Goal: Information Seeking & Learning: Learn about a topic

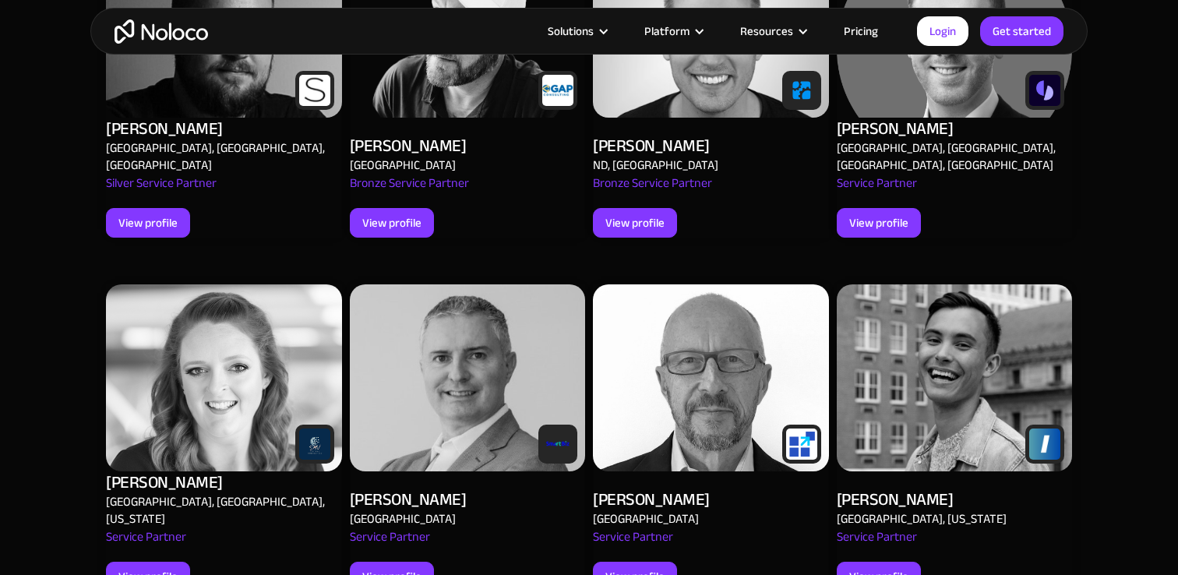
scroll to position [1998, 0]
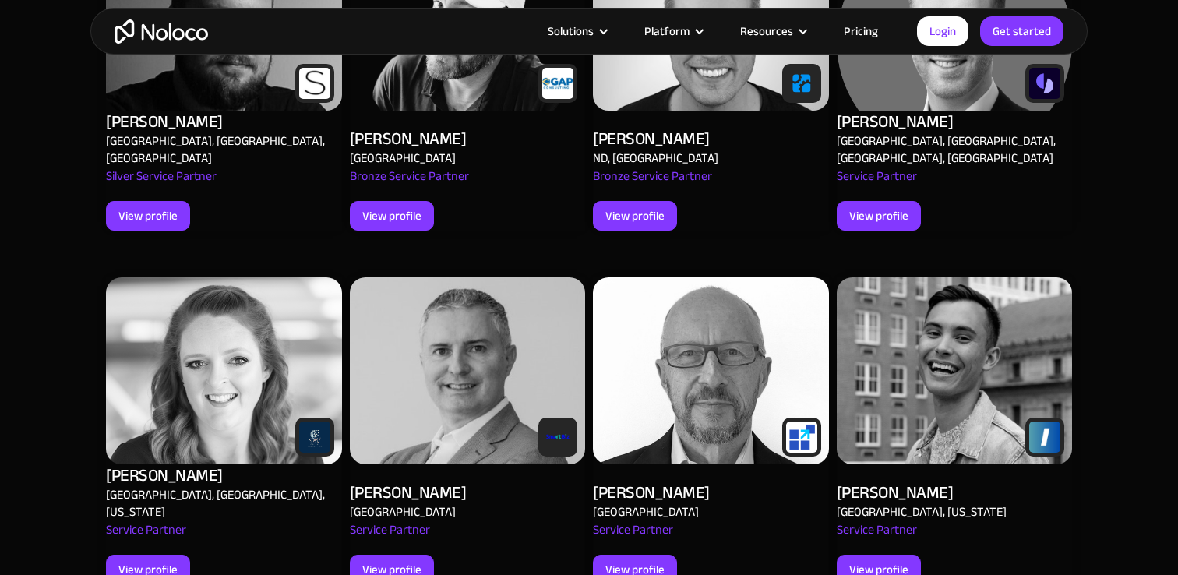
click at [991, 354] on img at bounding box center [955, 370] width 236 height 187
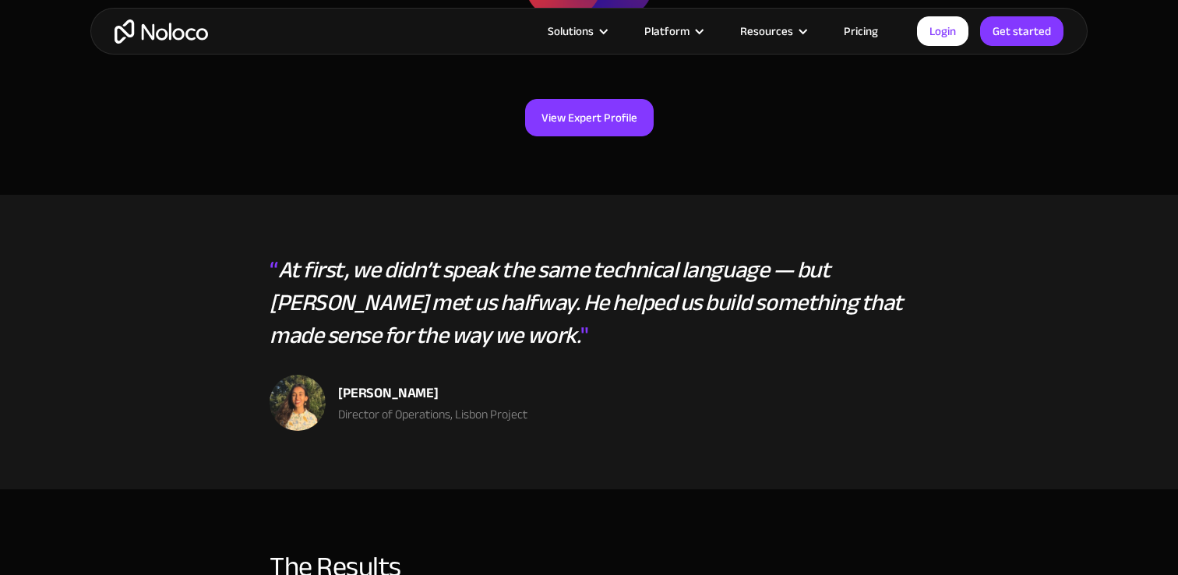
click at [713, 375] on div "Jodee Lux Director of Operations, Lisbon Project" at bounding box center [589, 403] width 639 height 56
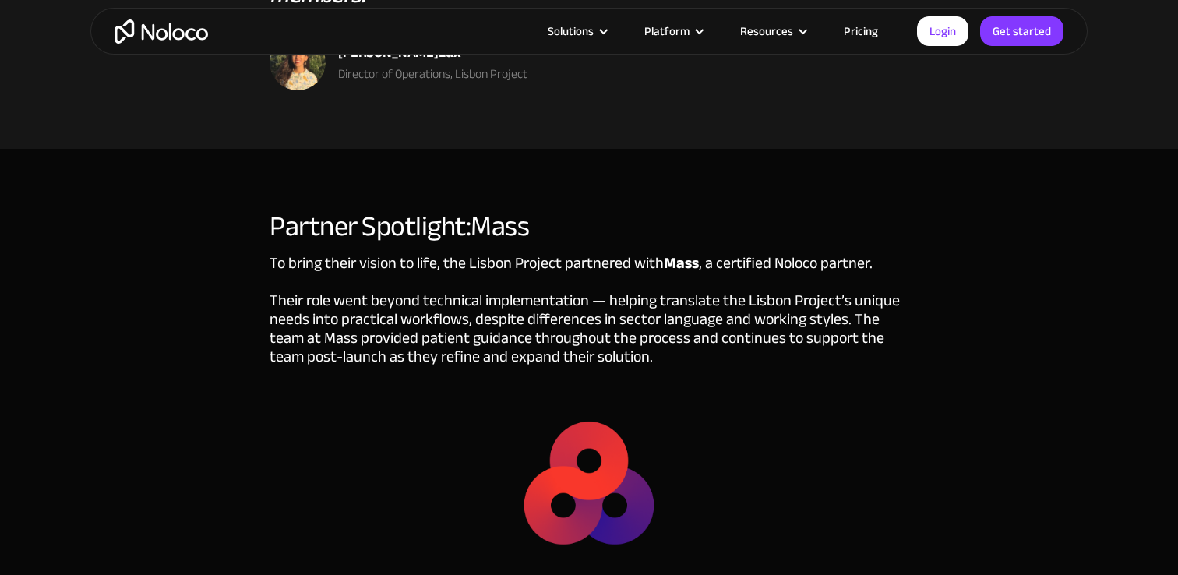
scroll to position [3720, 0]
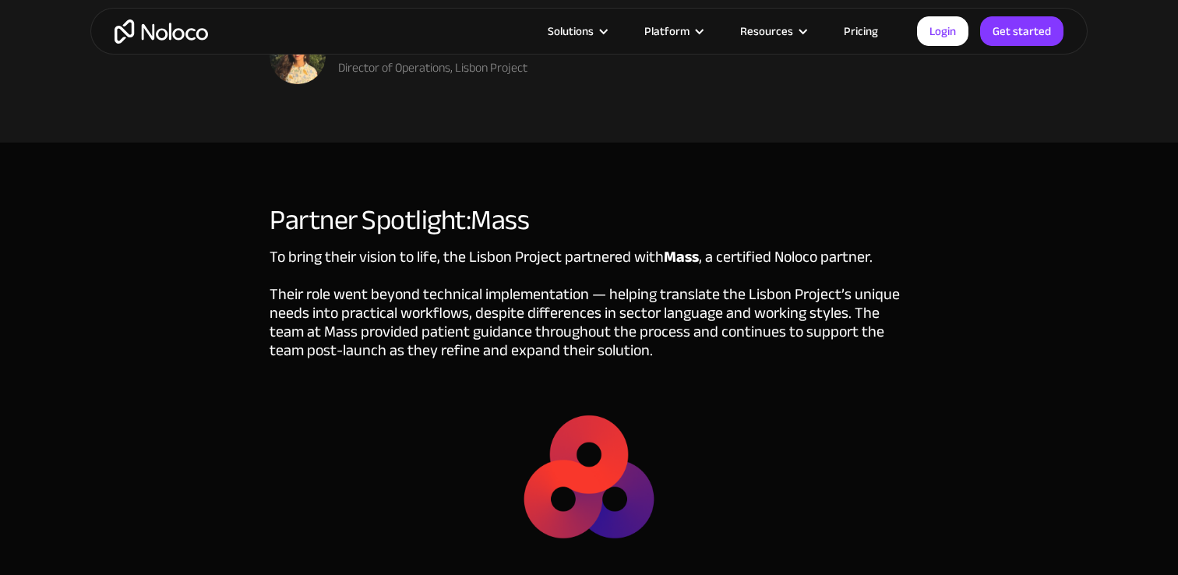
click at [288, 248] on div "To bring their vision to life, the Lisbon Project partnered with Mass , a certi…" at bounding box center [589, 323] width 639 height 151
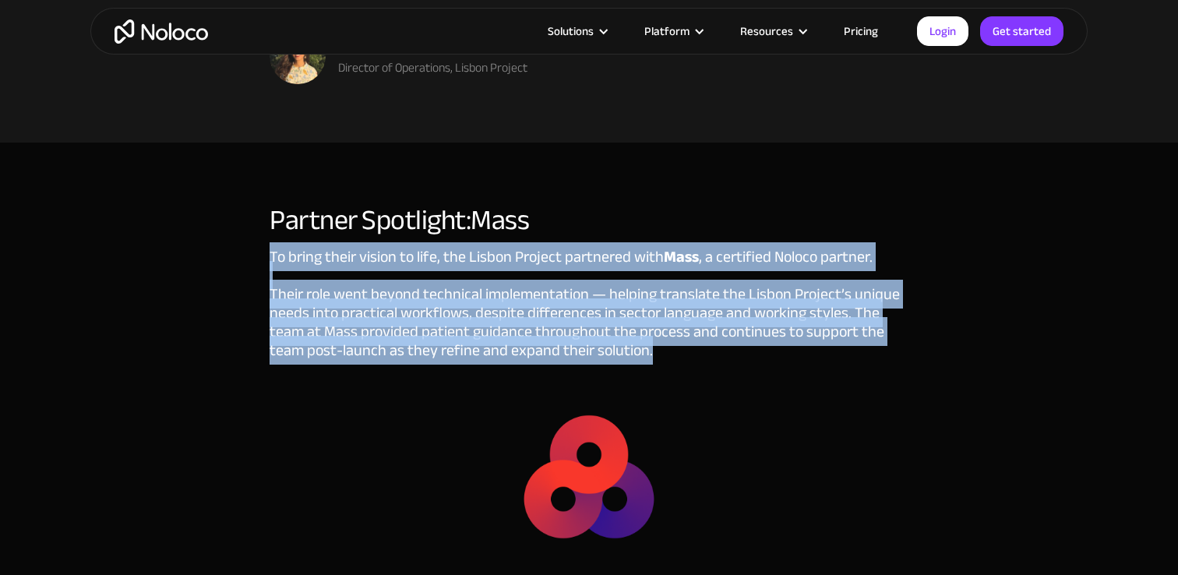
drag, startPoint x: 271, startPoint y: 225, endPoint x: 669, endPoint y: 321, distance: 409.6
click at [669, 321] on div "To bring their vision to life, the Lisbon Project partnered with Mass , a certi…" at bounding box center [589, 323] width 639 height 151
copy div "To bring their vision to life, the Lisbon Project partnered with Mass , a certi…"
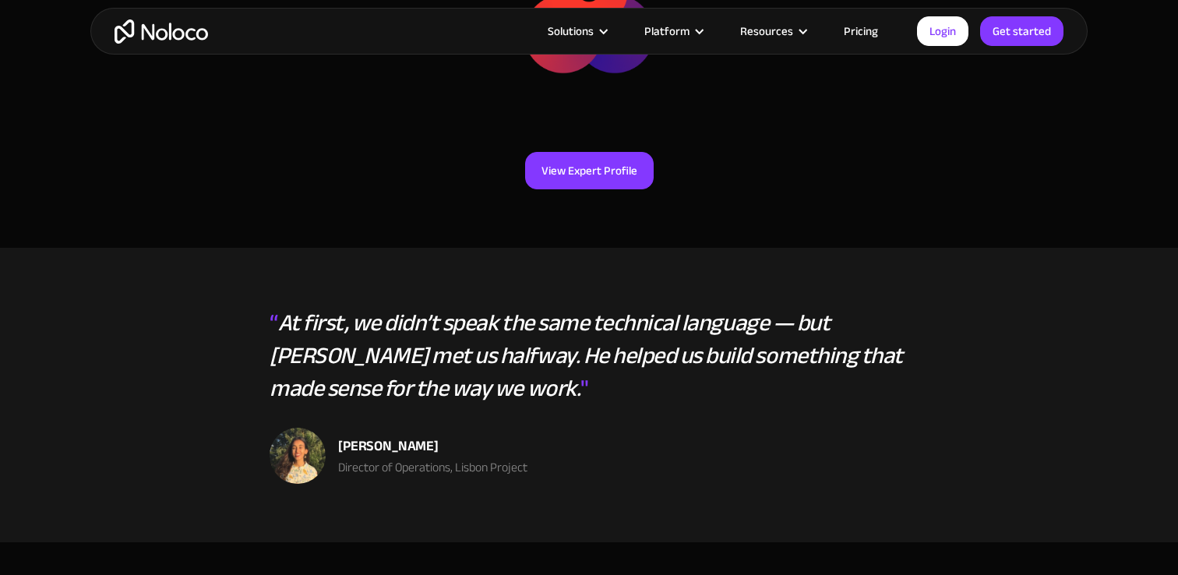
scroll to position [4208, 0]
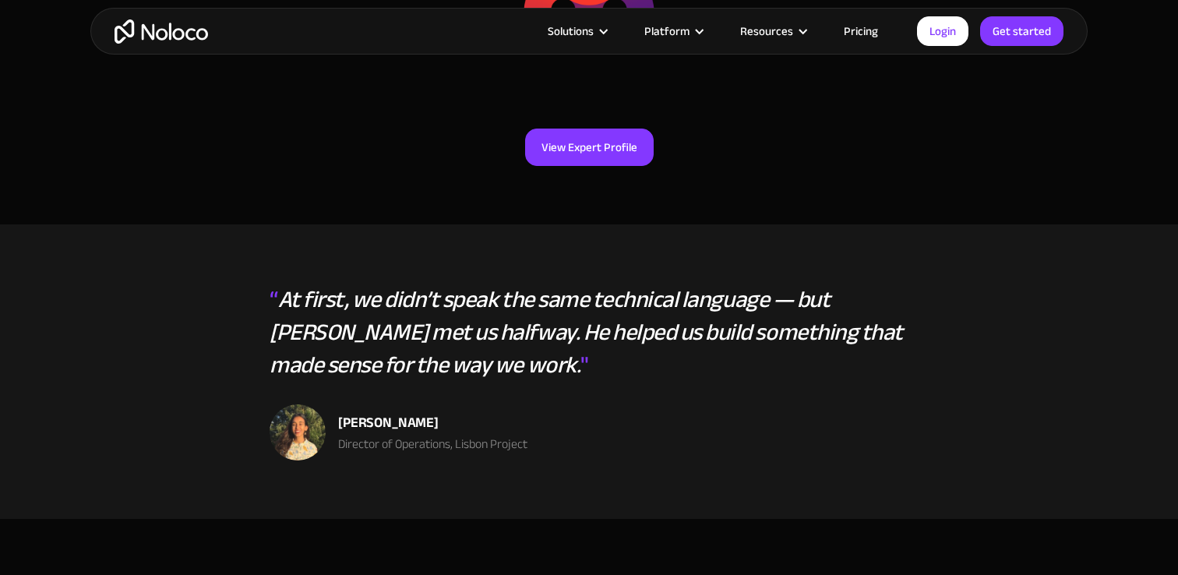
drag, startPoint x: 328, startPoint y: 280, endPoint x: 302, endPoint y: 277, distance: 25.8
click at [327, 280] on em "At first, we didn’t speak the same technical language — but Russell met us half…" at bounding box center [587, 331] width 634 height 109
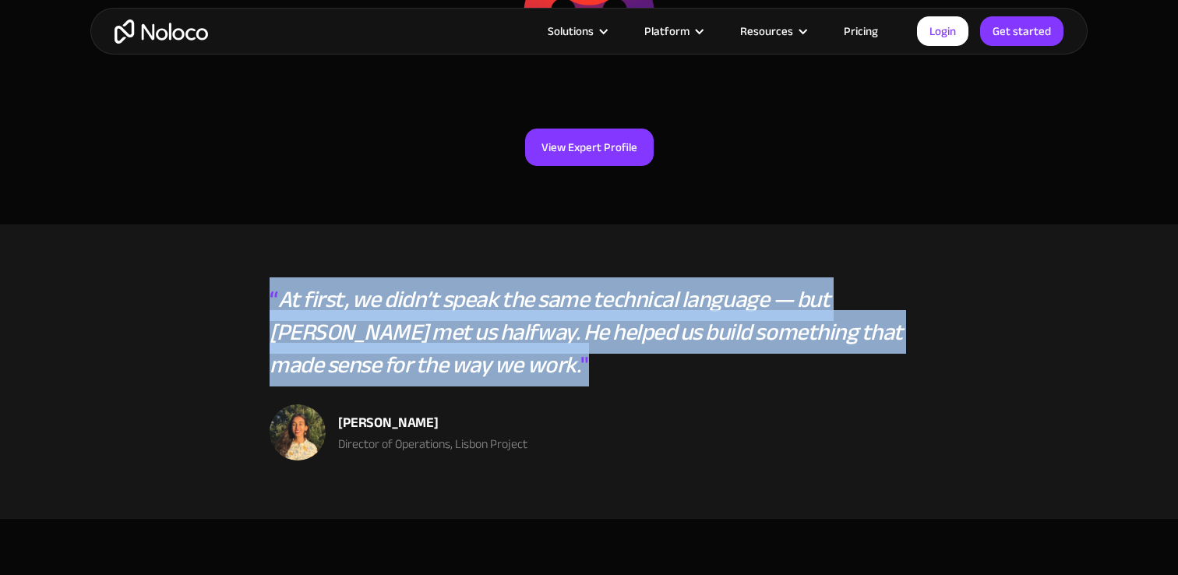
drag, startPoint x: 270, startPoint y: 267, endPoint x: 460, endPoint y: 353, distance: 208.9
click at [460, 353] on div "“ At first, we didn’t speak the same technical language — but Russell met us ha…" at bounding box center [589, 344] width 639 height 122
copy div "“ At first, we didn’t speak the same technical language — but Russell met us ha…"
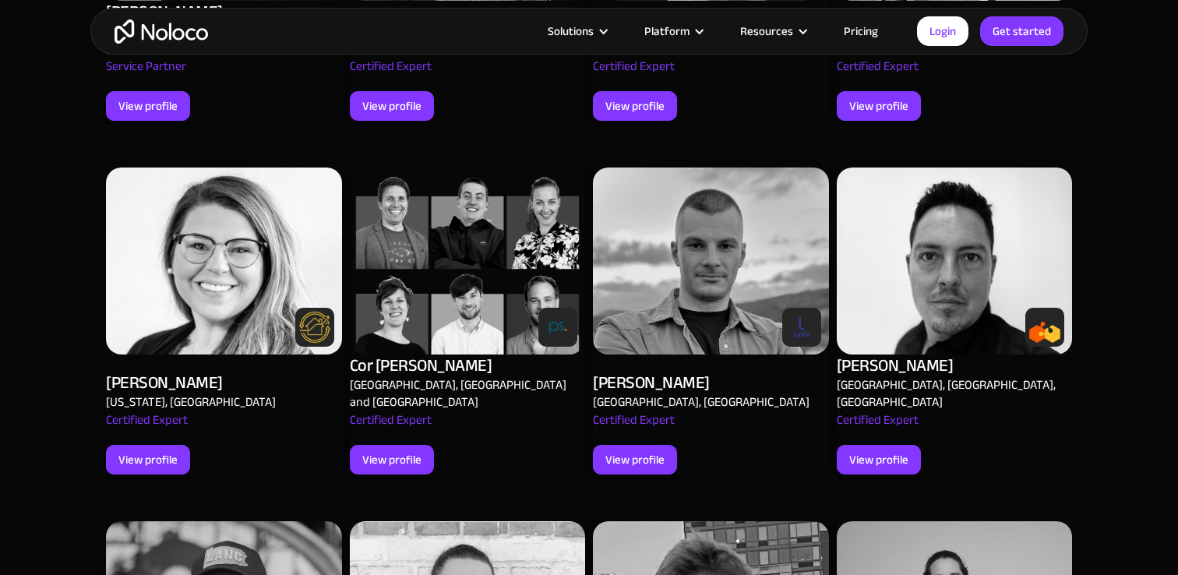
scroll to position [2816, 0]
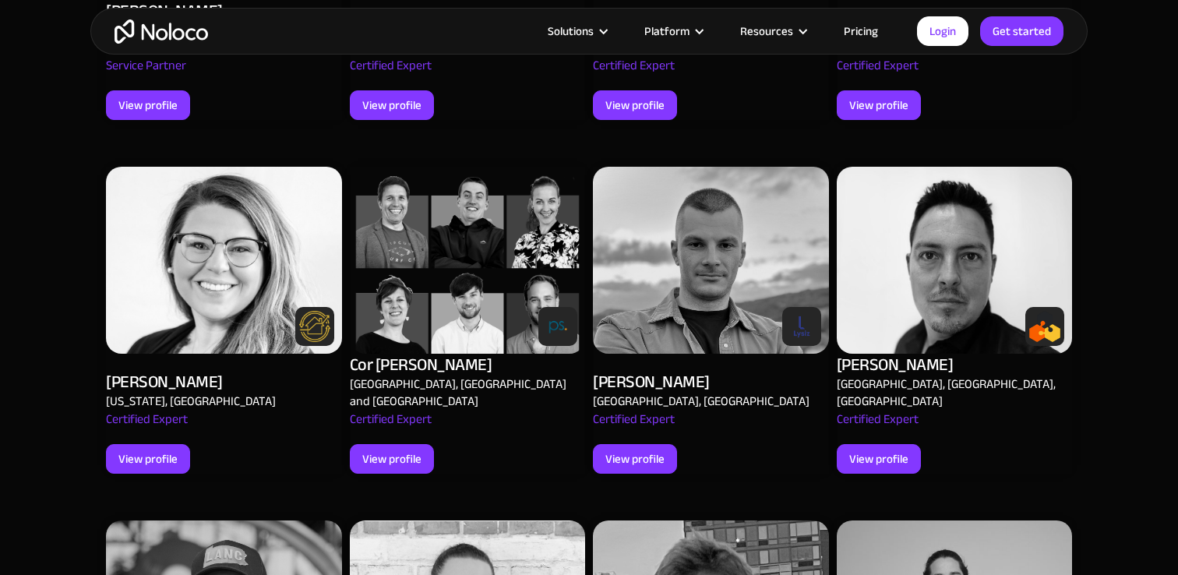
click at [220, 200] on img at bounding box center [224, 260] width 236 height 187
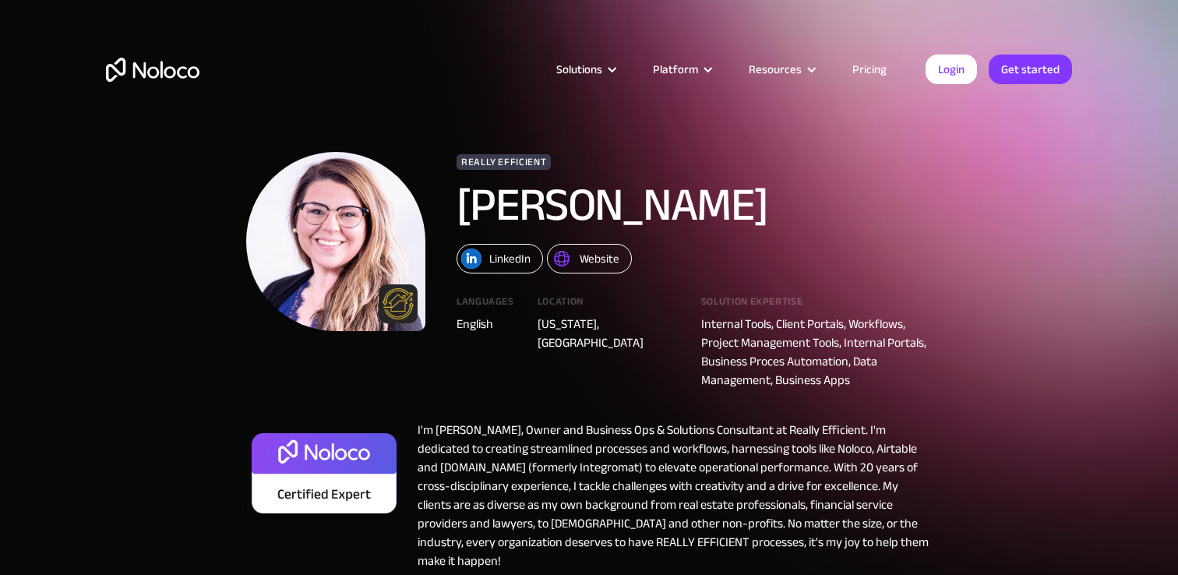
scroll to position [2, 0]
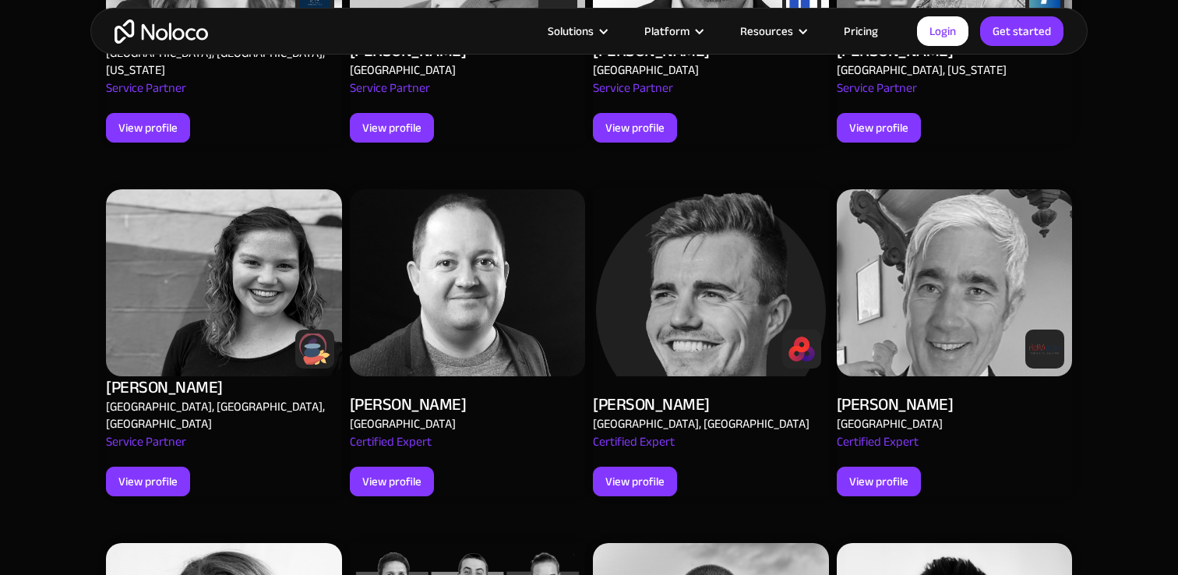
scroll to position [2412, 0]
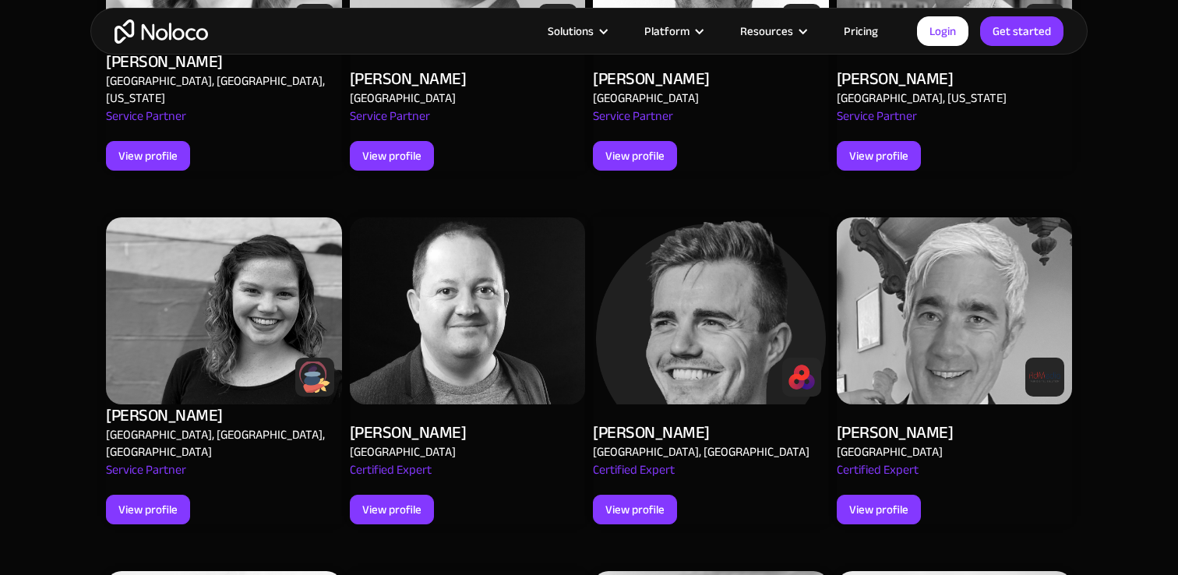
click at [207, 276] on img at bounding box center [224, 310] width 236 height 187
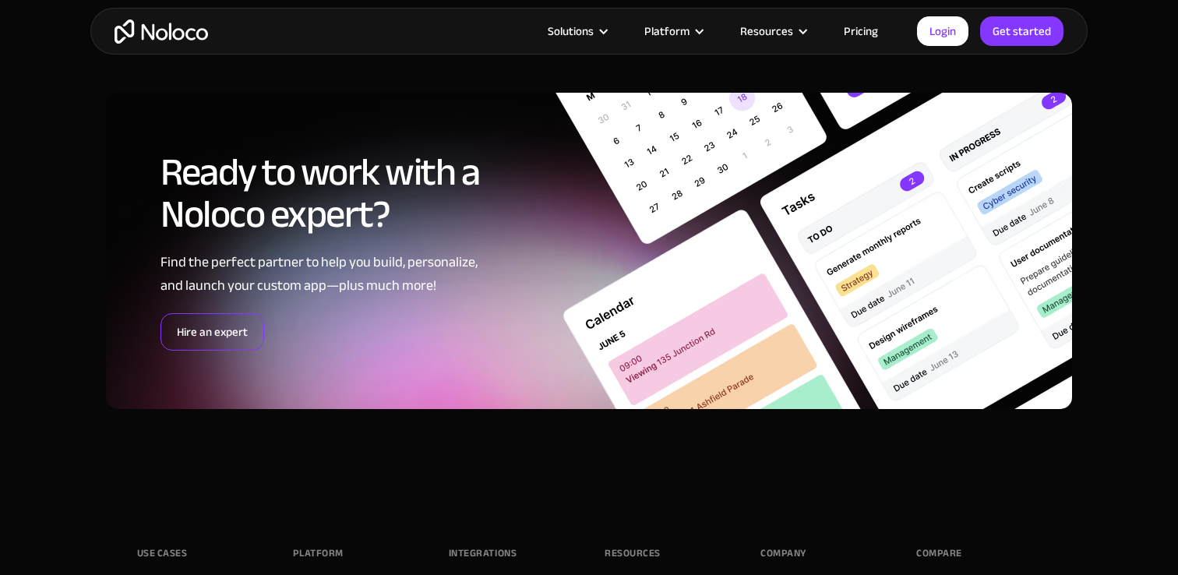
scroll to position [3805, 0]
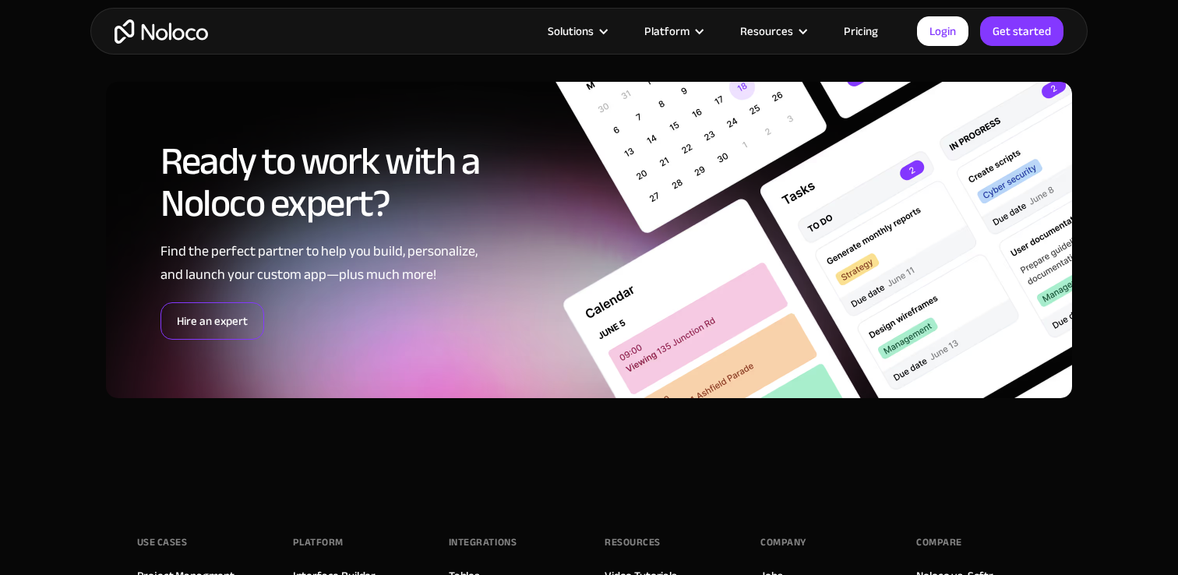
click at [242, 302] on link "Hire an expert" at bounding box center [213, 320] width 104 height 37
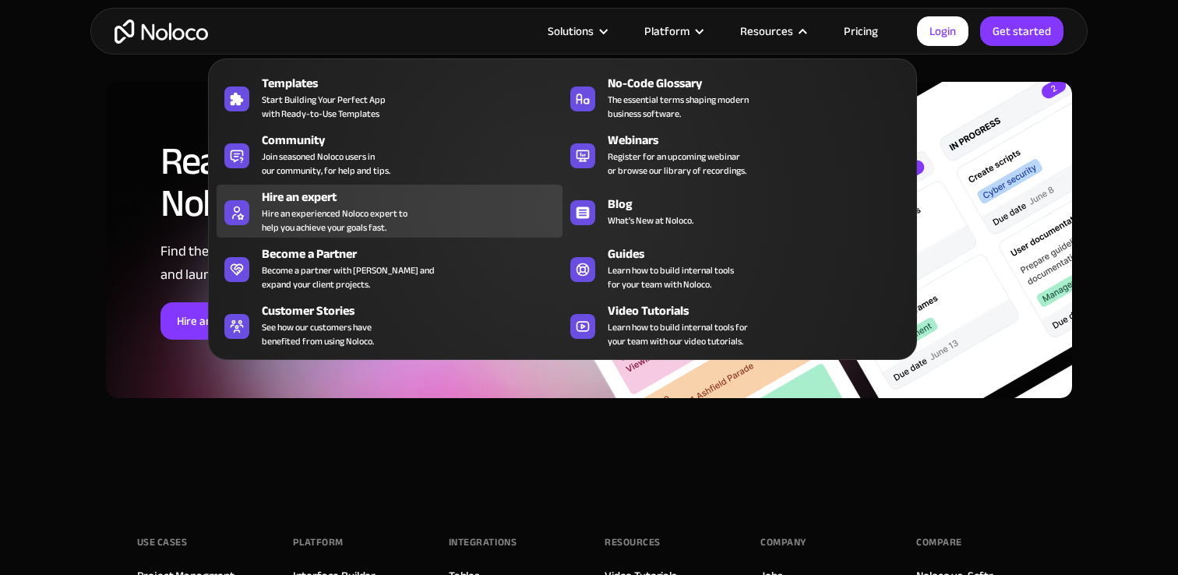
click at [350, 207] on div "Hire an experienced Noloco expert to help you achieve your goals fast." at bounding box center [335, 221] width 146 height 28
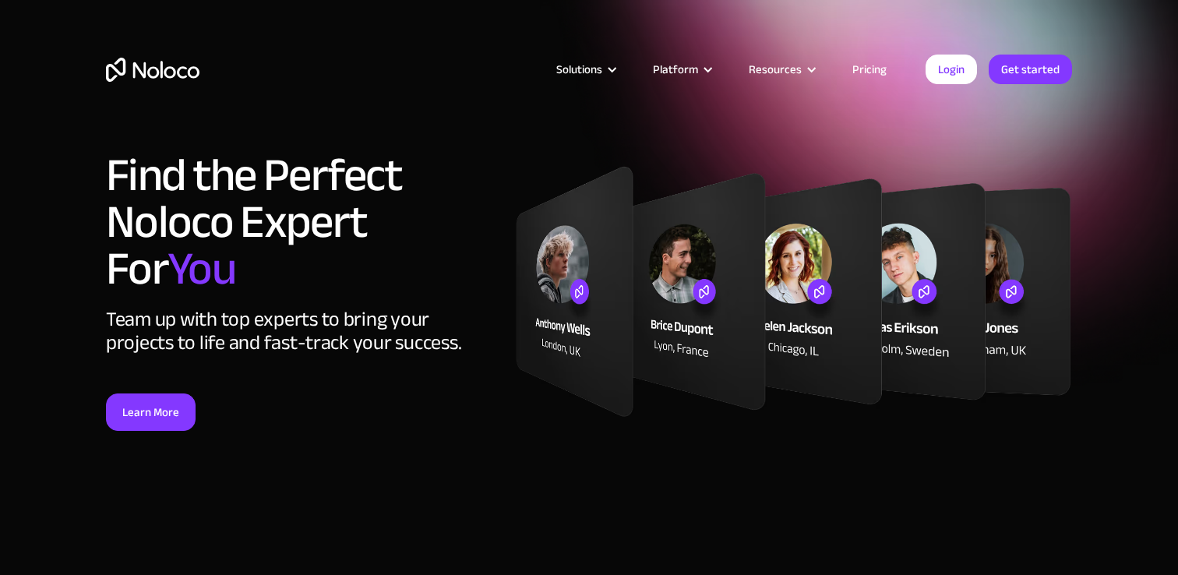
click at [507, 101] on div "Solutions Use Cases Business Types Project Management Keep track of customers, …" at bounding box center [589, 85] width 998 height 92
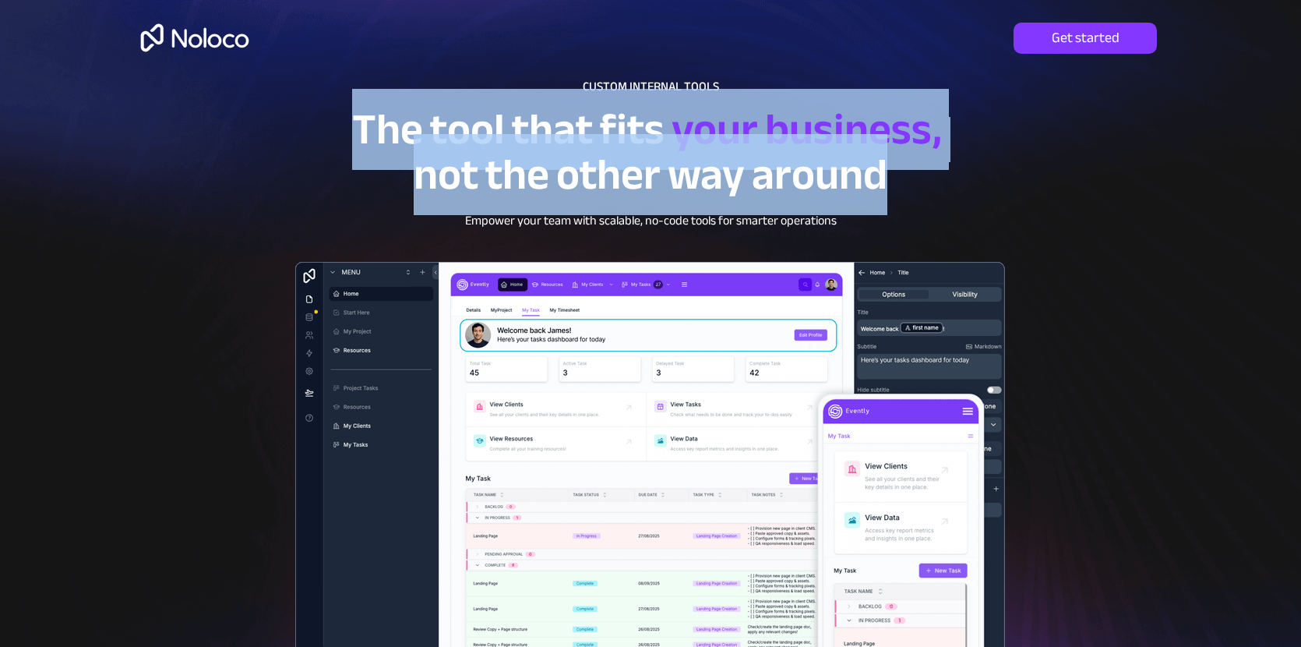
drag, startPoint x: 358, startPoint y: 127, endPoint x: 895, endPoint y: 182, distance: 540.5
click at [895, 182] on p "The tool that fits your business, not the other way around" at bounding box center [650, 162] width 753 height 90
copy p "The tool that fits your business, not the other way around"
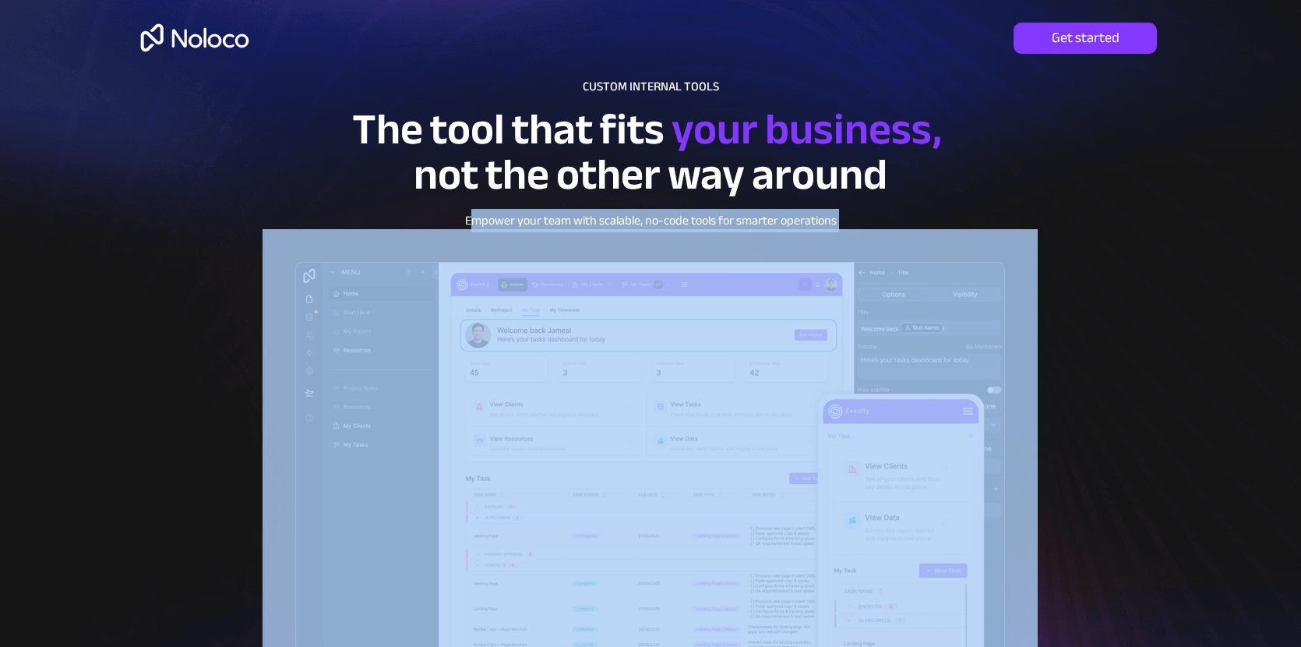
drag, startPoint x: 516, startPoint y: 224, endPoint x: 792, endPoint y: 233, distance: 276.0
click at [771, 0] on div "Get started CUSTOM INTERNAL TOOLS The tool that fits your business, not the oth…" at bounding box center [651, 0] width 1122 height 0
click at [842, 221] on p "Empower your team with scalable, no-code tools for smarter operations" at bounding box center [651, 220] width 615 height 17
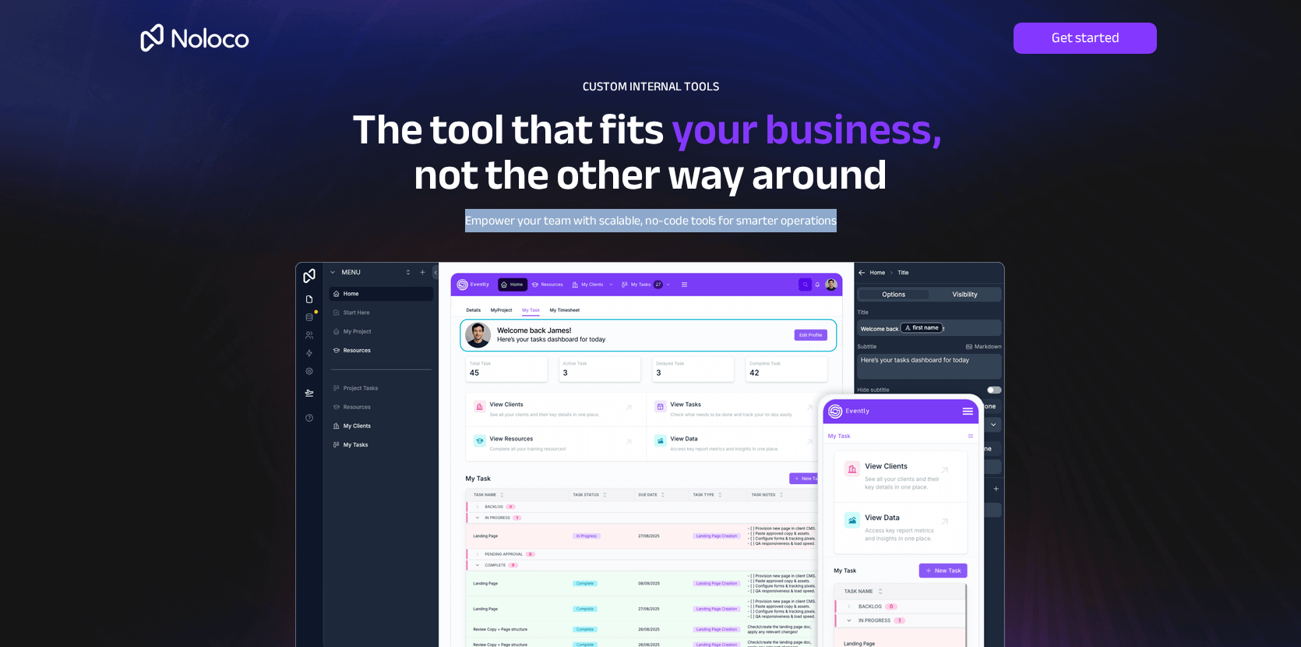
drag, startPoint x: 837, startPoint y: 222, endPoint x: 467, endPoint y: 218, distance: 370.2
click at [467, 218] on p "Empower your team with scalable, no-code tools for smarter operations" at bounding box center [651, 220] width 615 height 17
copy span "Empower your team with scalable, no-code tools for smarter operations"
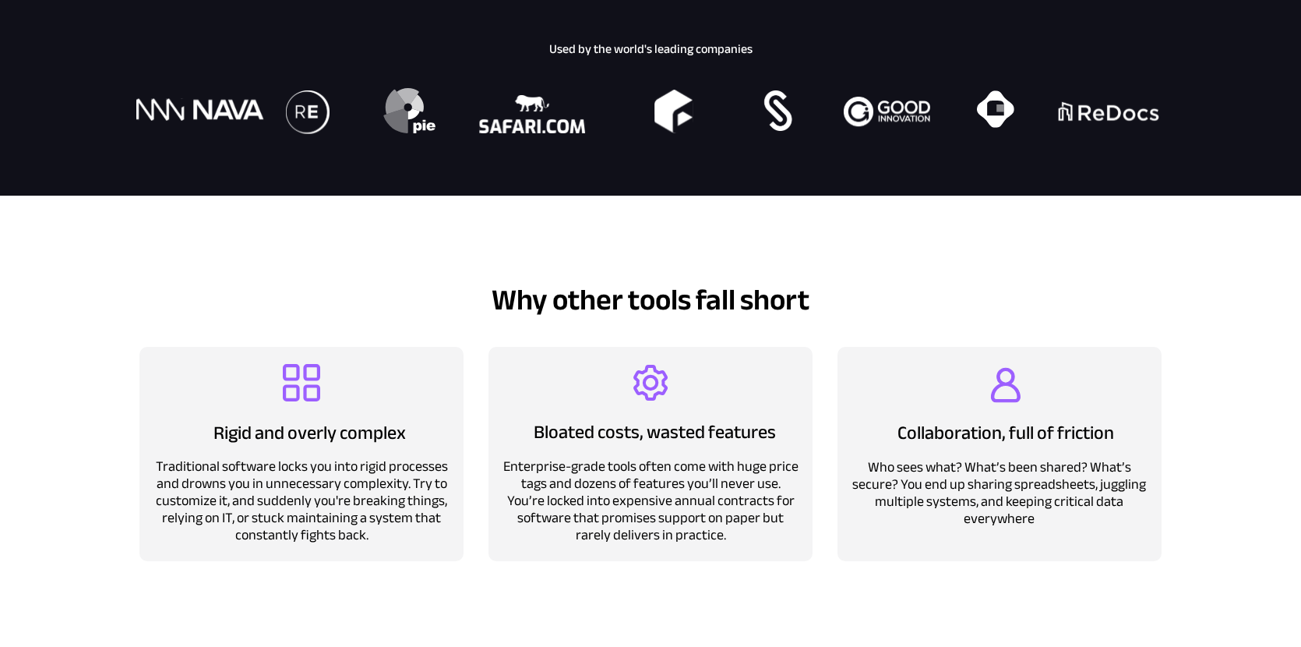
scroll to position [984, 0]
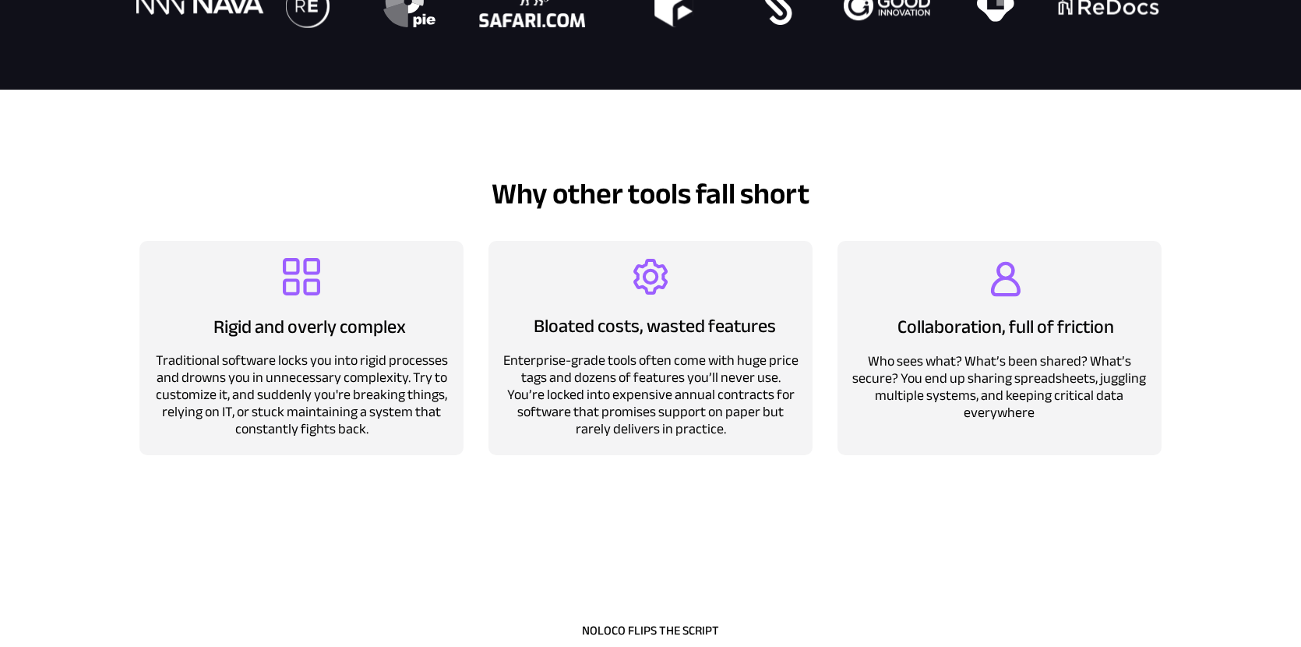
click at [256, 362] on span "Traditional software locks you into rigid processes and drowns you in unnecessa…" at bounding box center [302, 395] width 292 height 94
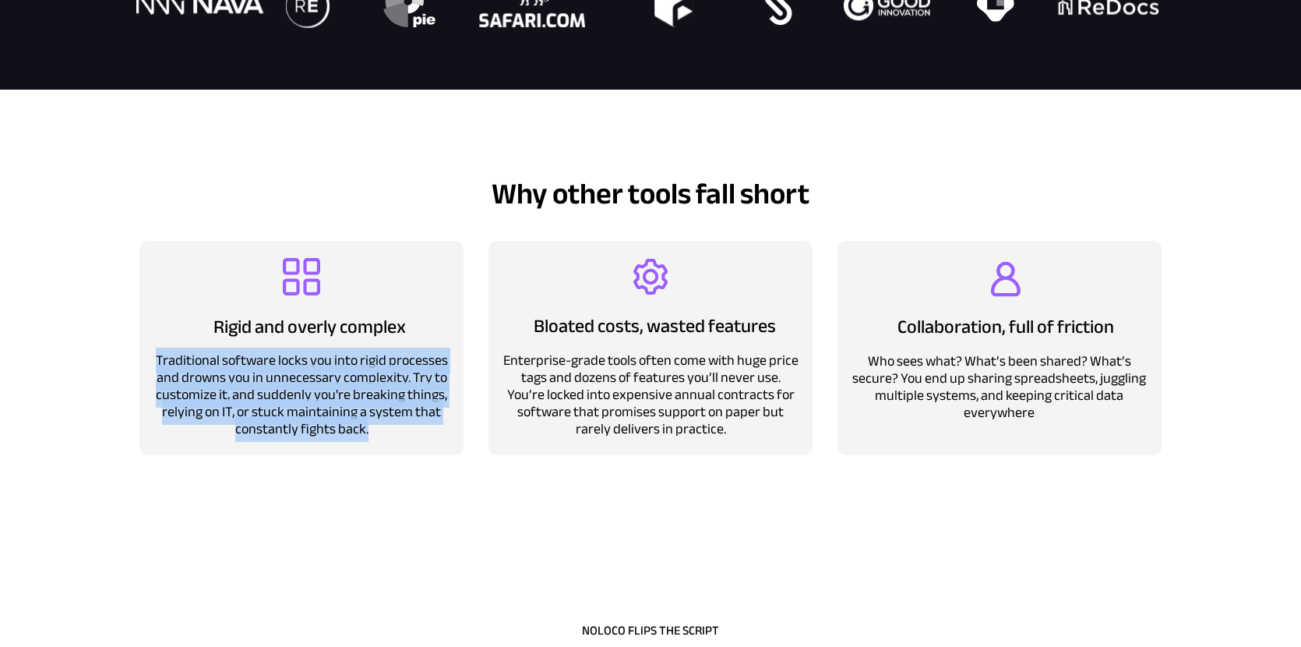
click at [256, 362] on span "Traditional software locks you into rigid processes and drowns you in unnecessa…" at bounding box center [302, 395] width 292 height 94
copy span "Traditional software locks you into rigid processes and drowns you in unnecessa…"
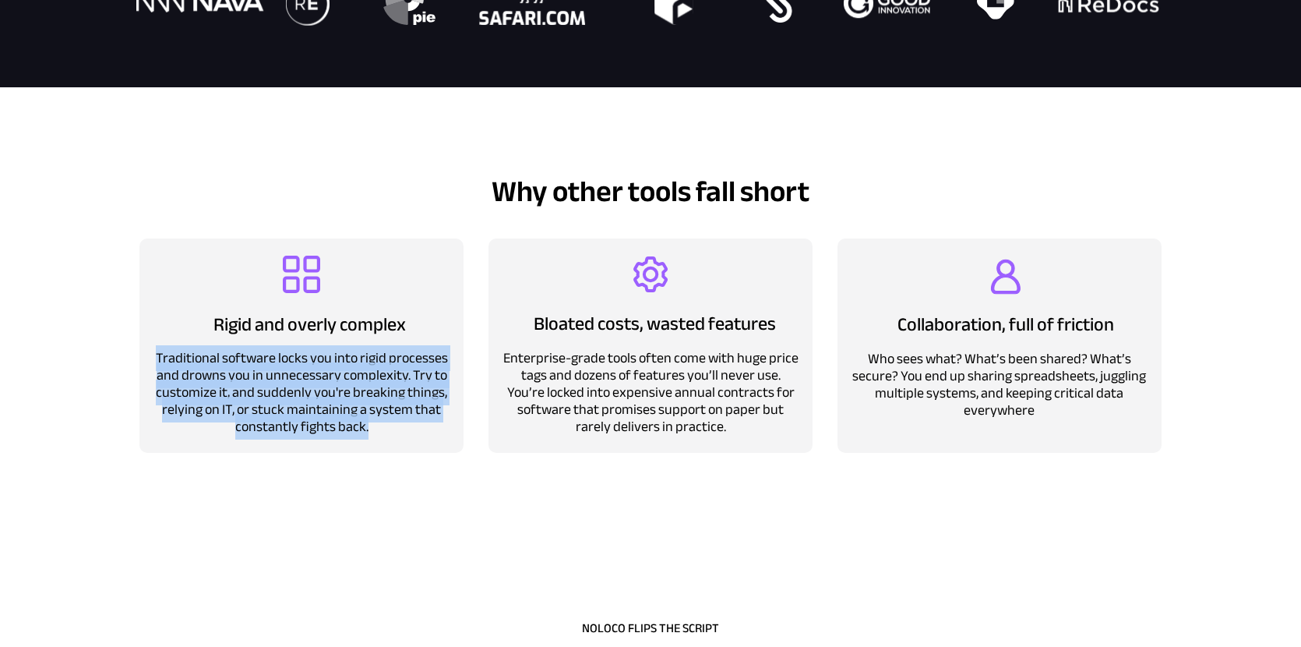
click at [699, 406] on span "Enterprise-grade tools often come with huge price tags and dozens of features y…" at bounding box center [650, 392] width 295 height 94
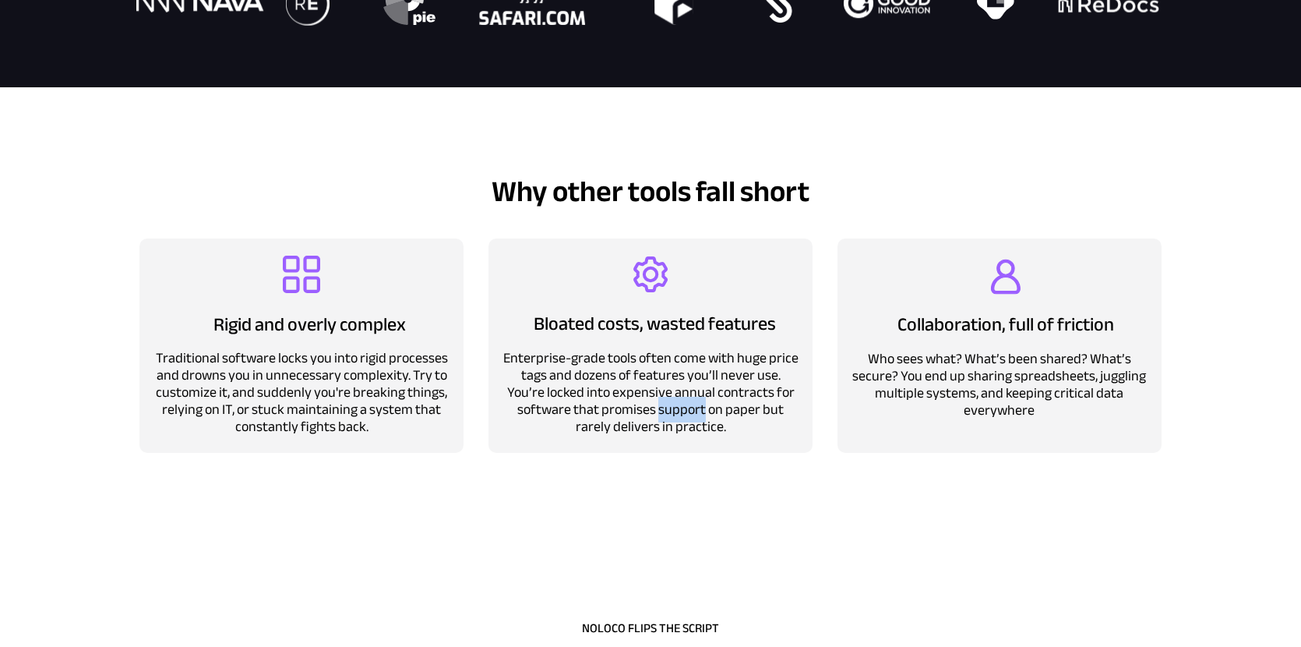
click at [699, 406] on span "Enterprise-grade tools often come with huge price tags and dozens of features y…" at bounding box center [650, 392] width 295 height 94
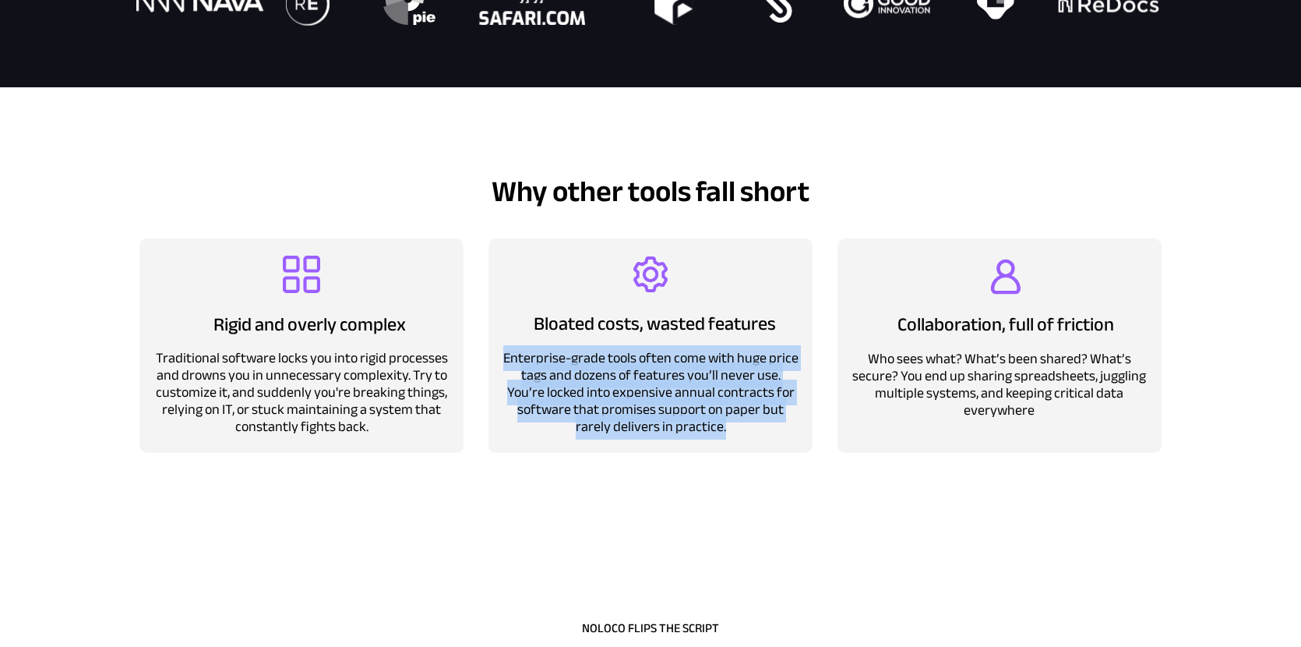
click at [699, 406] on span "Enterprise-grade tools often come with huge price tags and dozens of features y…" at bounding box center [650, 392] width 295 height 94
copy span "Enterprise-grade tools often come with huge price tags and dozens of features y…"
click at [1039, 384] on span "Who sees what? What’s been shared? What’s secure? You end up sharing spreadshee…" at bounding box center [1000, 384] width 294 height 77
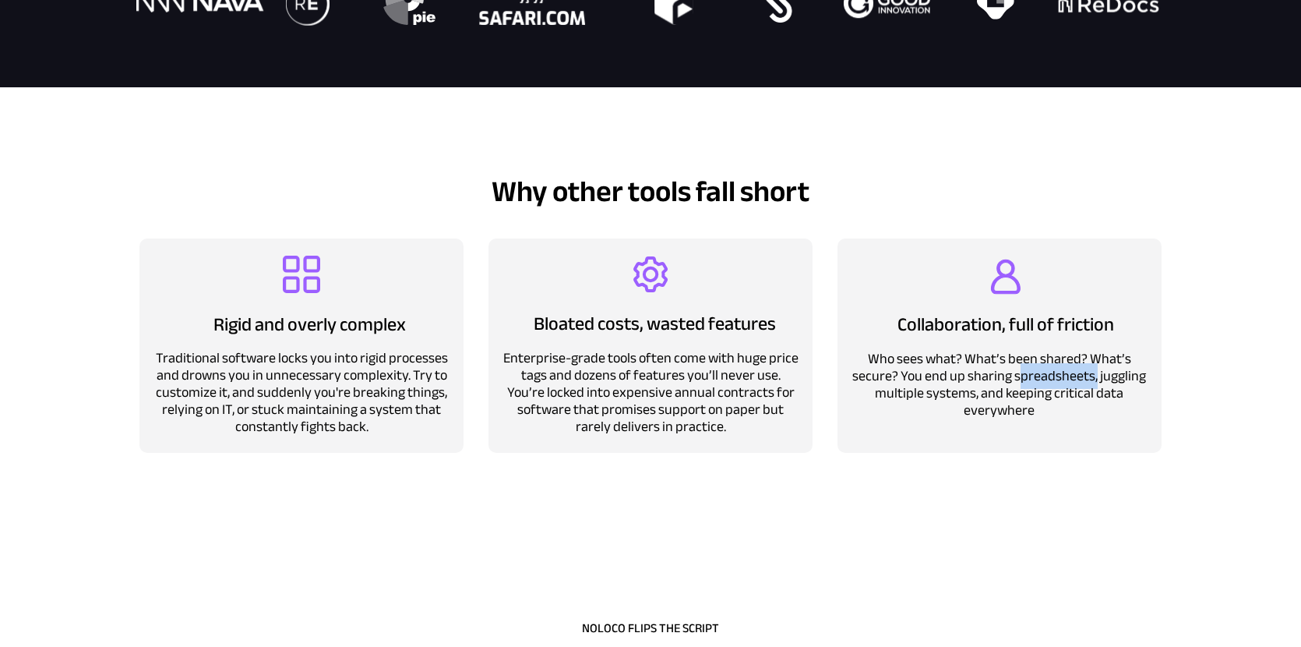
click at [1039, 384] on span "Who sees what? What’s been shared? What’s secure? You end up sharing spreadshee…" at bounding box center [1000, 384] width 294 height 77
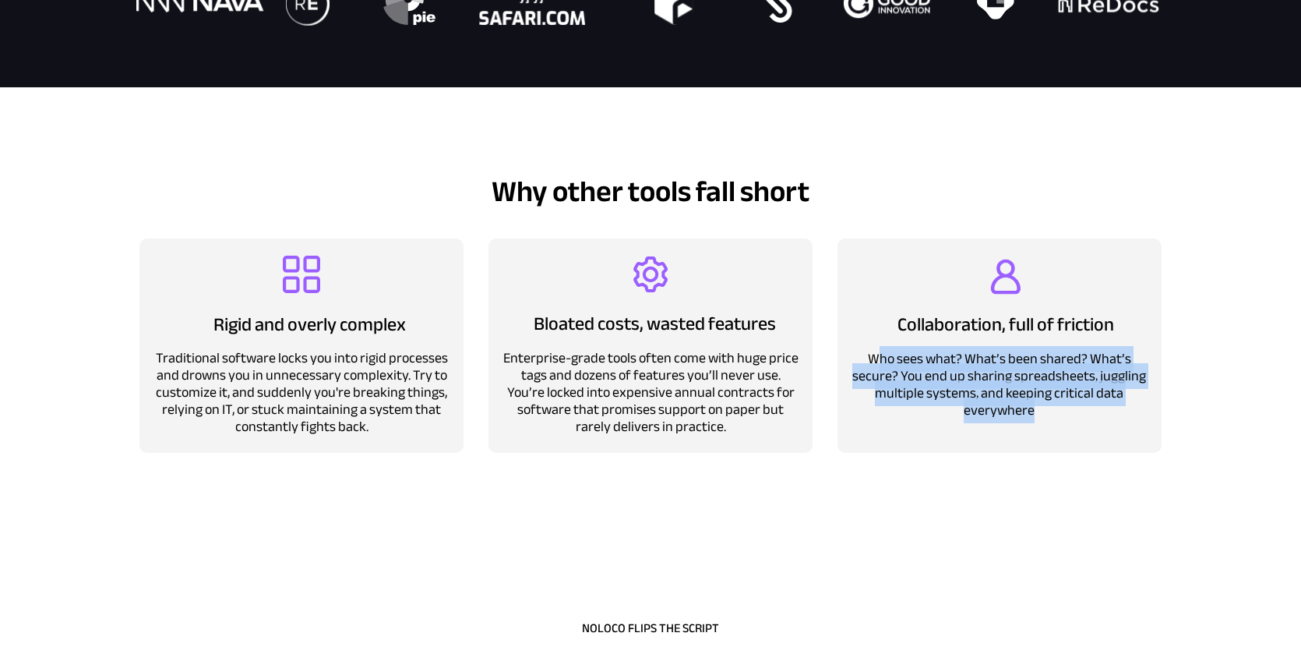
click at [1039, 384] on span "Who sees what? What’s been shared? What’s secure? You end up sharing spreadshee…" at bounding box center [1000, 384] width 294 height 77
copy span "Who sees what? What’s been shared? What’s secure? You end up sharing spreadshee…"
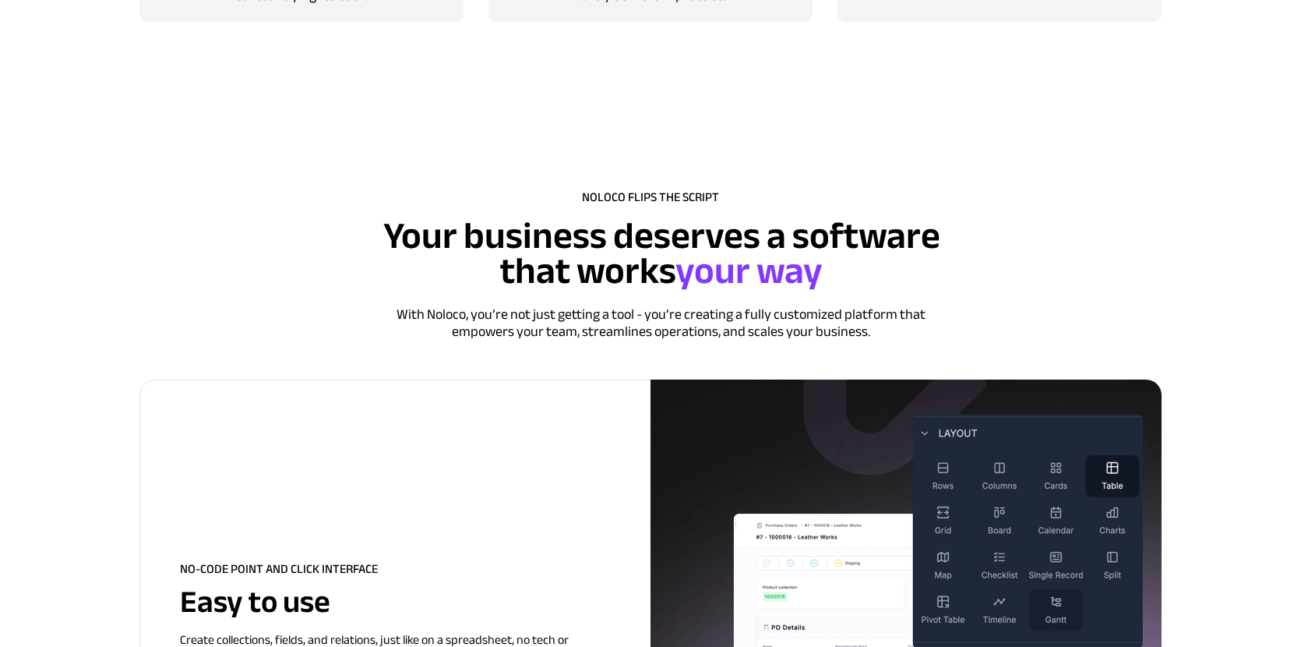
scroll to position [1428, 0]
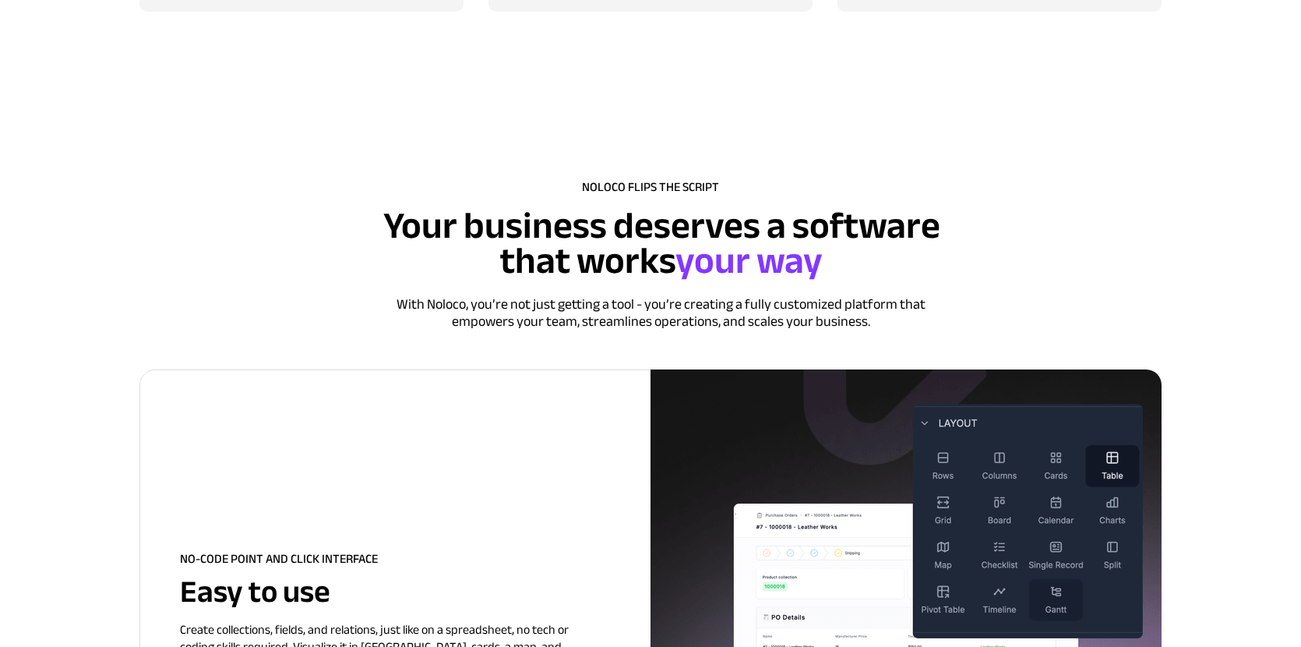
click at [726, 325] on span "With Noloco, you’re not just getting a tool - you’re creating a fully customize…" at bounding box center [661, 312] width 529 height 43
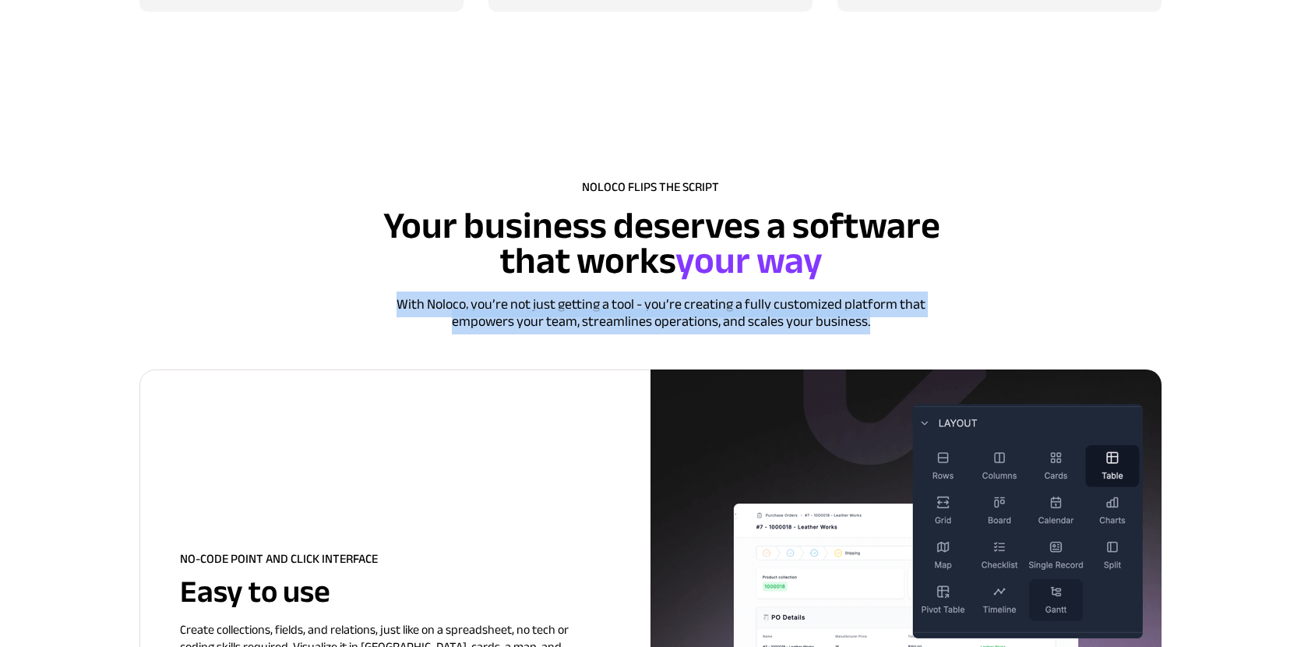
click at [726, 325] on span "With Noloco, you’re not just getting a tool - you’re creating a fully customize…" at bounding box center [661, 312] width 529 height 43
copy span "With Noloco, you’re not just getting a tool - you’re creating a fully customize…"
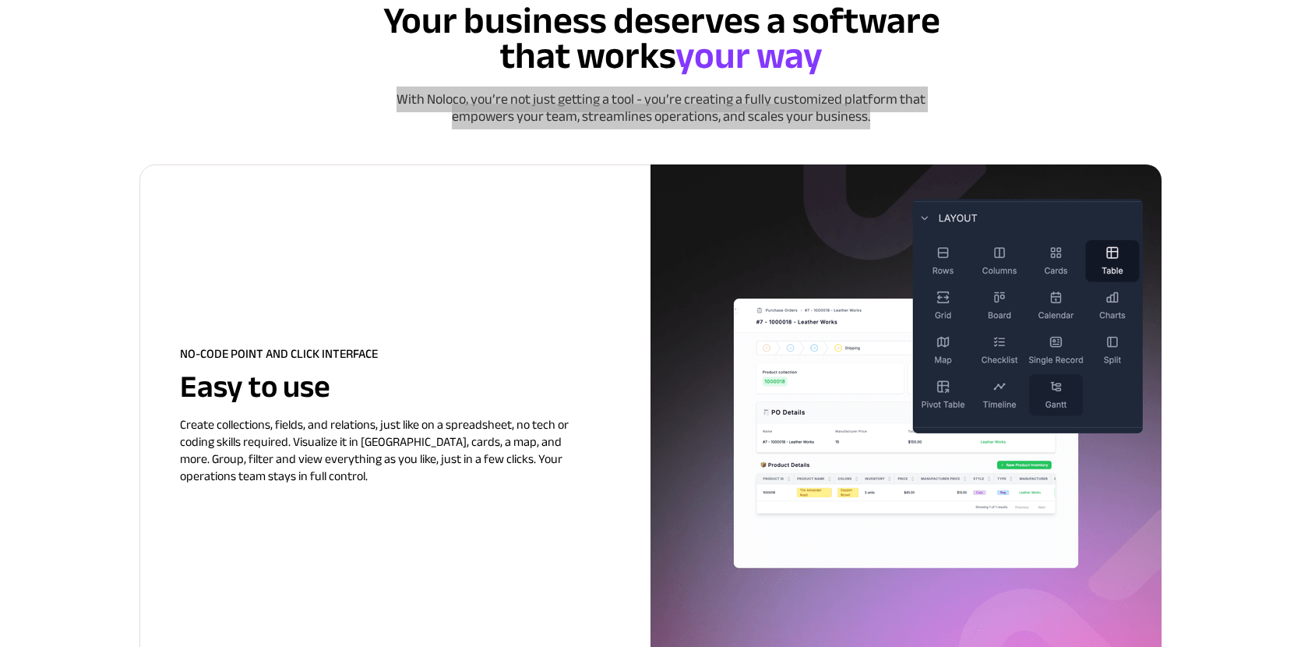
scroll to position [1634, 0]
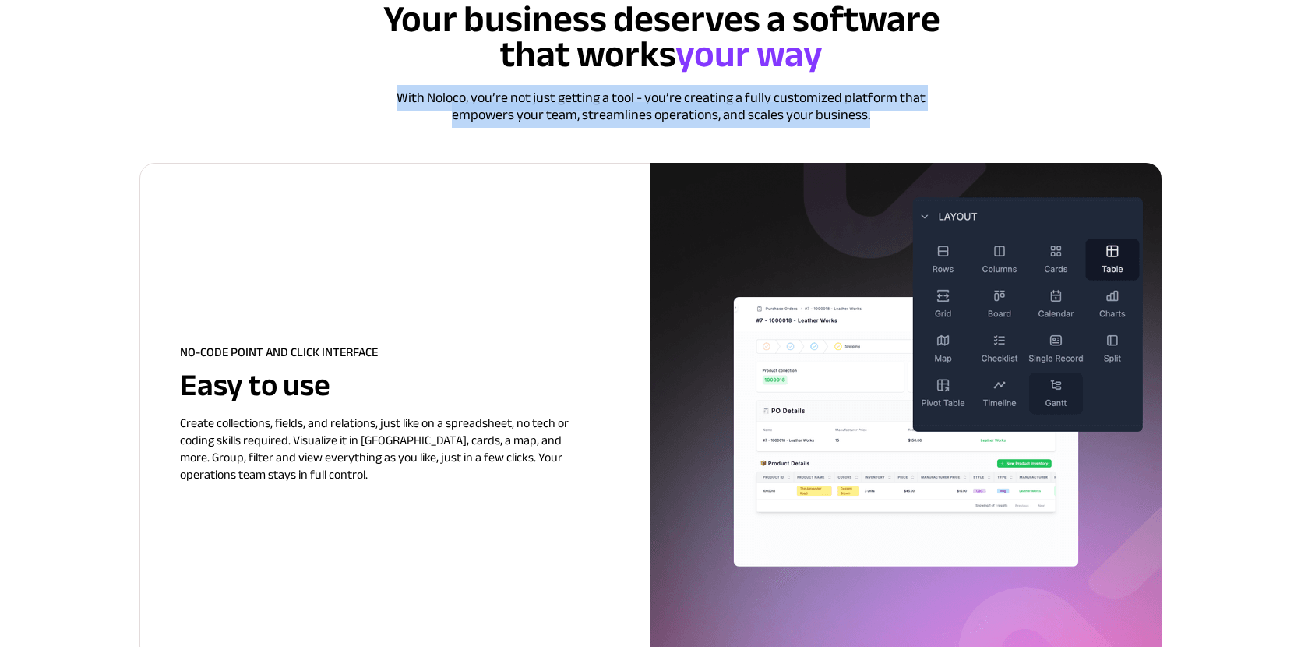
click at [359, 422] on span "Create collections, fields, and relations, just like on a spreadsheet, no tech …" at bounding box center [374, 448] width 389 height 75
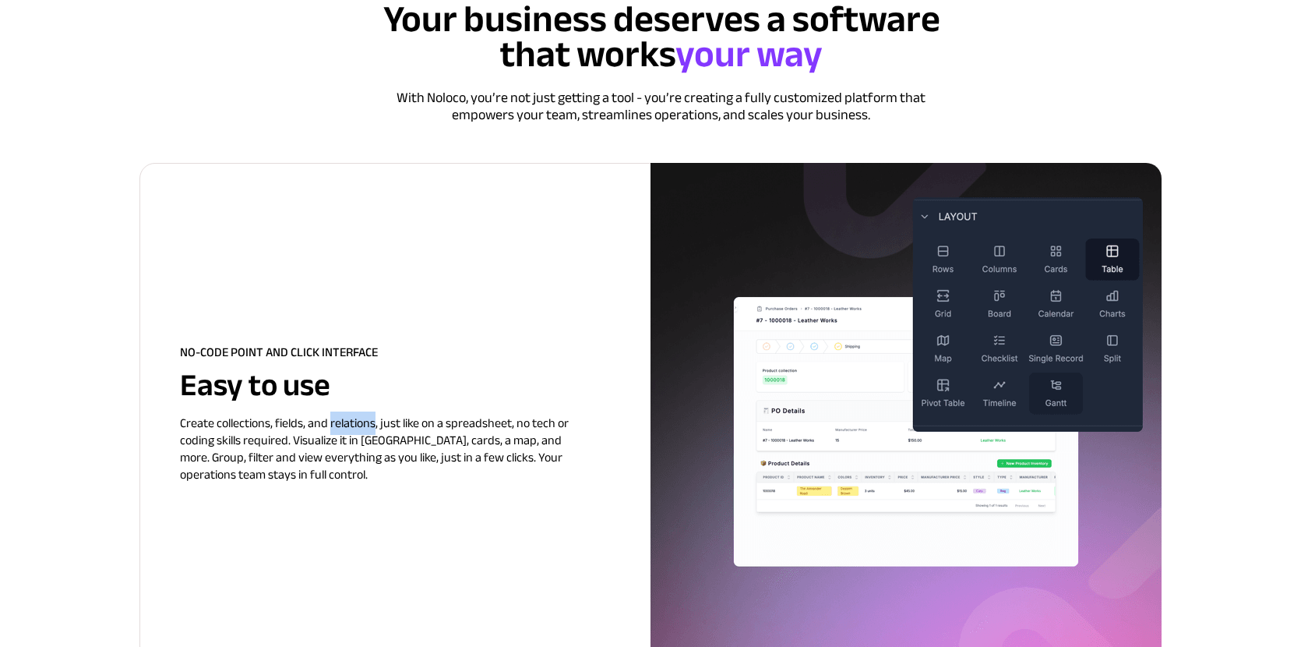
click at [359, 422] on span "Create collections, fields, and relations, just like on a spreadsheet, no tech …" at bounding box center [374, 448] width 389 height 75
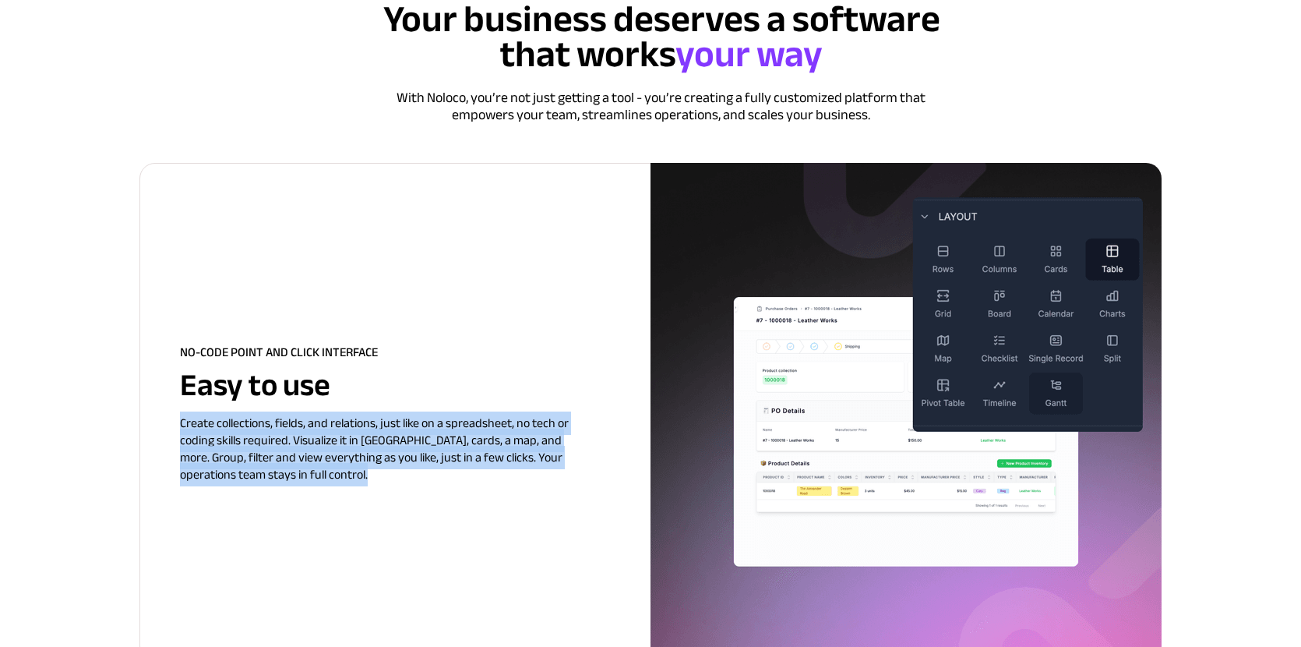
click at [359, 422] on span "Create collections, fields, and relations, just like on a spreadsheet, no tech …" at bounding box center [374, 448] width 389 height 75
copy div "Create collections, fields, and relations, just like on a spreadsheet, no tech …"
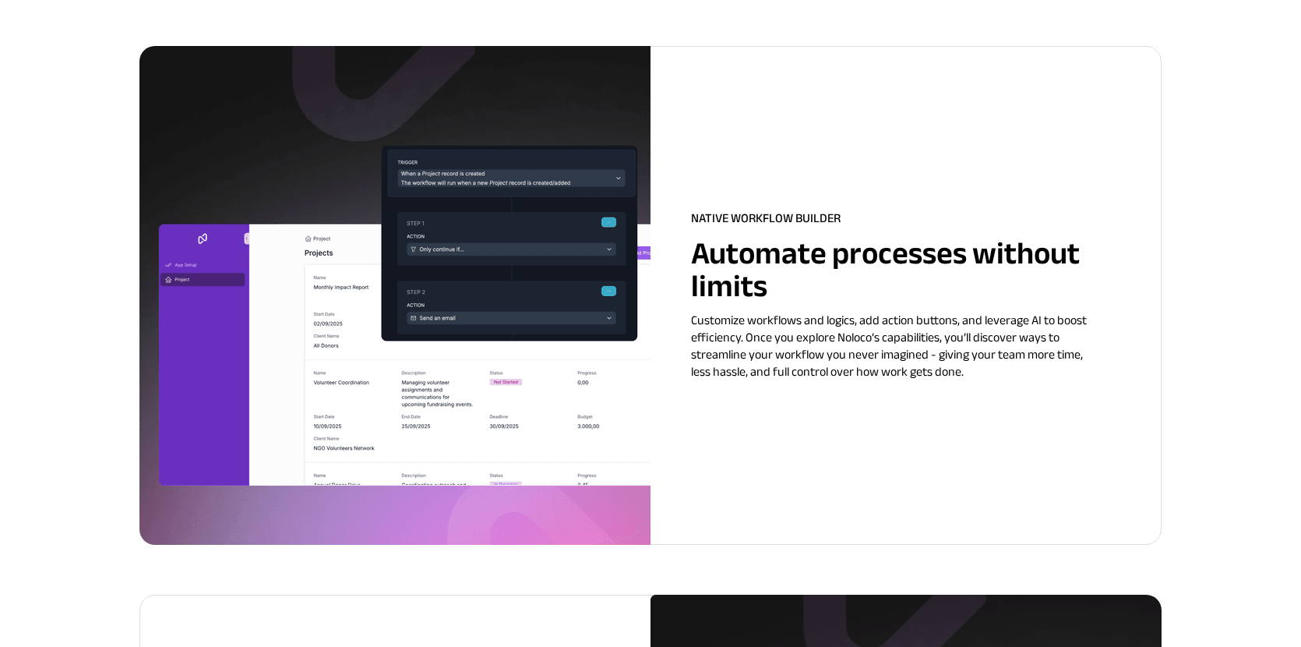
scroll to position [2303, 0]
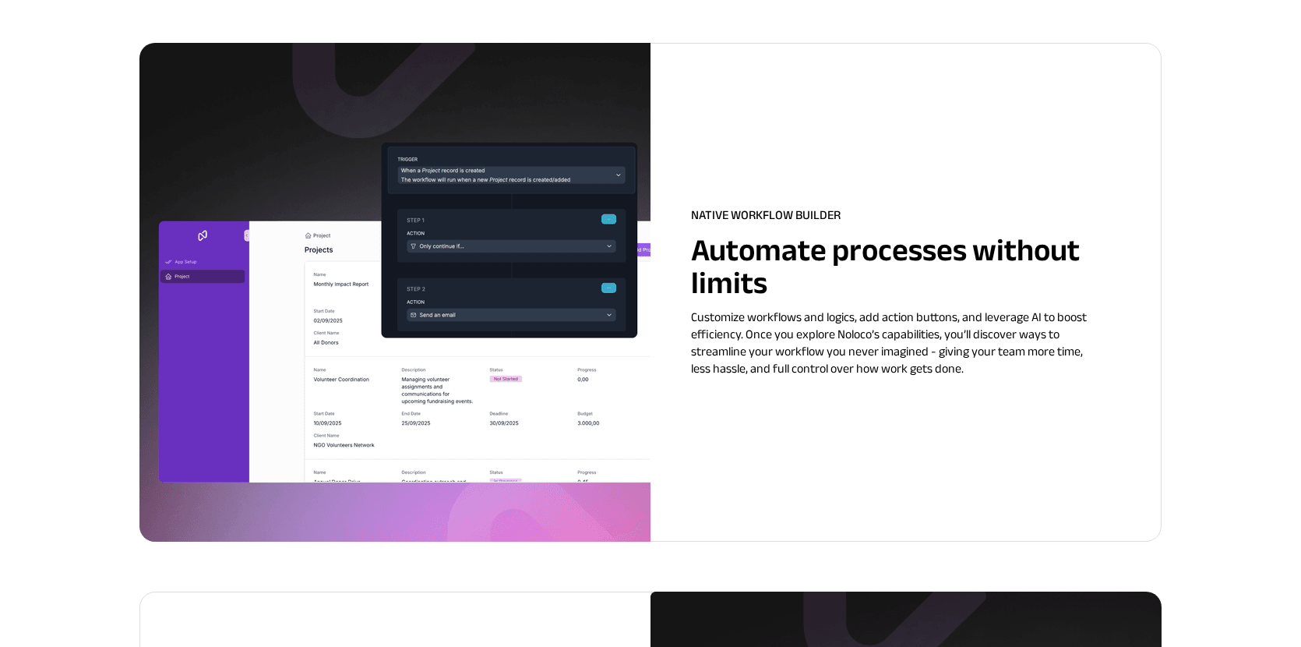
click at [791, 251] on span "Automate processes without limits" at bounding box center [885, 266] width 389 height 91
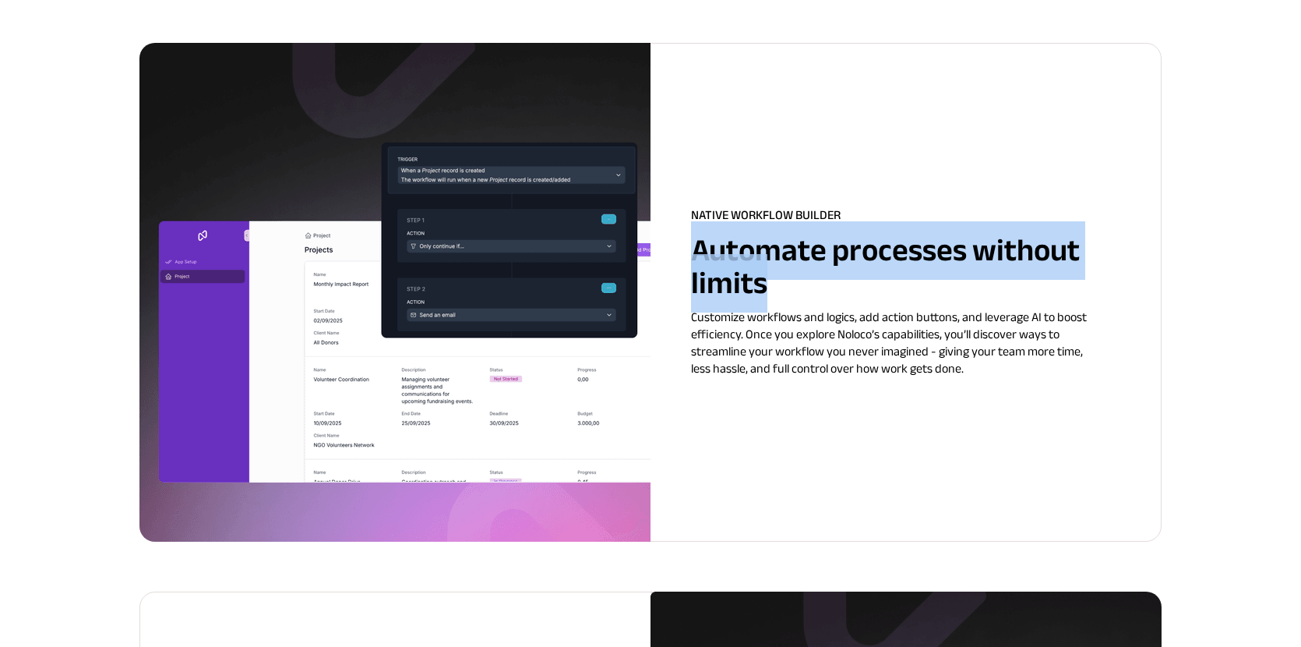
click at [791, 251] on span "Automate processes without limits" at bounding box center [885, 266] width 389 height 91
copy span "Automate processes without limits"
click at [791, 214] on span "NATIVE WORKFLOW BUILDER" at bounding box center [766, 214] width 150 height 23
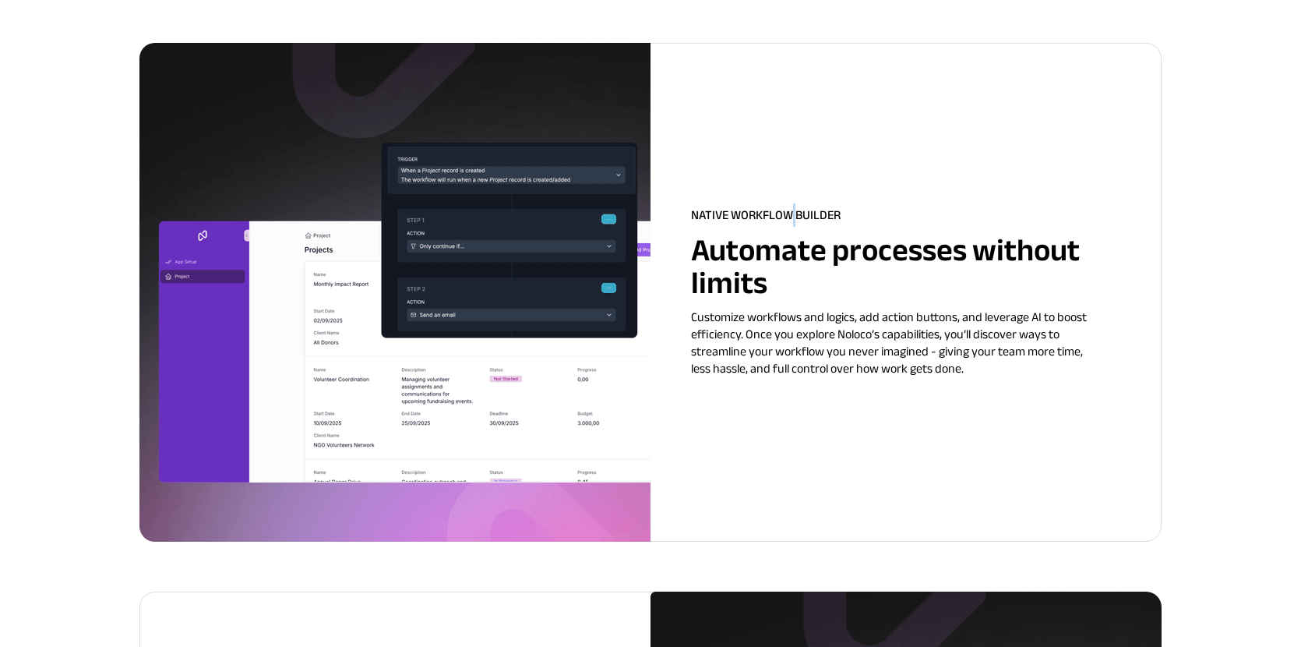
click at [791, 214] on span "NATIVE WORKFLOW BUILDER" at bounding box center [766, 214] width 150 height 23
copy span "NATIVE WORKFLOW BUILDER"
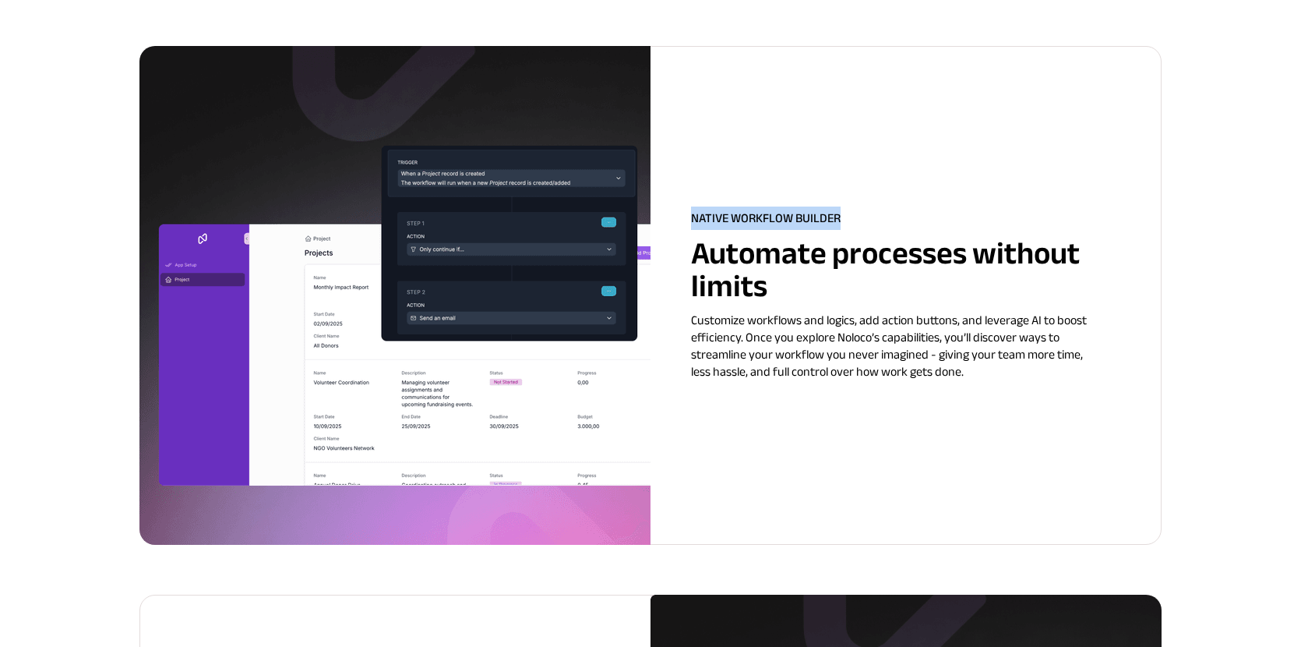
click at [924, 318] on span "Customize workflows and logics, add action buttons, and leverage AI to boost ef…" at bounding box center [889, 346] width 396 height 75
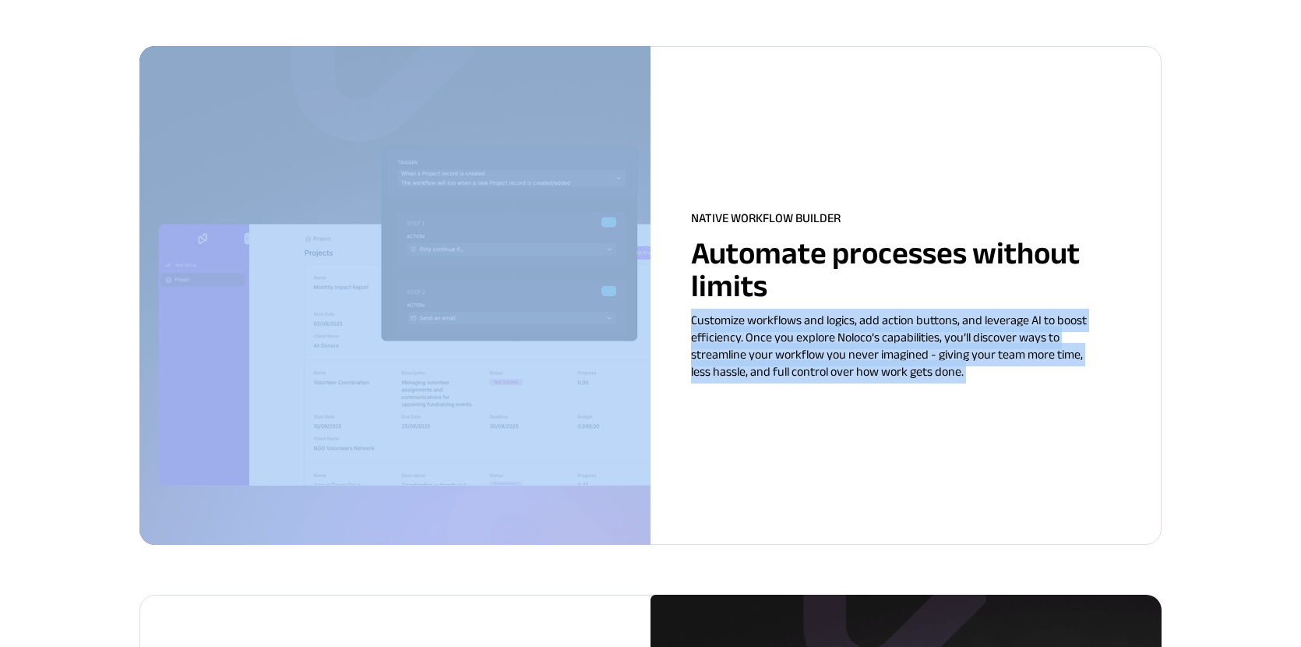
click at [924, 318] on span "Customize workflows and logics, add action buttons, and leverage AI to boost ef…" at bounding box center [889, 346] width 396 height 75
copy span "Customize workflows and logics, add action buttons, and leverage AI to boost ef…"
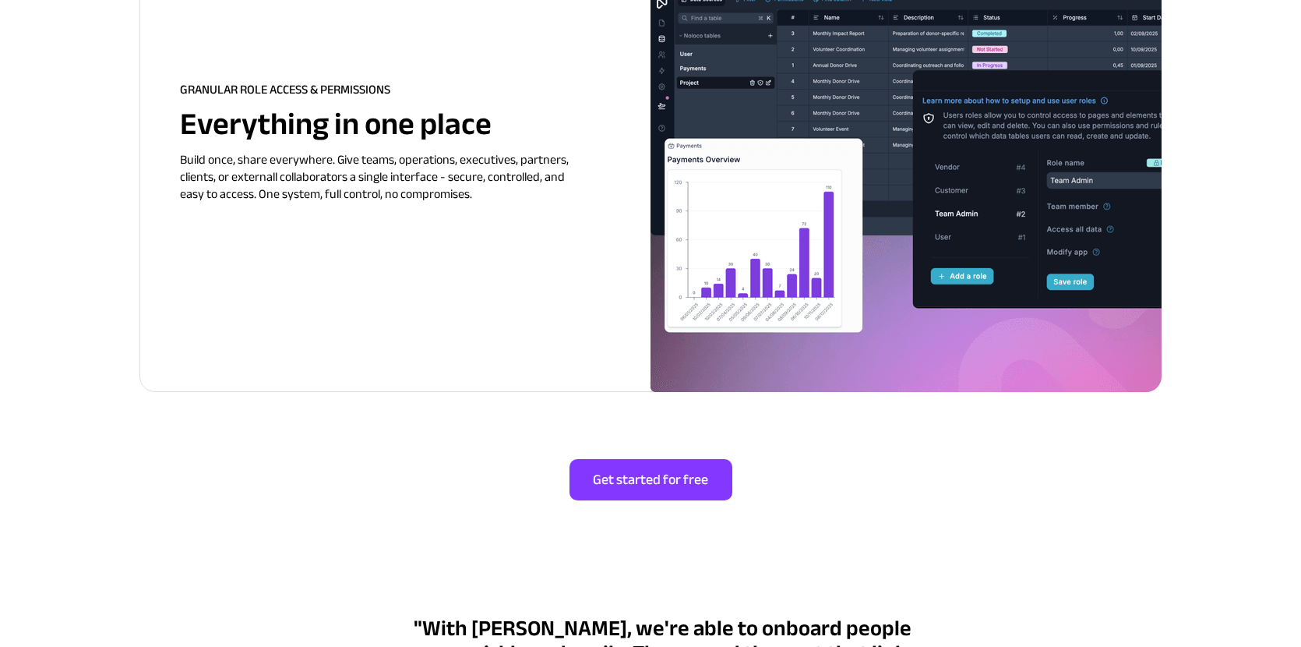
scroll to position [3008, 0]
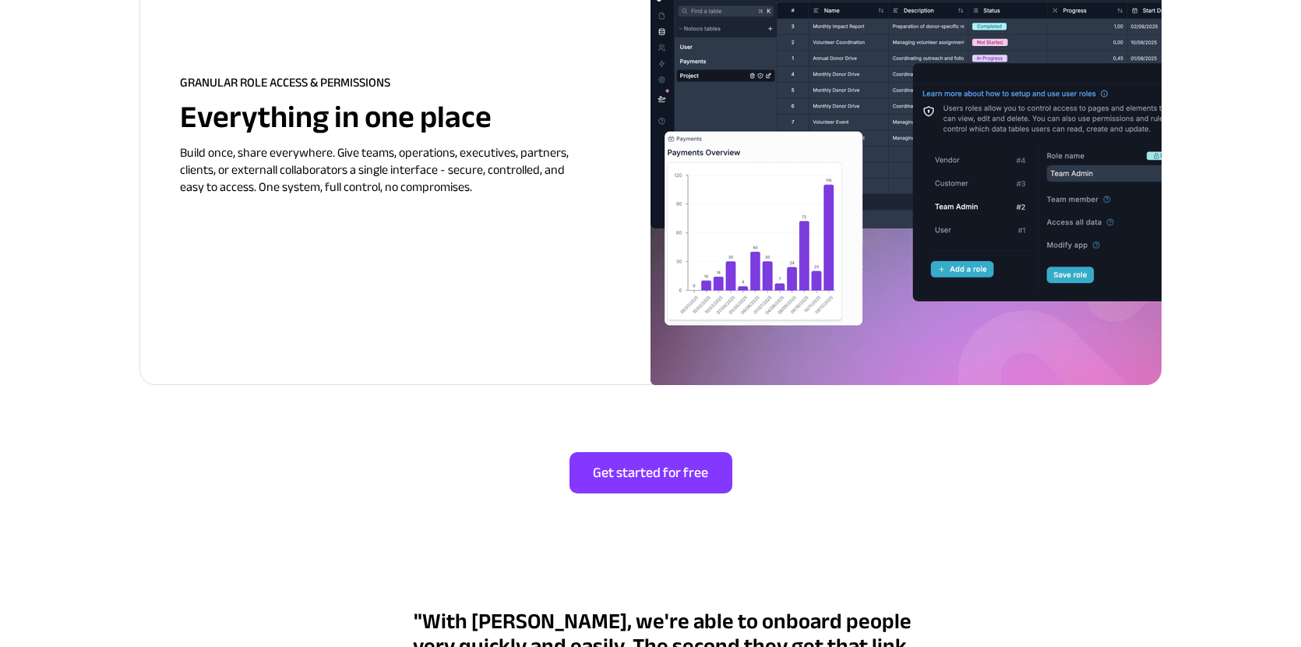
click at [408, 115] on span "Everything in one place" at bounding box center [336, 117] width 312 height 58
click at [404, 119] on span "Everything in one place" at bounding box center [336, 117] width 312 height 58
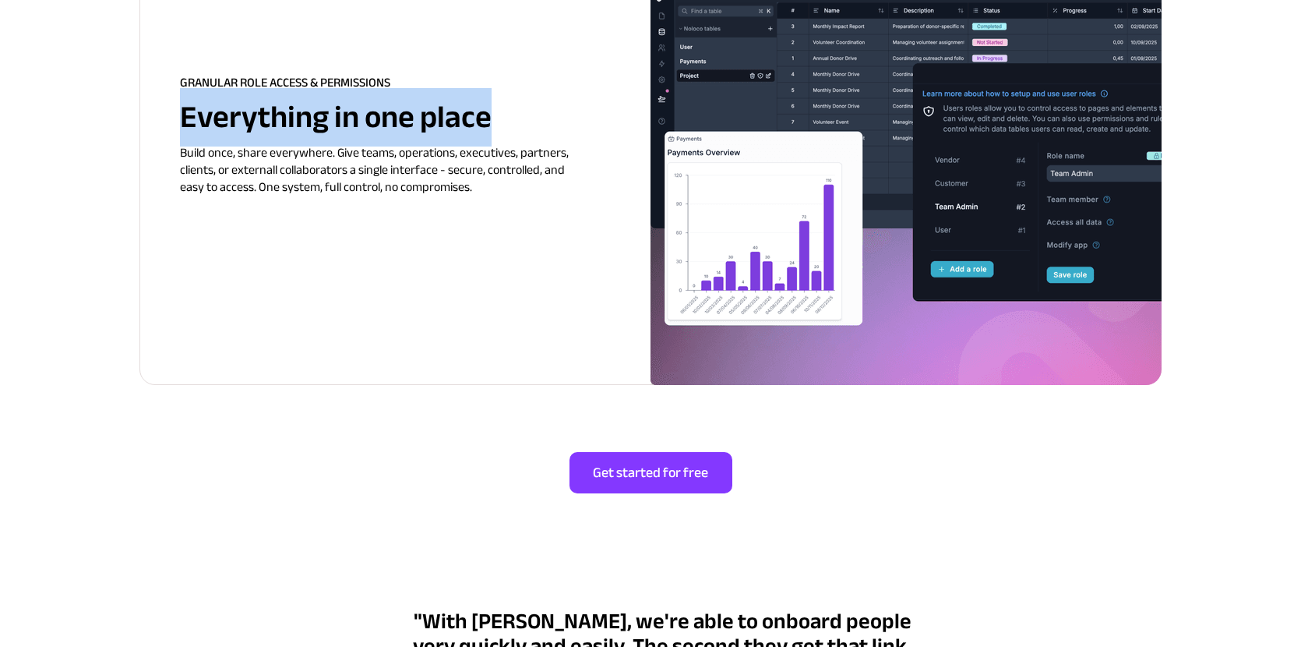
click at [404, 119] on span "Everything in one place" at bounding box center [336, 117] width 312 height 58
click at [327, 79] on span "GRANULAR ROLE ACCESS & PERMISSIONS" at bounding box center [285, 82] width 210 height 23
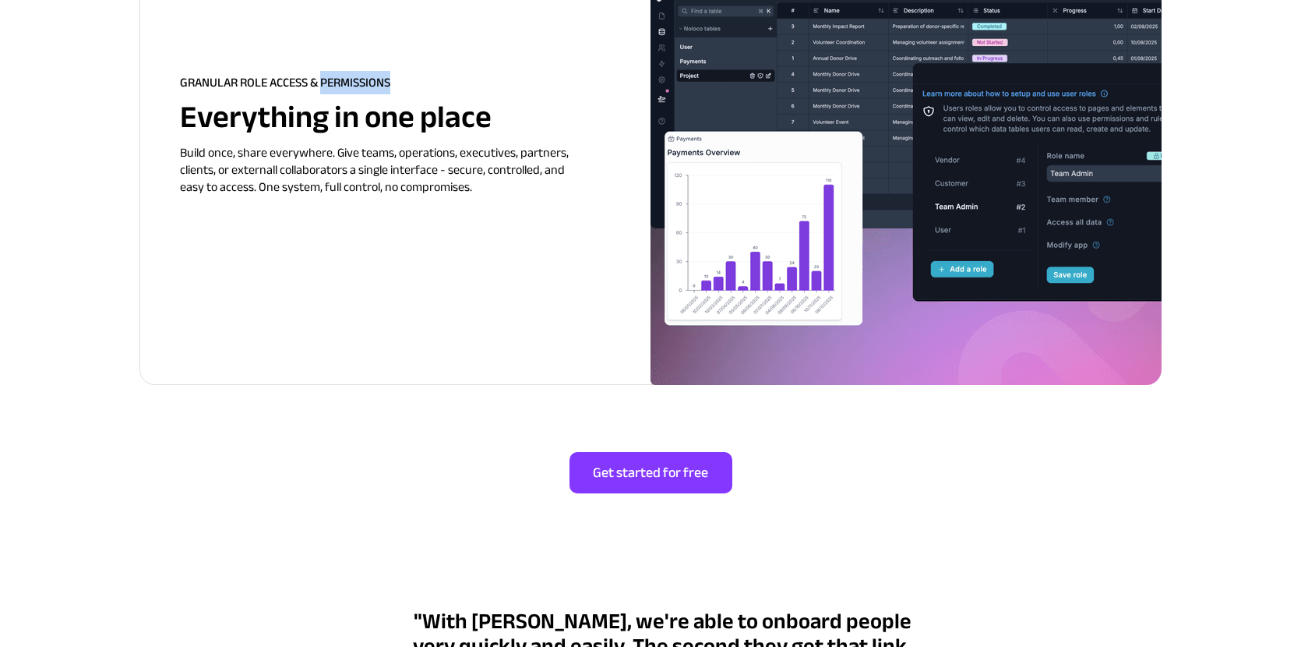
click at [327, 79] on span "GRANULAR ROLE ACCESS & PERMISSIONS" at bounding box center [285, 82] width 210 height 23
click at [383, 163] on span "Build once, share everywhere. Give teams, operations, executives, partners, cli…" at bounding box center [374, 170] width 389 height 58
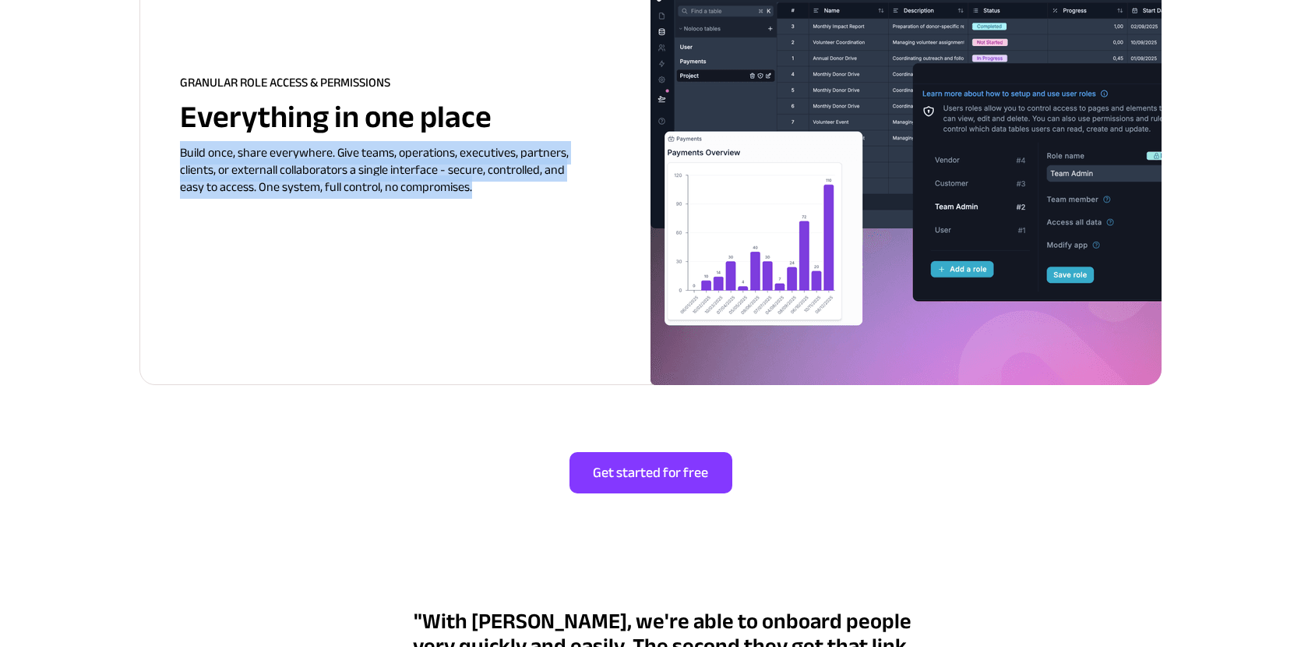
click at [383, 163] on span "Build once, share everywhere. Give teams, operations, executives, partners, cli…" at bounding box center [374, 170] width 389 height 58
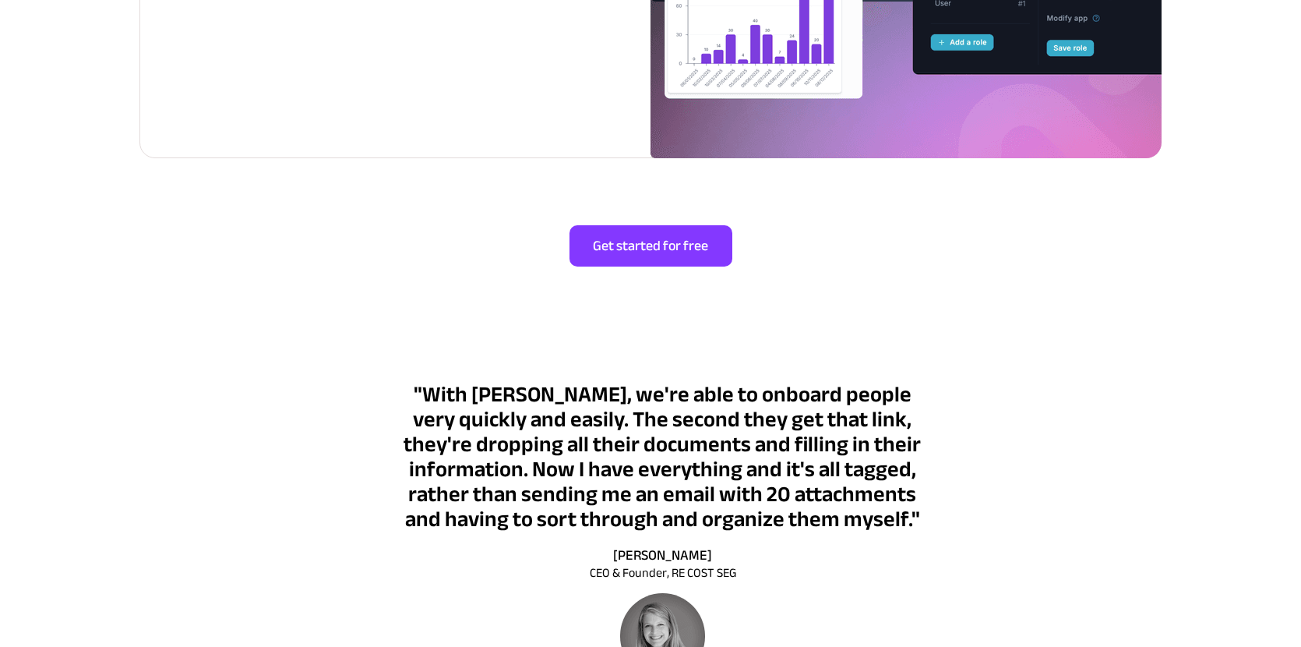
scroll to position [3245, 0]
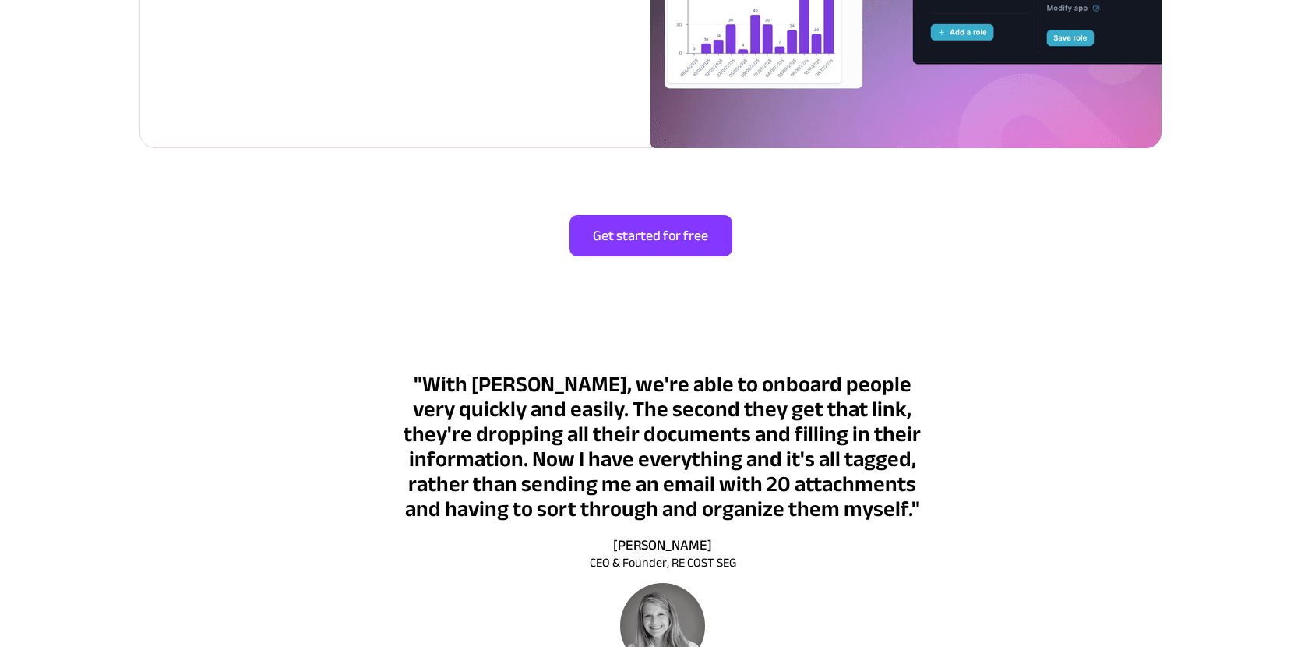
click at [546, 422] on span ""With Noloco, we're able to onboard people very quickly and easily. The second …" at bounding box center [662, 446] width 517 height 165
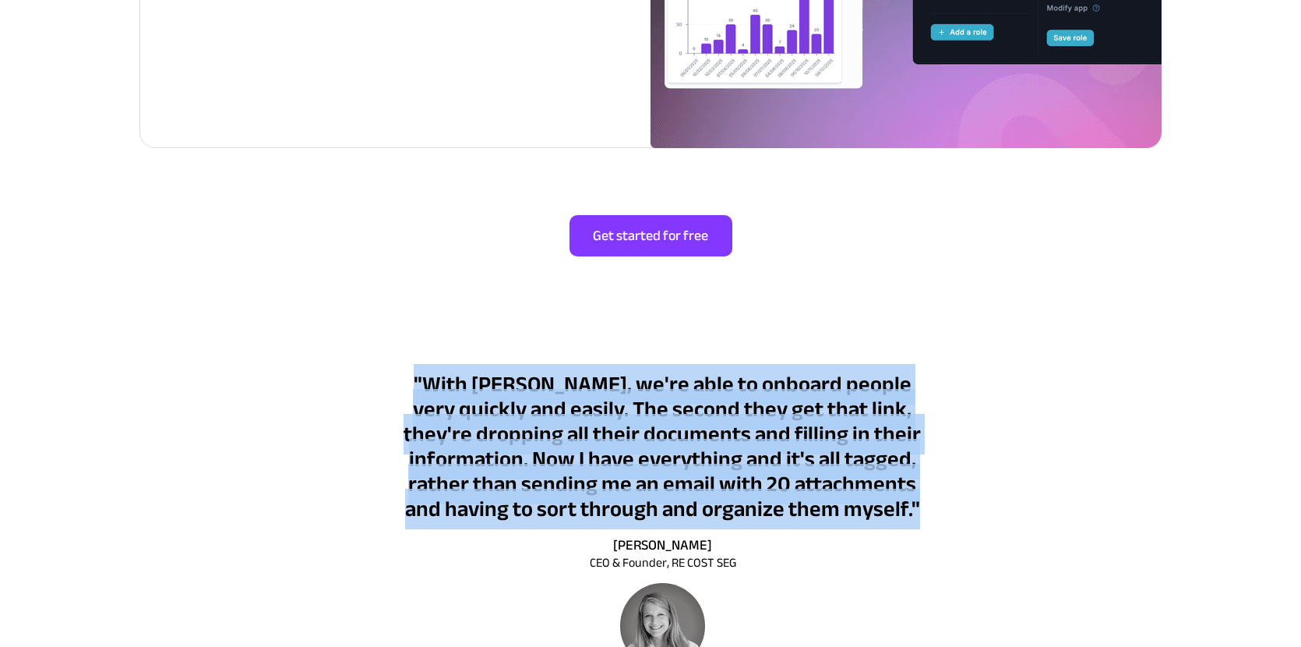
click at [546, 422] on span ""With Noloco, we're able to onboard people very quickly and easily. The second …" at bounding box center [662, 446] width 517 height 165
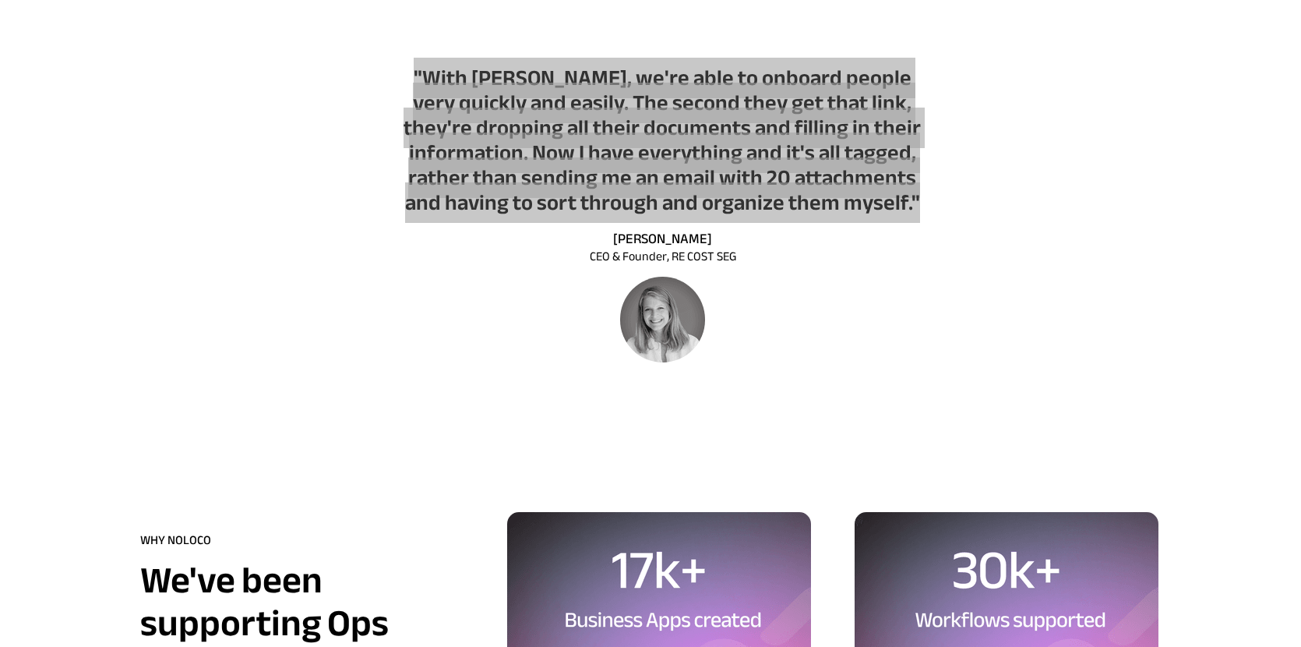
scroll to position [3564, 0]
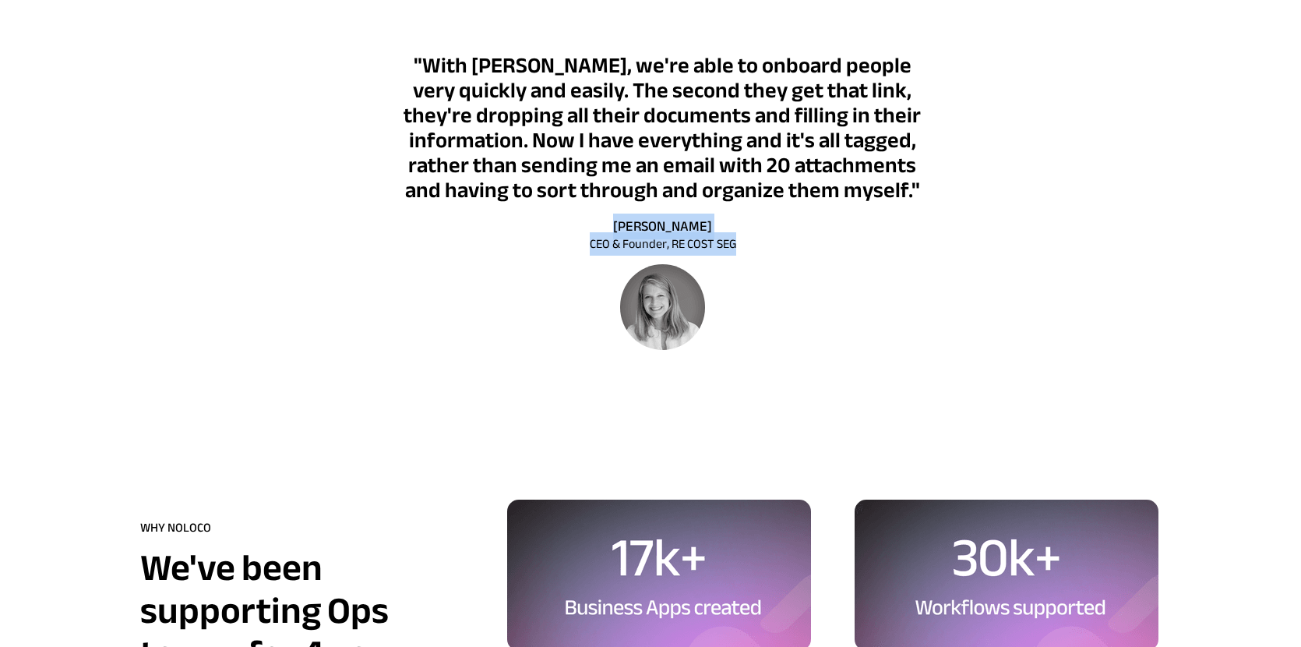
drag, startPoint x: 611, startPoint y: 228, endPoint x: 743, endPoint y: 246, distance: 133.0
click at [743, 246] on div ""With Noloco, we're able to onboard people very quickly and easily. The second …" at bounding box center [662, 204] width 531 height 297
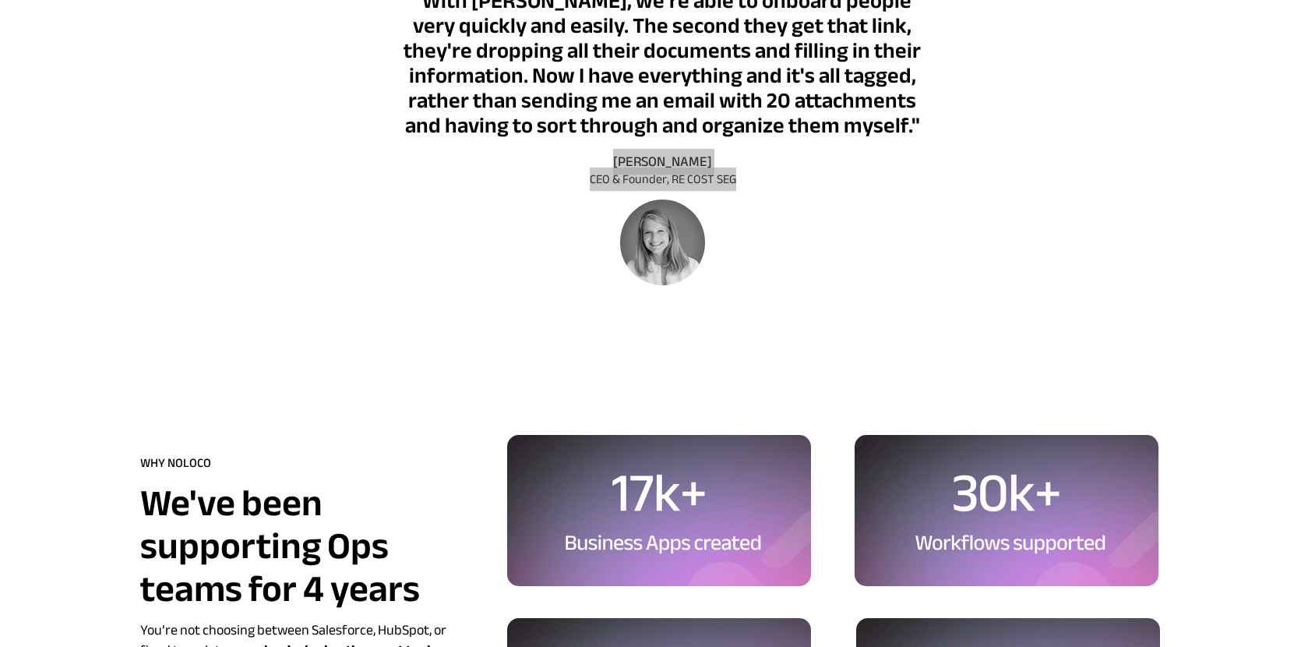
scroll to position [3706, 0]
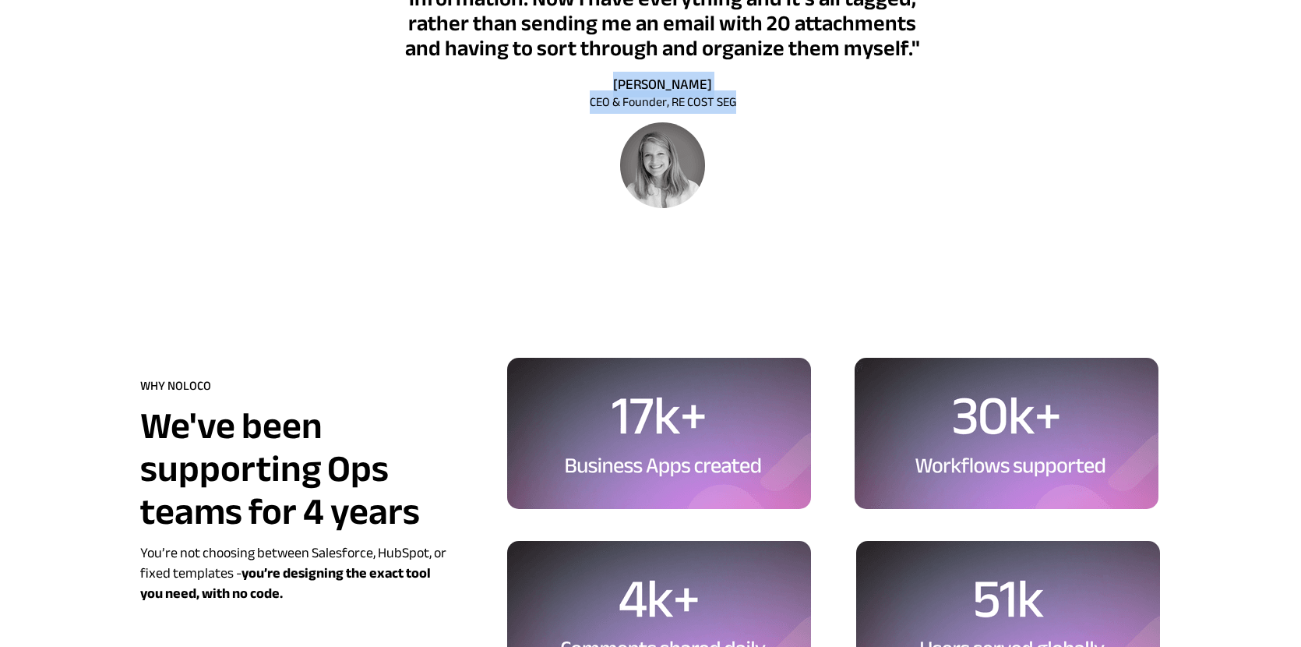
click at [243, 433] on span "We've been supporting Ops teams for 4 years" at bounding box center [280, 469] width 280 height 156
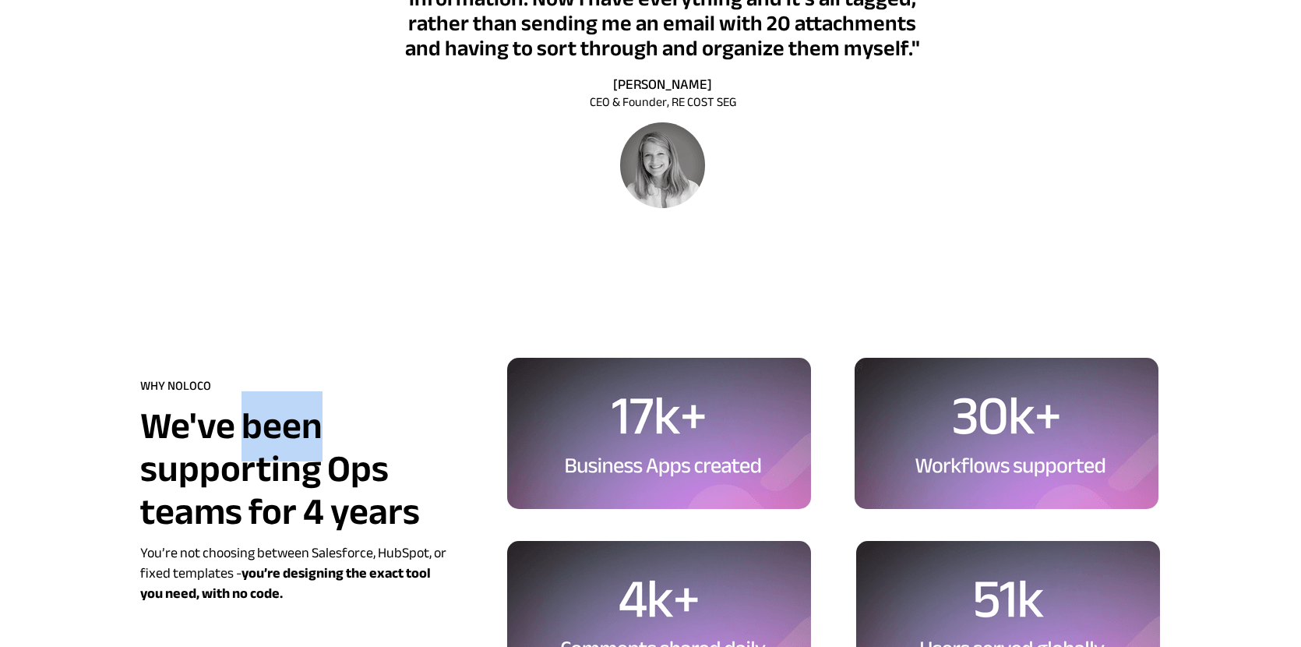
click at [243, 433] on span "We've been supporting Ops teams for 4 years" at bounding box center [280, 469] width 280 height 156
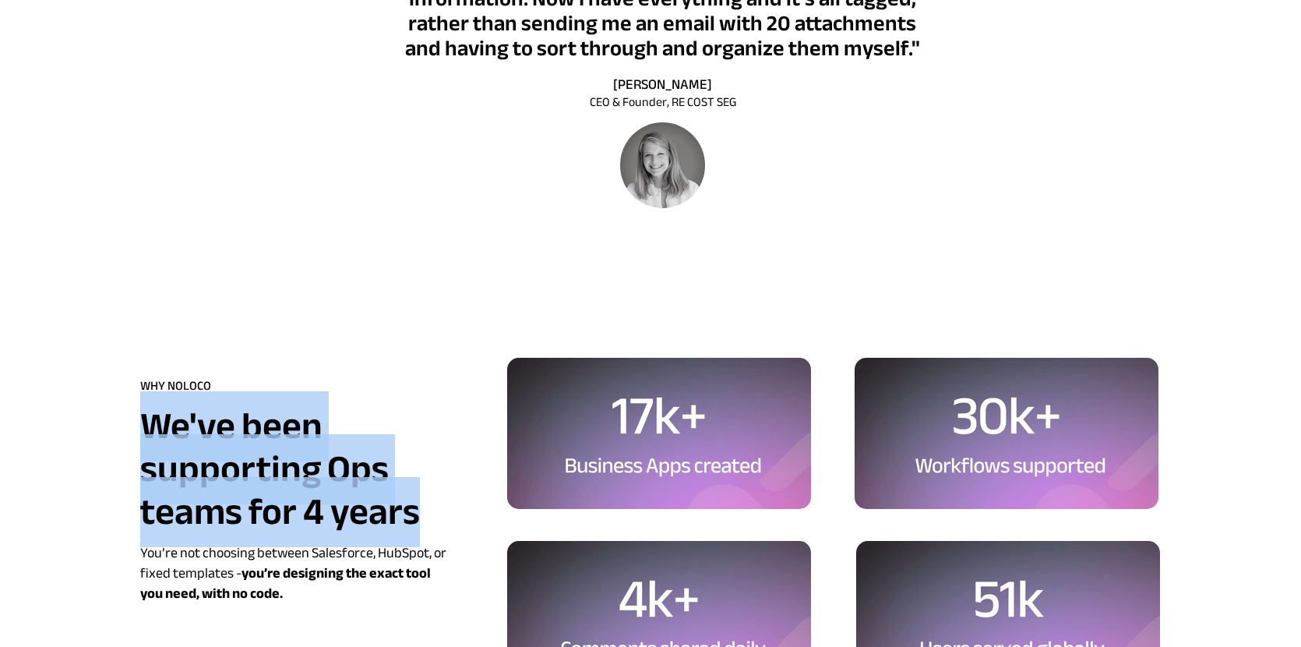
click at [243, 433] on span "We've been supporting Ops teams for 4 years" at bounding box center [280, 469] width 280 height 156
click at [184, 387] on span "WHY NOLOCO" at bounding box center [175, 385] width 71 height 23
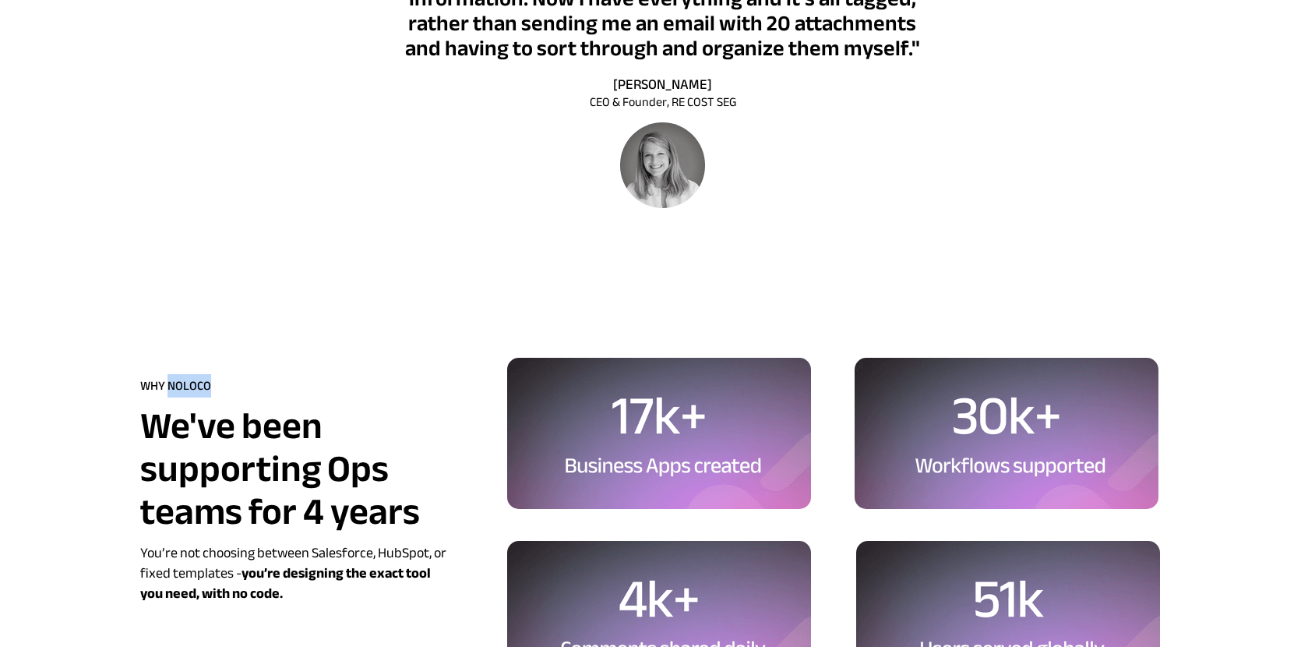
click at [184, 387] on span "WHY NOLOCO" at bounding box center [175, 385] width 71 height 23
click at [304, 577] on strong "you’re designing the exact tool you need, with no code." at bounding box center [285, 583] width 291 height 46
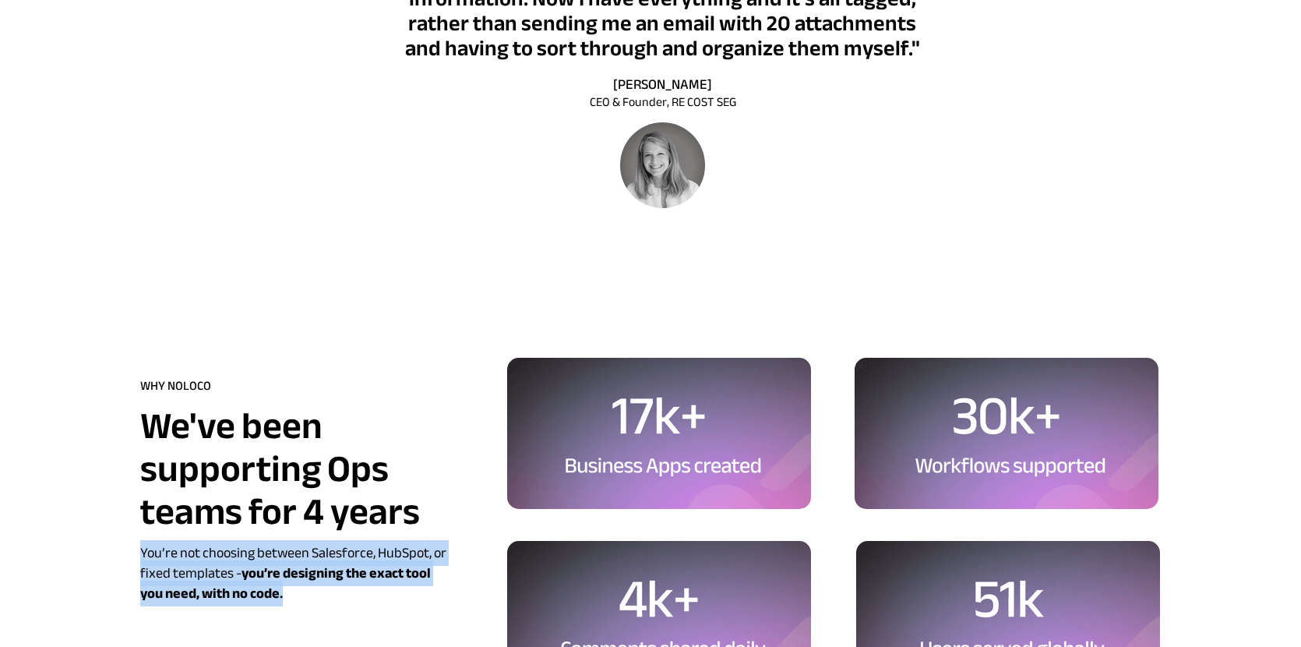
click at [304, 577] on strong "you’re designing the exact tool you need, with no code." at bounding box center [285, 583] width 291 height 46
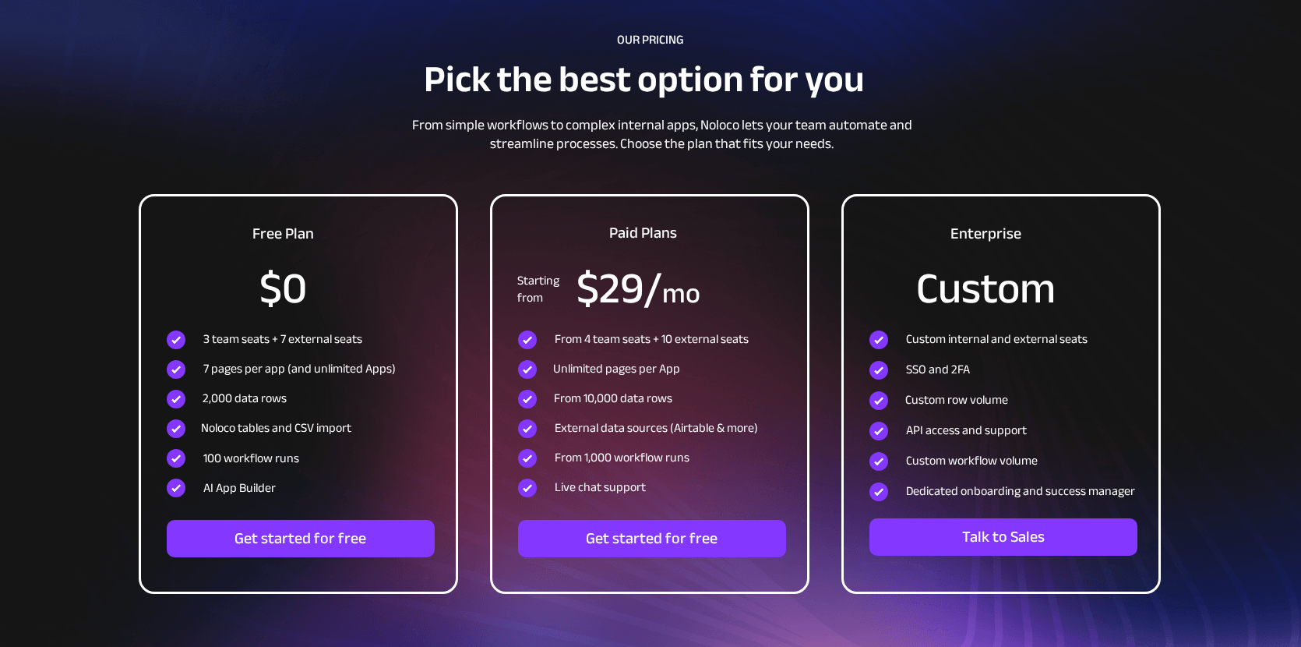
scroll to position [4543, 0]
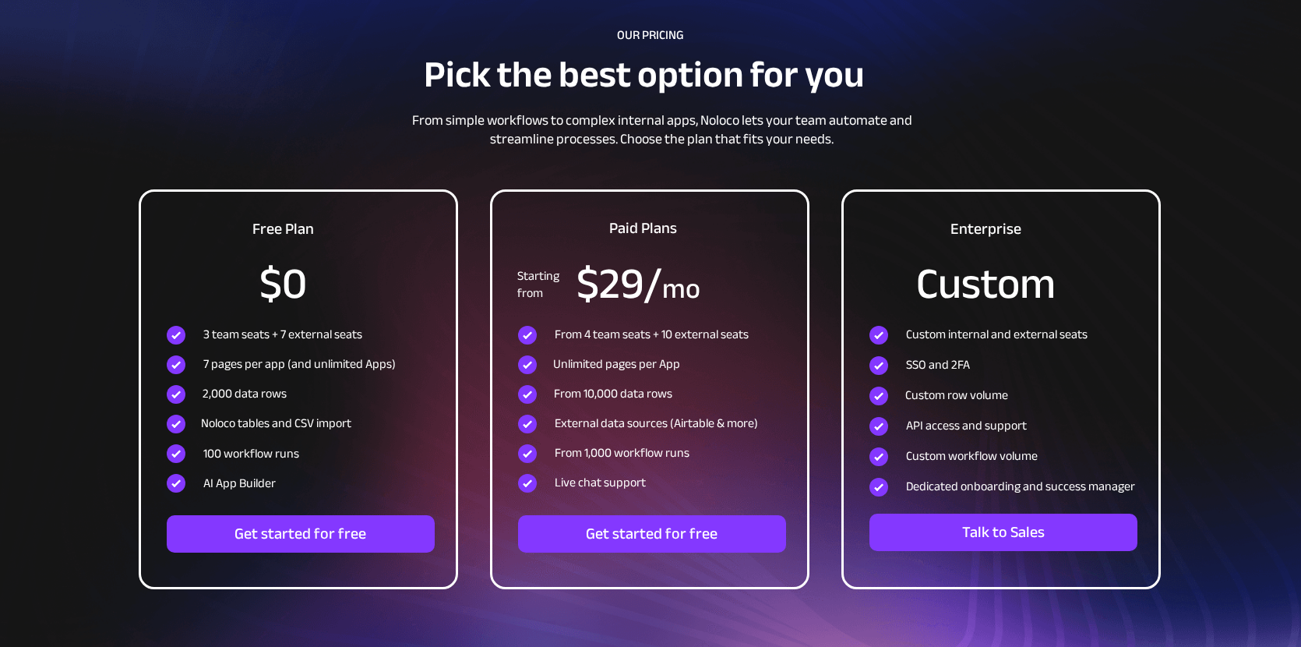
click at [638, 138] on span "From simple workflows to complex internal apps, Noloco lets your team automate …" at bounding box center [662, 130] width 500 height 44
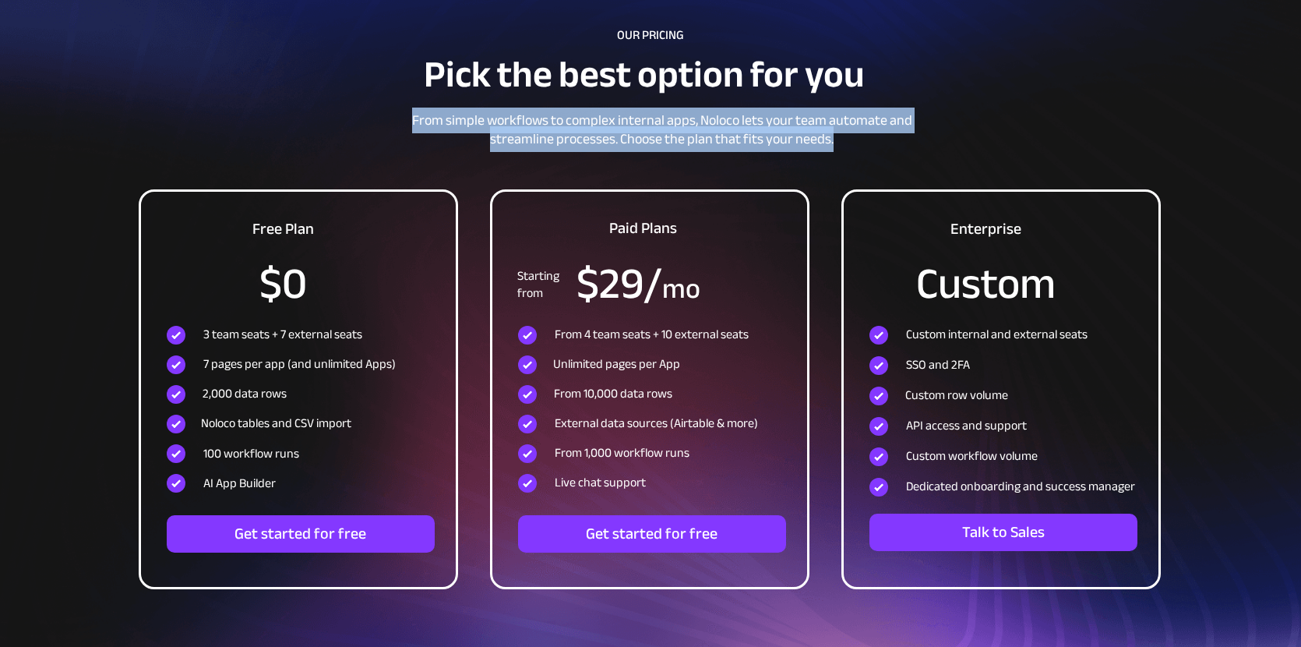
click at [638, 138] on span "From simple workflows to complex internal apps, Noloco lets your team automate …" at bounding box center [662, 130] width 500 height 44
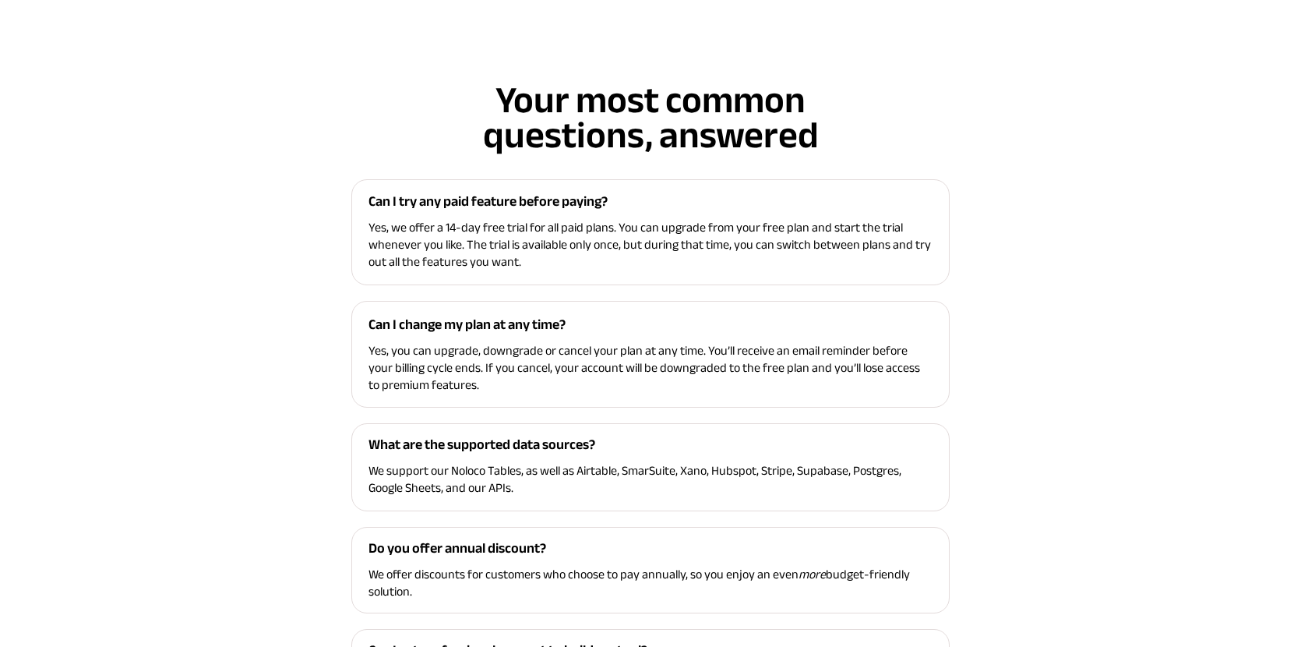
scroll to position [5245, 0]
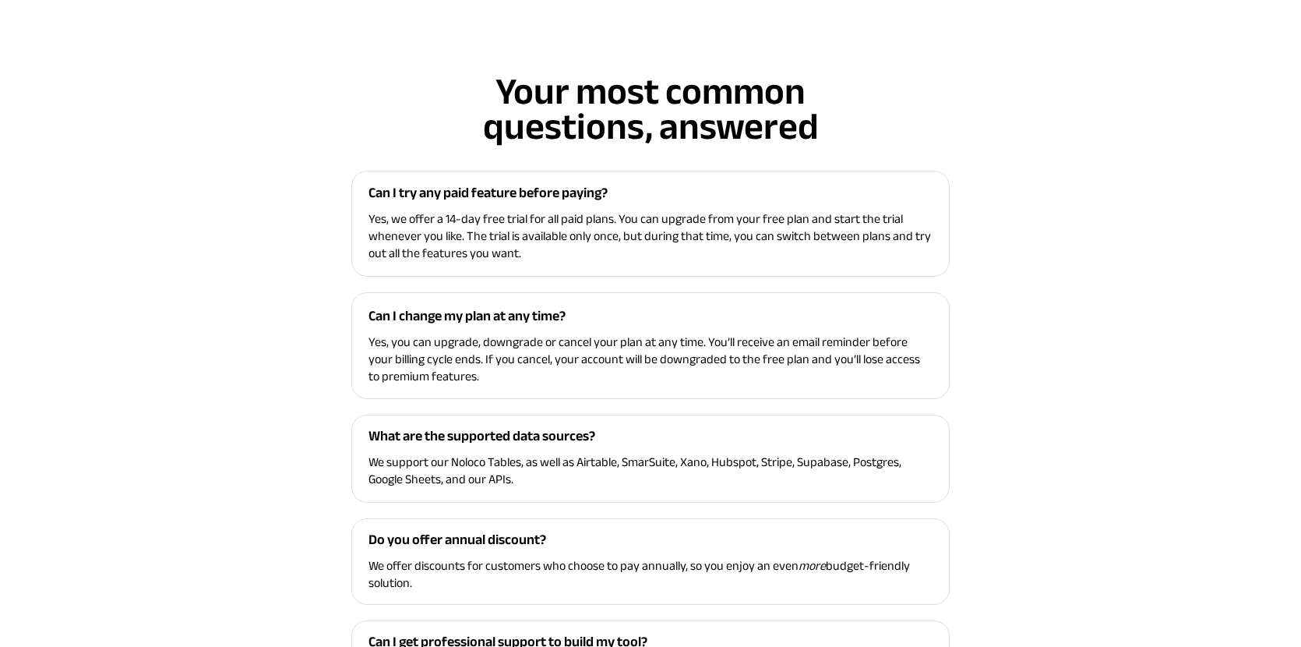
drag, startPoint x: 368, startPoint y: 192, endPoint x: 534, endPoint y: 368, distance: 242.0
click at [566, 563] on div "Can I try any paid feature before paying? Yes, we offer a 14-day free trial for…" at bounding box center [650, 440] width 599 height 538
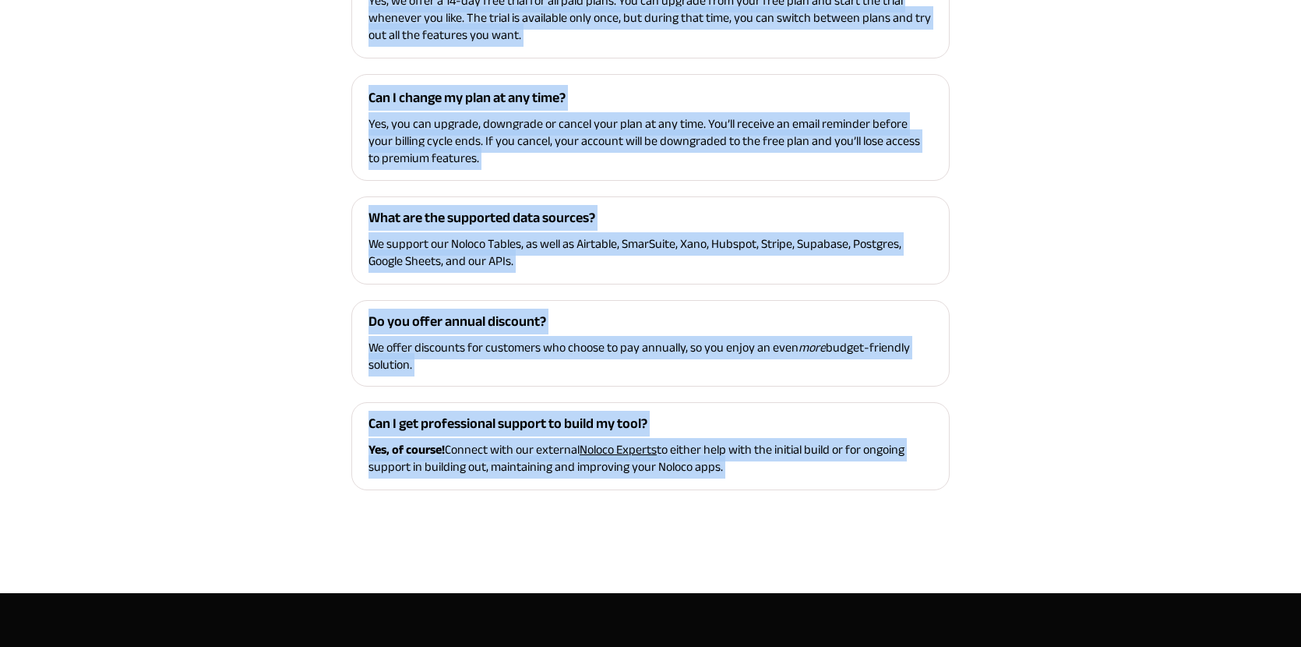
scroll to position [5528, 0]
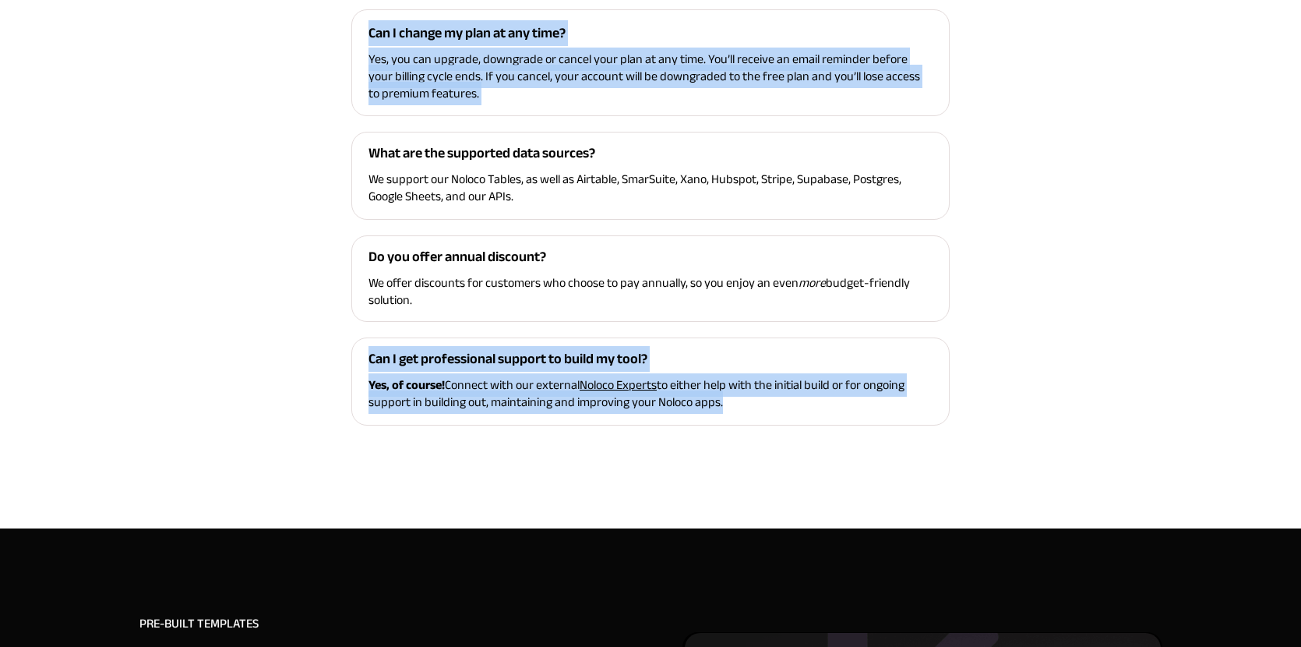
drag, startPoint x: 370, startPoint y: 193, endPoint x: 733, endPoint y: 404, distance: 419.4
click at [733, 404] on div "Can I try any paid feature before paying? Yes, we offer a 14-day free trial for…" at bounding box center [650, 157] width 599 height 538
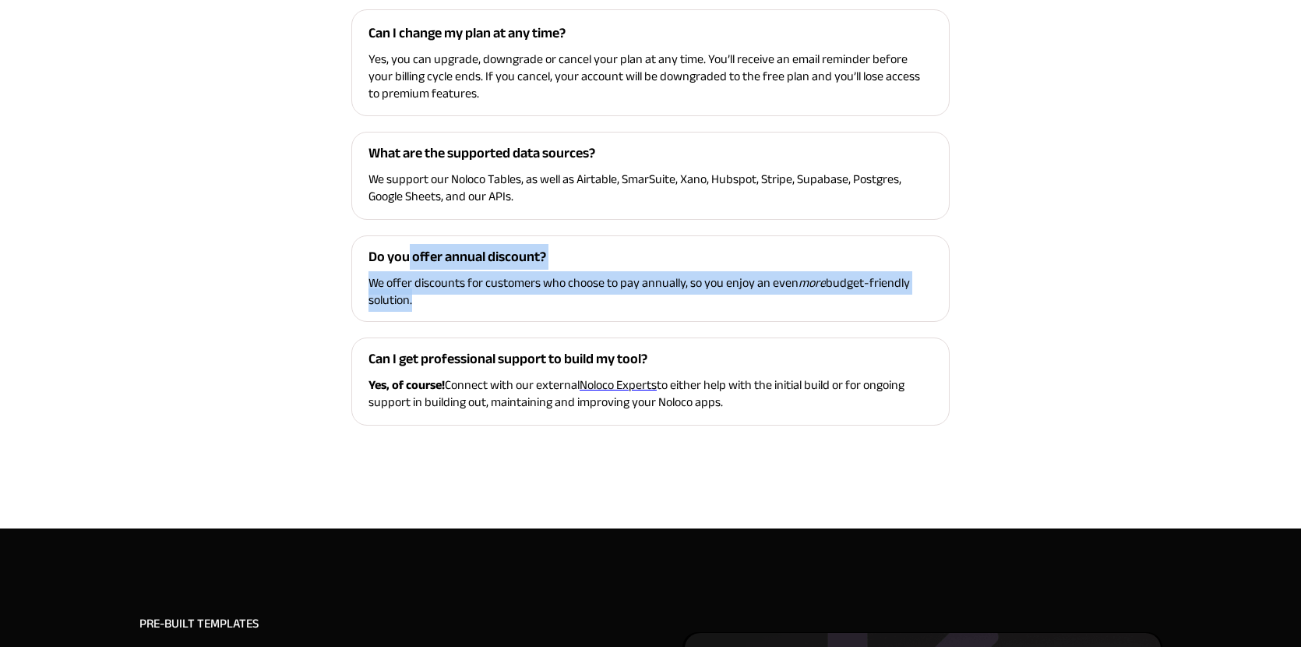
drag, startPoint x: 373, startPoint y: 156, endPoint x: 401, endPoint y: 262, distance: 109.8
click at [401, 262] on div "Can I try any paid feature before paying? Yes, we offer a 14-day free trial for…" at bounding box center [650, 157] width 599 height 538
drag, startPoint x: 404, startPoint y: 265, endPoint x: 406, endPoint y: 280, distance: 15.0
click at [404, 267] on span "Do you offer annual discount?" at bounding box center [458, 257] width 178 height 26
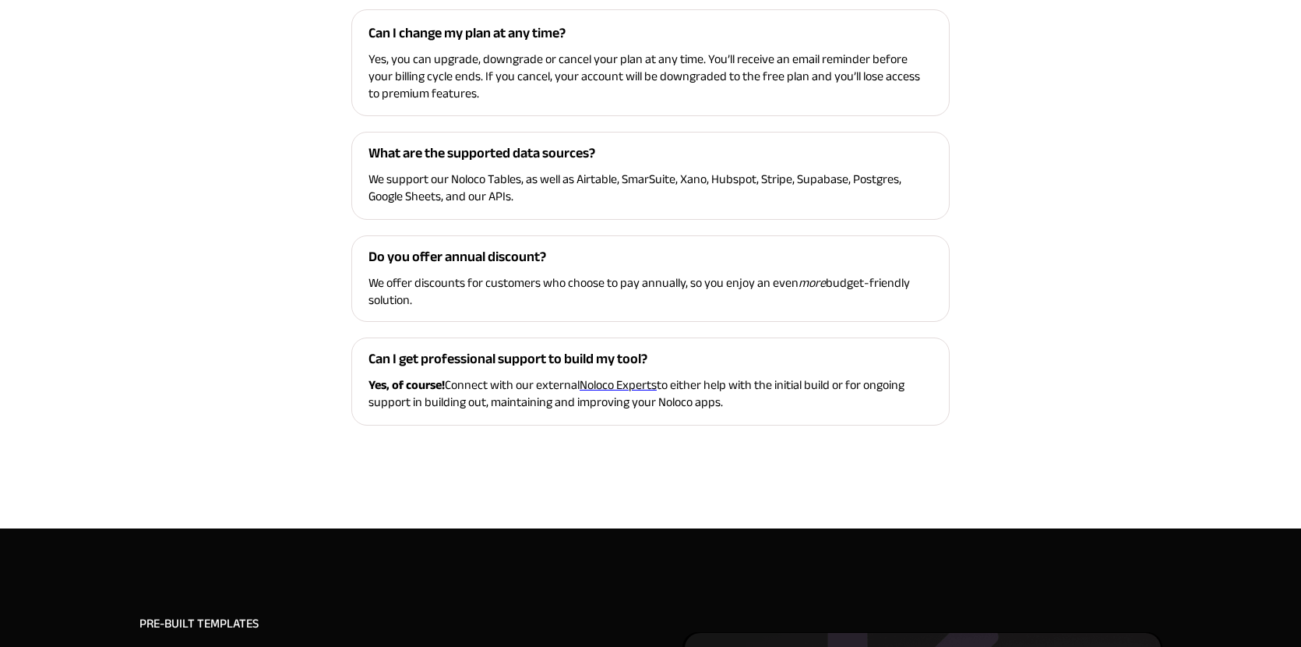
drag, startPoint x: 418, startPoint y: 298, endPoint x: 516, endPoint y: 204, distance: 136.1
click at [516, 204] on div "Can I try any paid feature before paying? Yes, we offer a 14-day free trial for…" at bounding box center [650, 157] width 599 height 538
drag, startPoint x: 372, startPoint y: 258, endPoint x: 414, endPoint y: 295, distance: 56.3
click at [414, 295] on div "Do you offer annual discount? We offer discounts for customers who choose to pa…" at bounding box center [650, 278] width 599 height 87
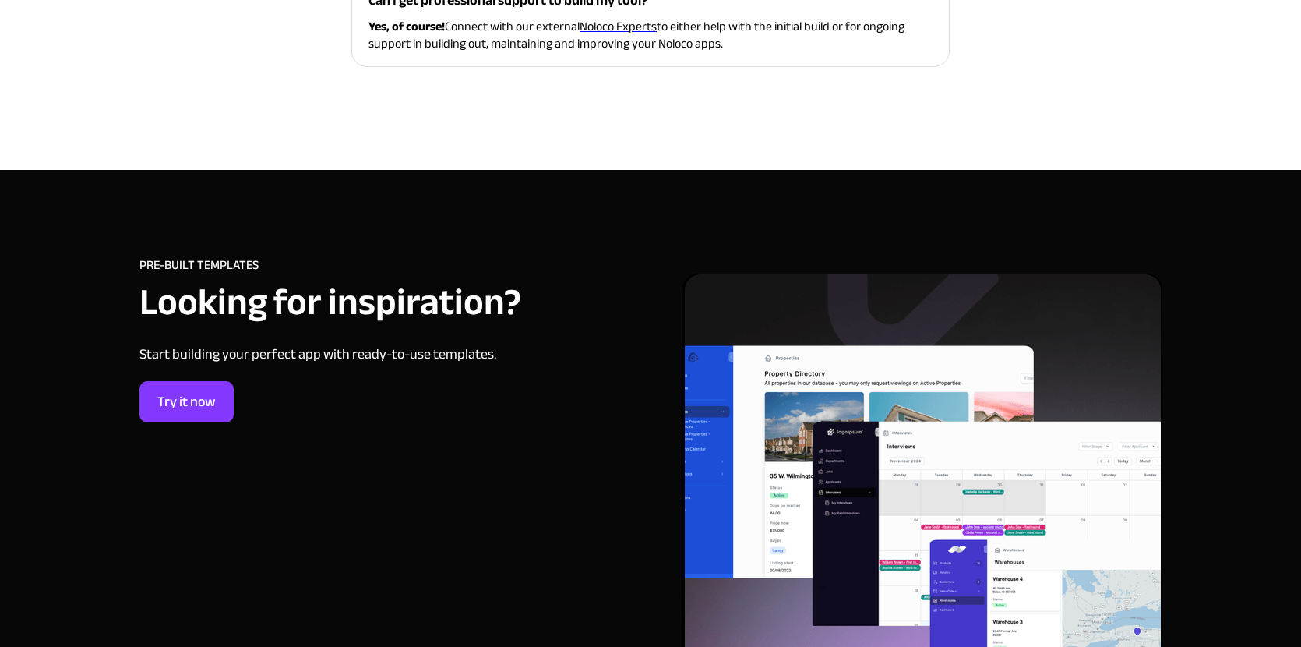
scroll to position [5889, 0]
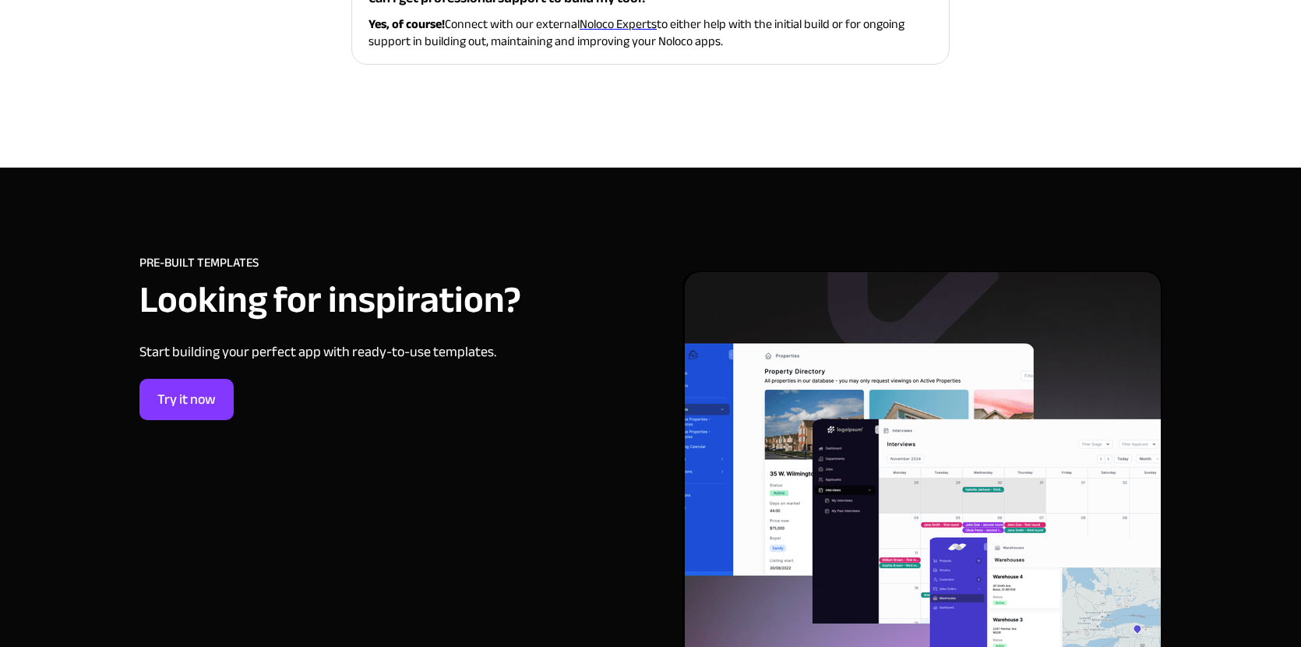
click at [223, 261] on span "PRE-BUILT TEMPLATES" at bounding box center [198, 262] width 119 height 23
click at [208, 263] on span "PRE-BUILT TEMPLATES" at bounding box center [198, 262] width 119 height 23
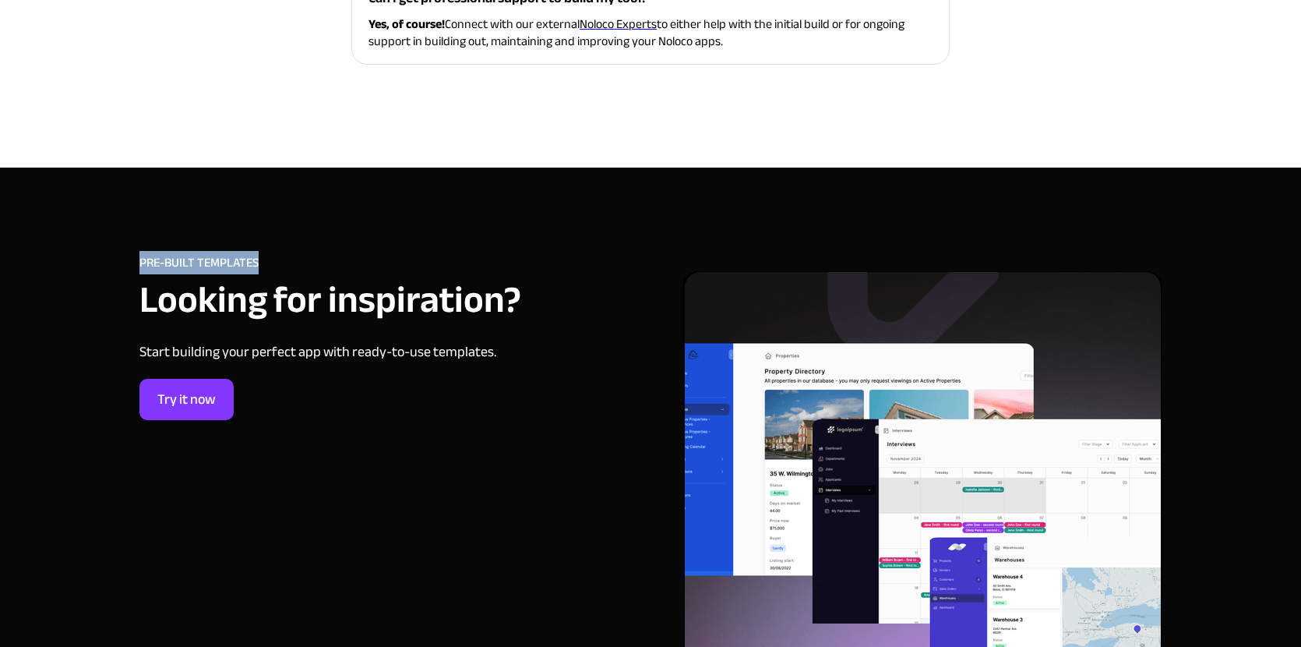
click at [406, 348] on span "Start building your perfect app with ready-to-use templates." at bounding box center [317, 352] width 357 height 26
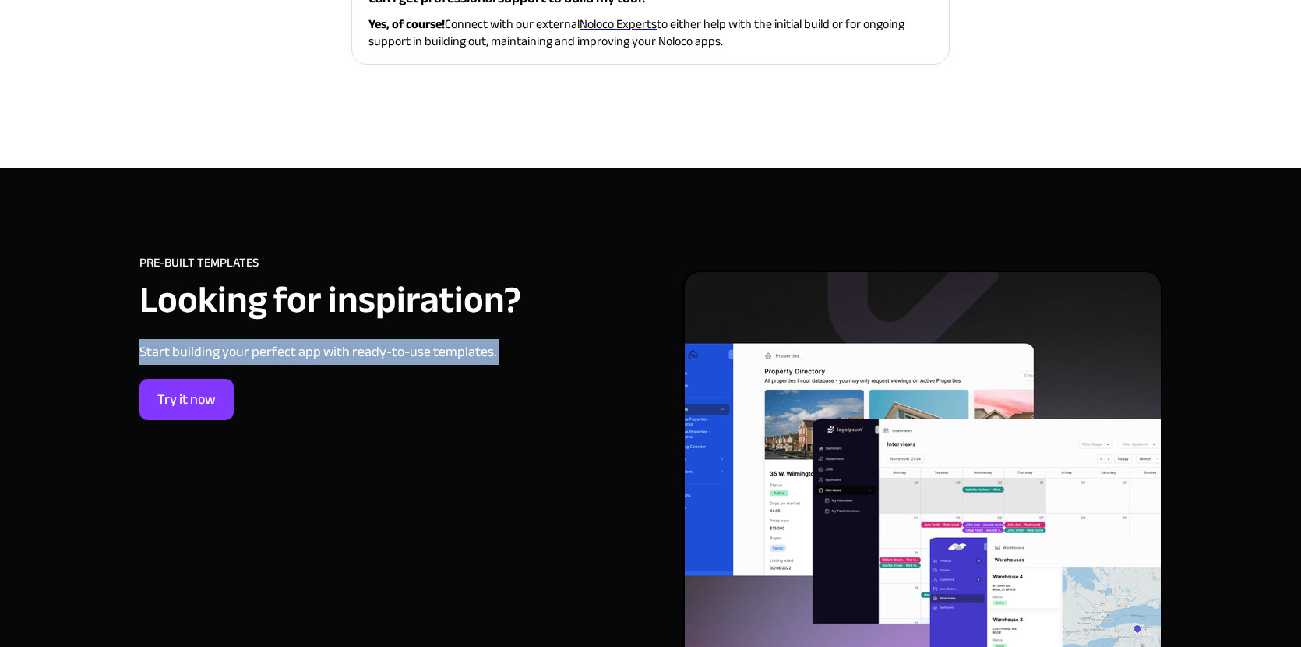
click at [406, 348] on span "Start building your perfect app with ready-to-use templates." at bounding box center [317, 352] width 357 height 26
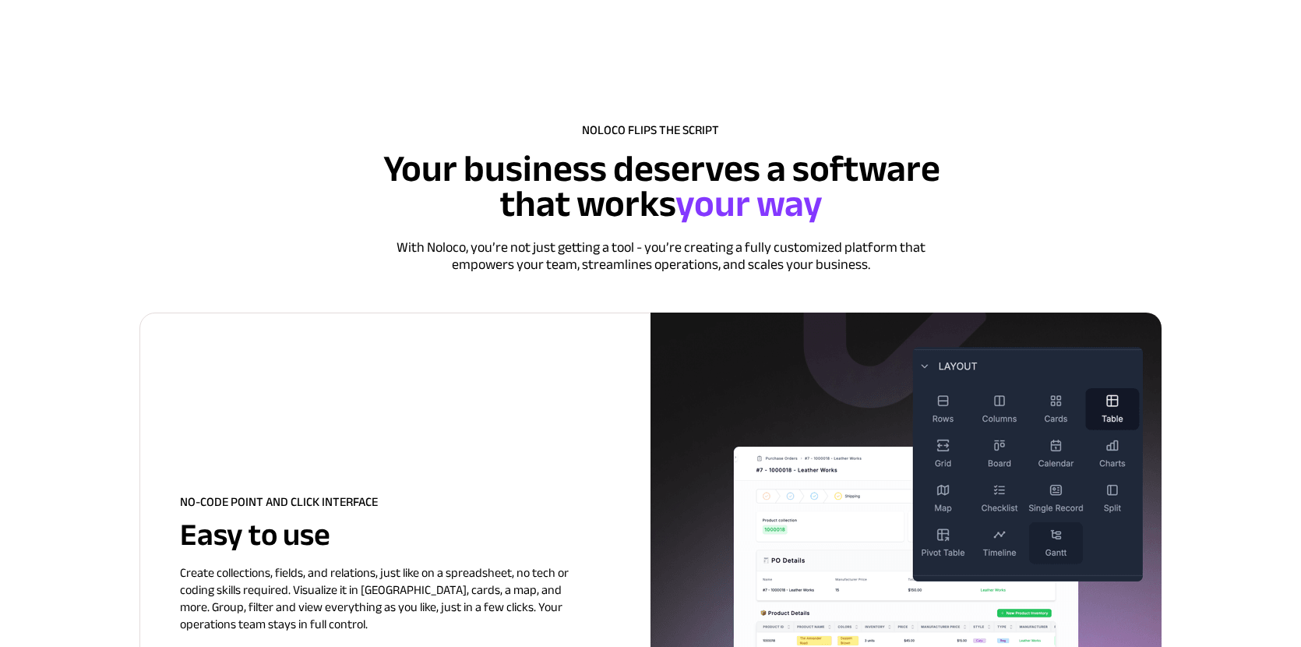
scroll to position [1489, 0]
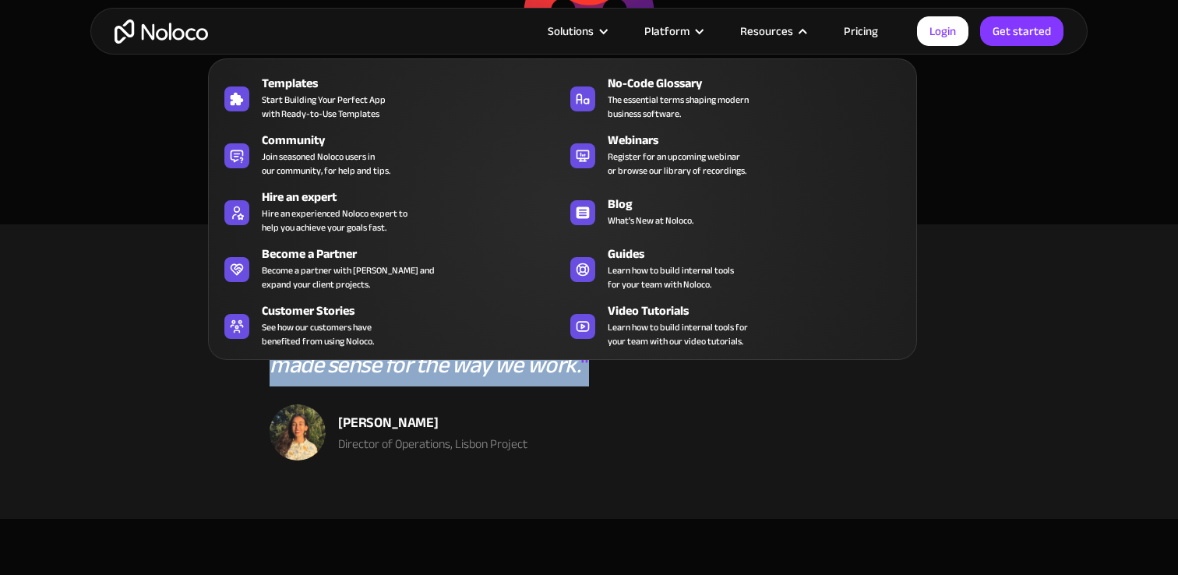
scroll to position [4208, 0]
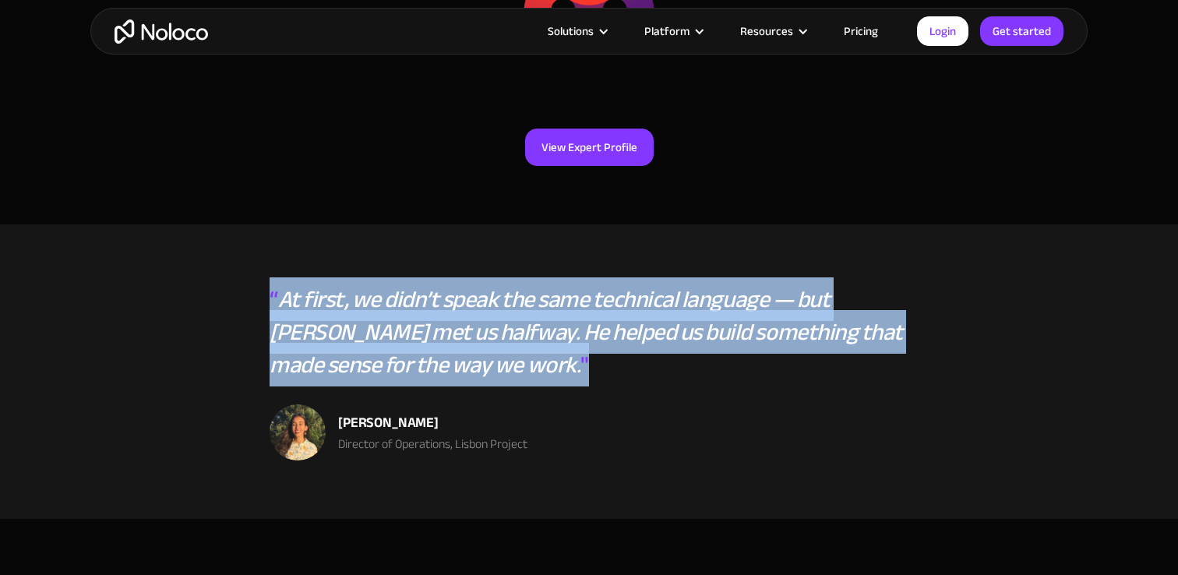
click at [229, 359] on section "“ At first, we didn’t speak the same technical language — but Russell met us ha…" at bounding box center [589, 371] width 1178 height 295
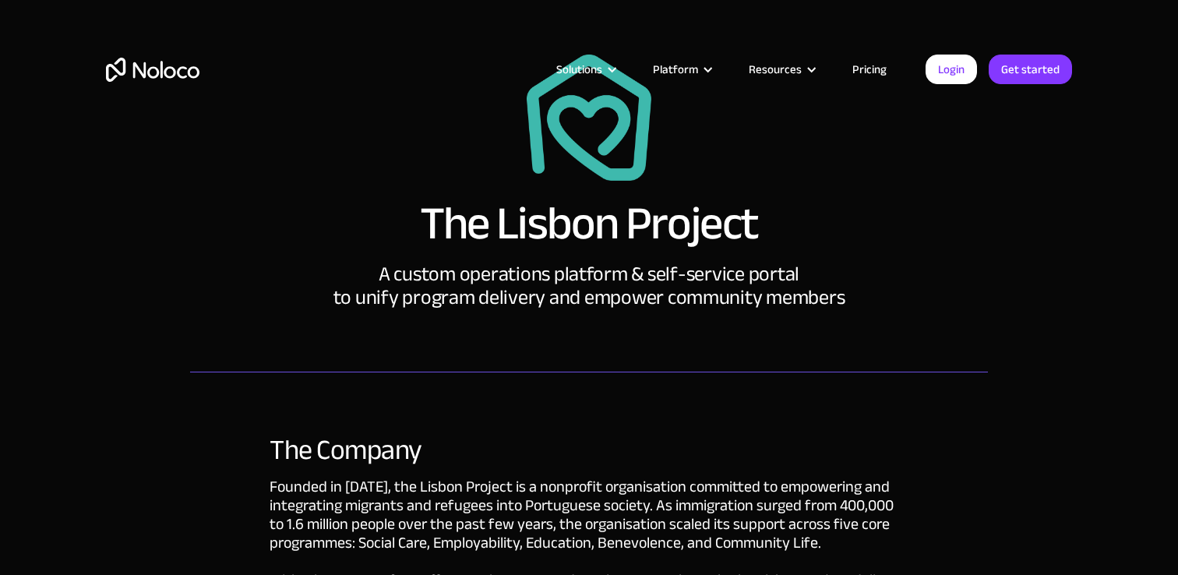
scroll to position [0, 0]
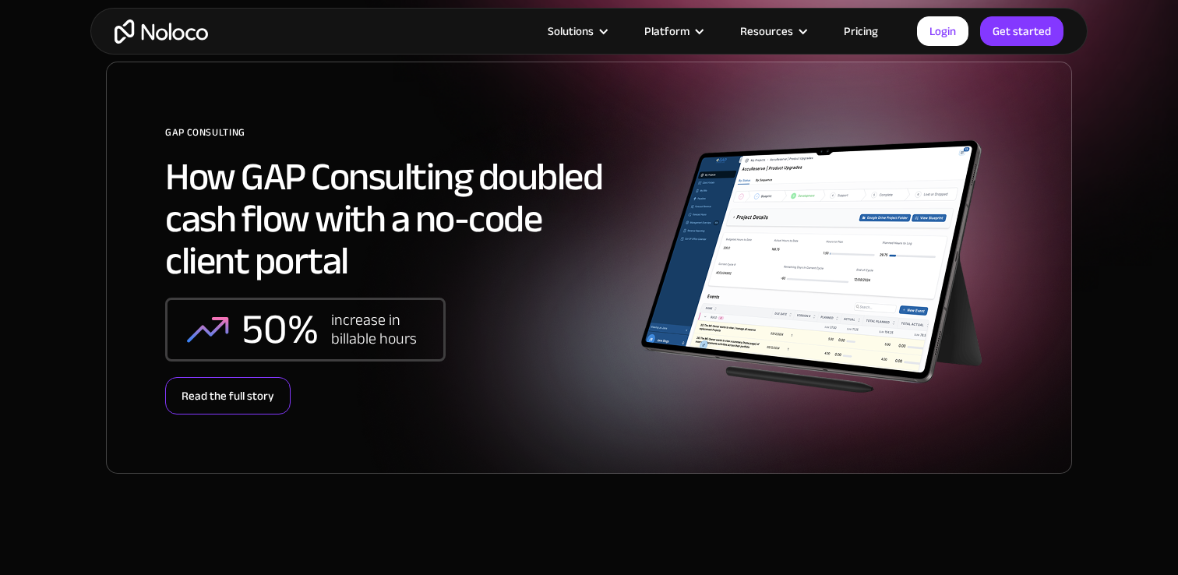
scroll to position [249, 0]
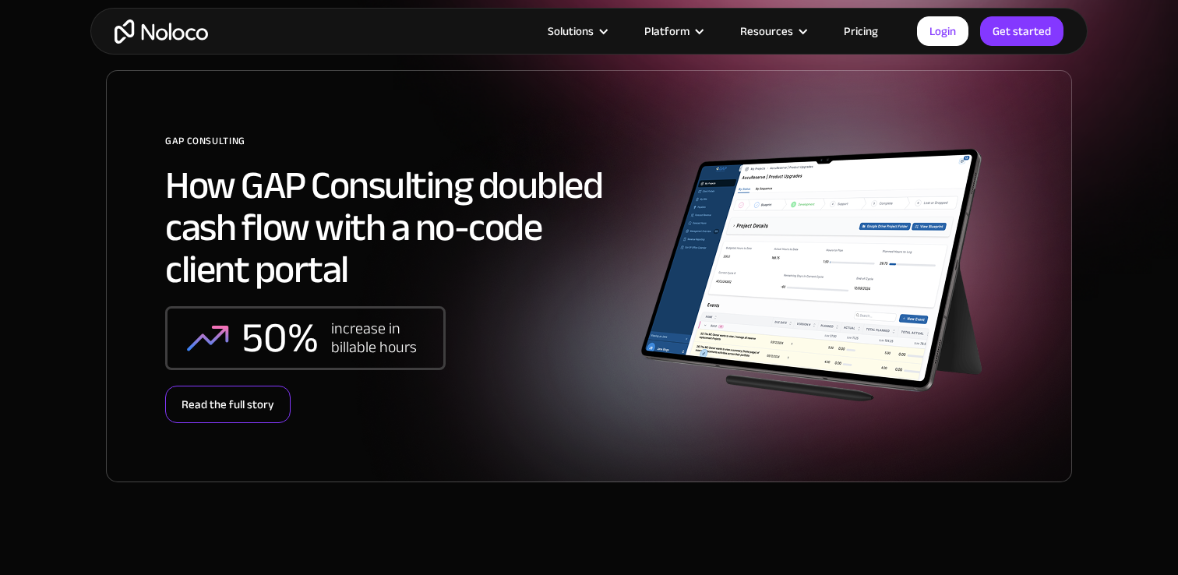
click at [248, 409] on div "Read the full story" at bounding box center [227, 404] width 125 height 37
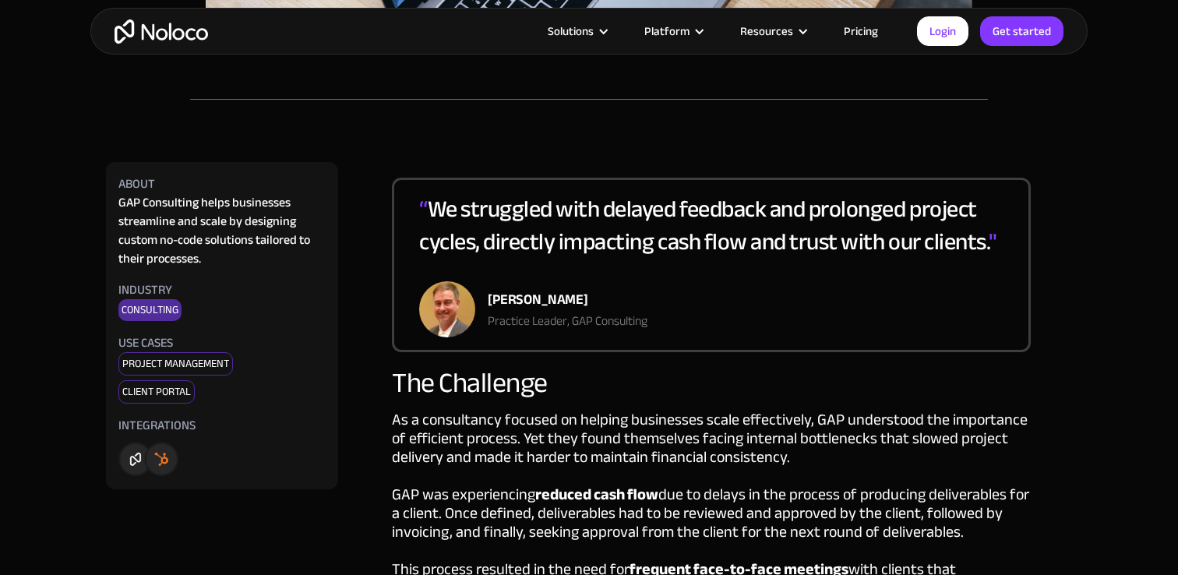
scroll to position [649, 0]
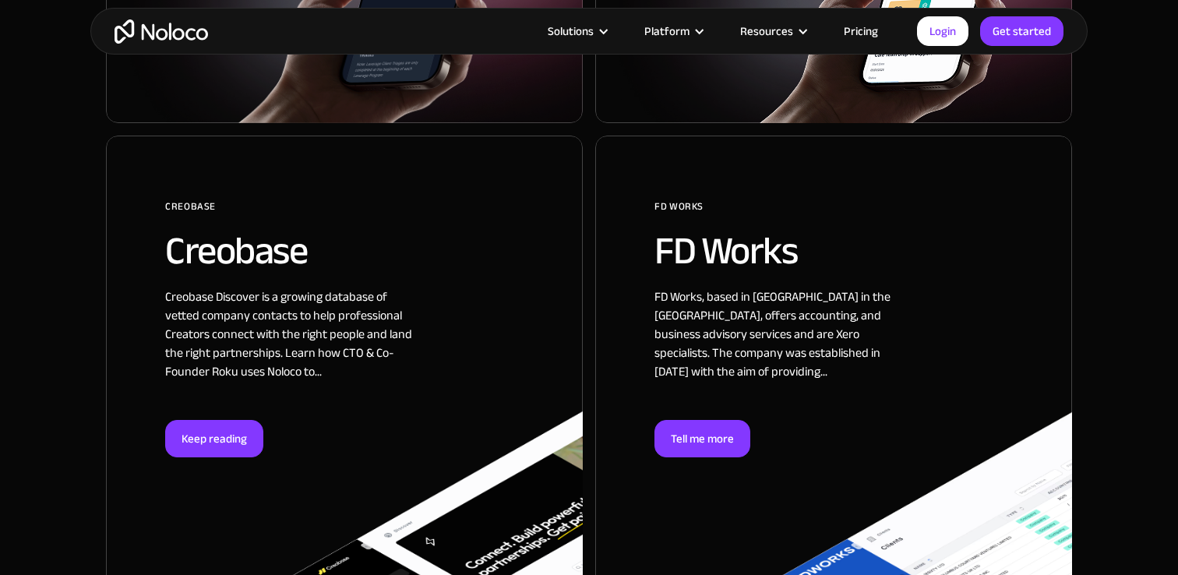
scroll to position [1519, 0]
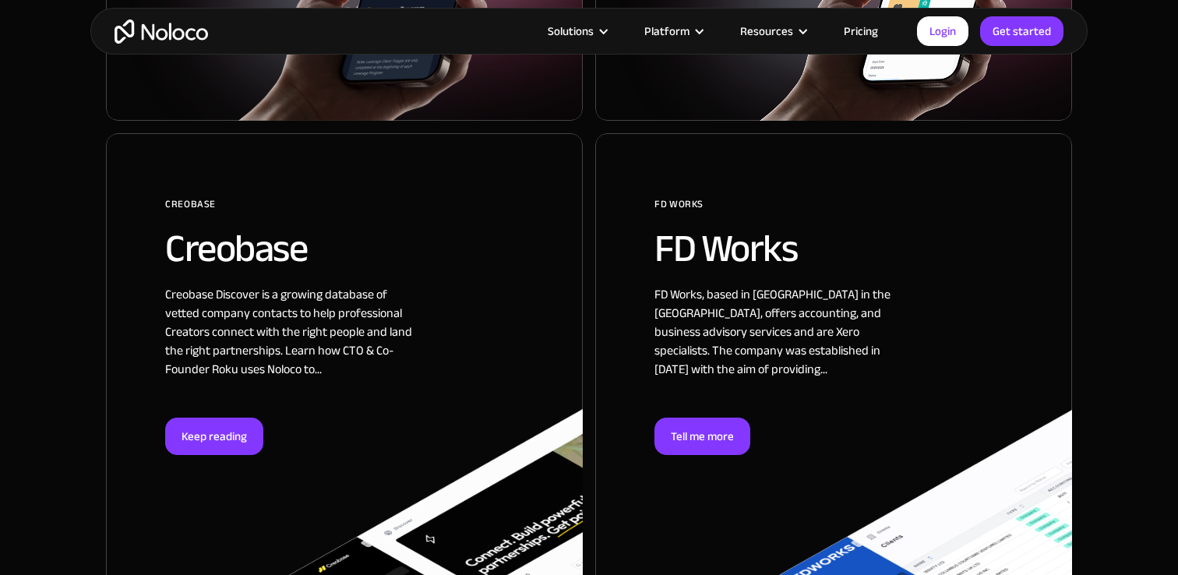
click at [239, 382] on div at bounding box center [344, 366] width 477 height 467
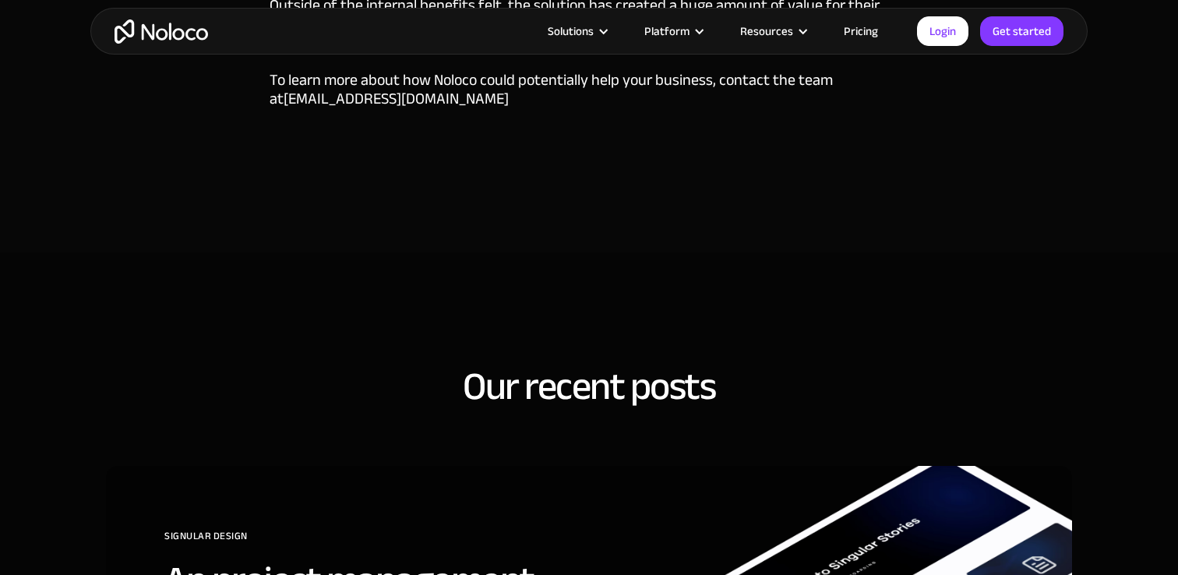
scroll to position [3996, 0]
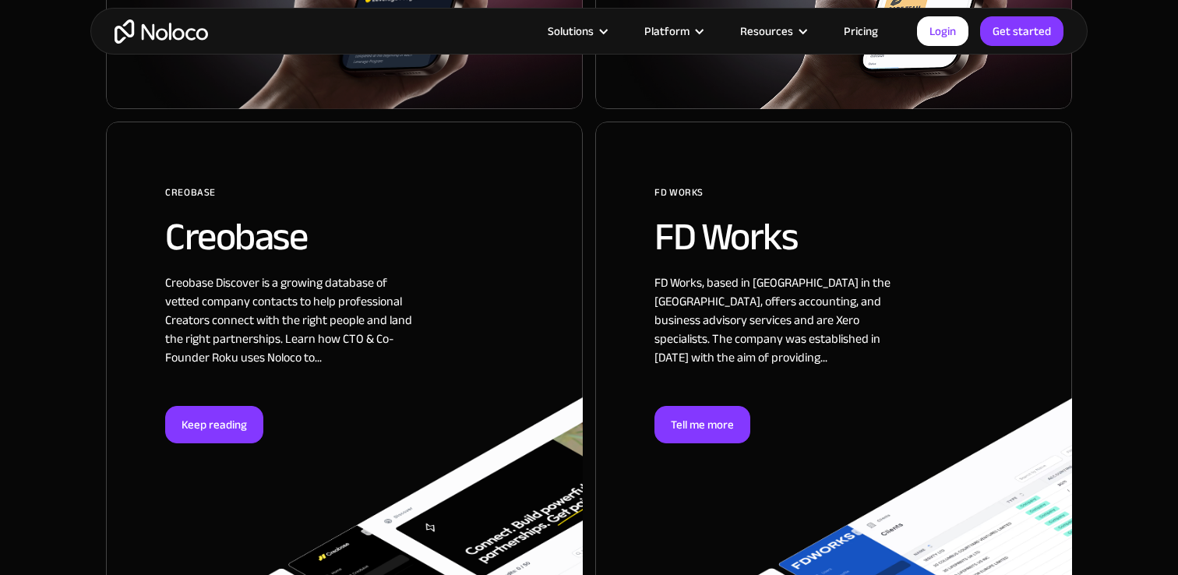
click at [683, 347] on div at bounding box center [833, 355] width 477 height 467
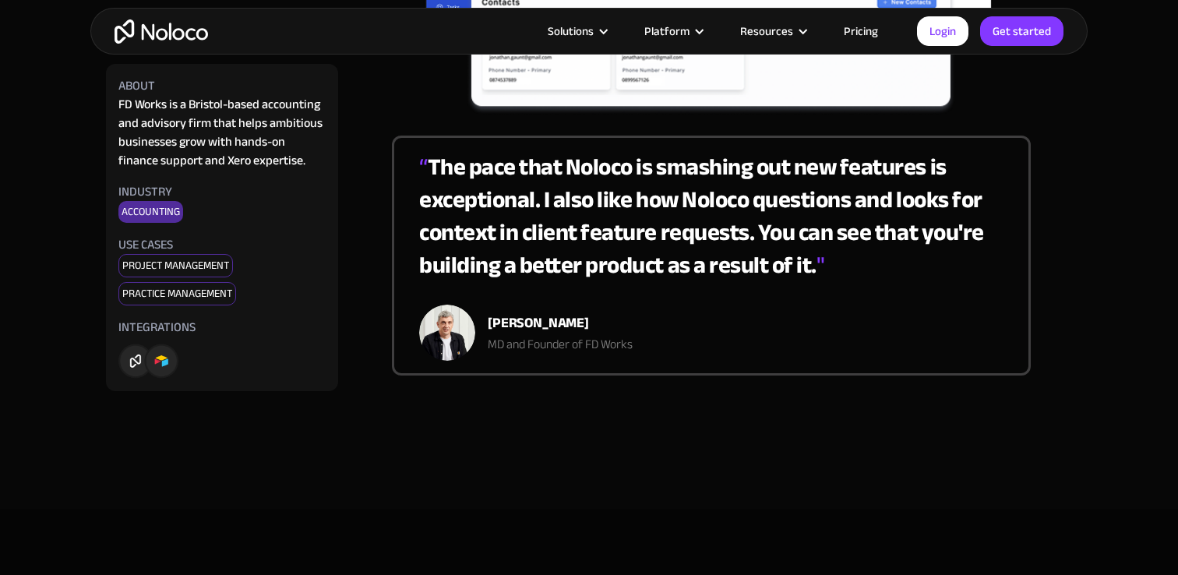
scroll to position [3435, 0]
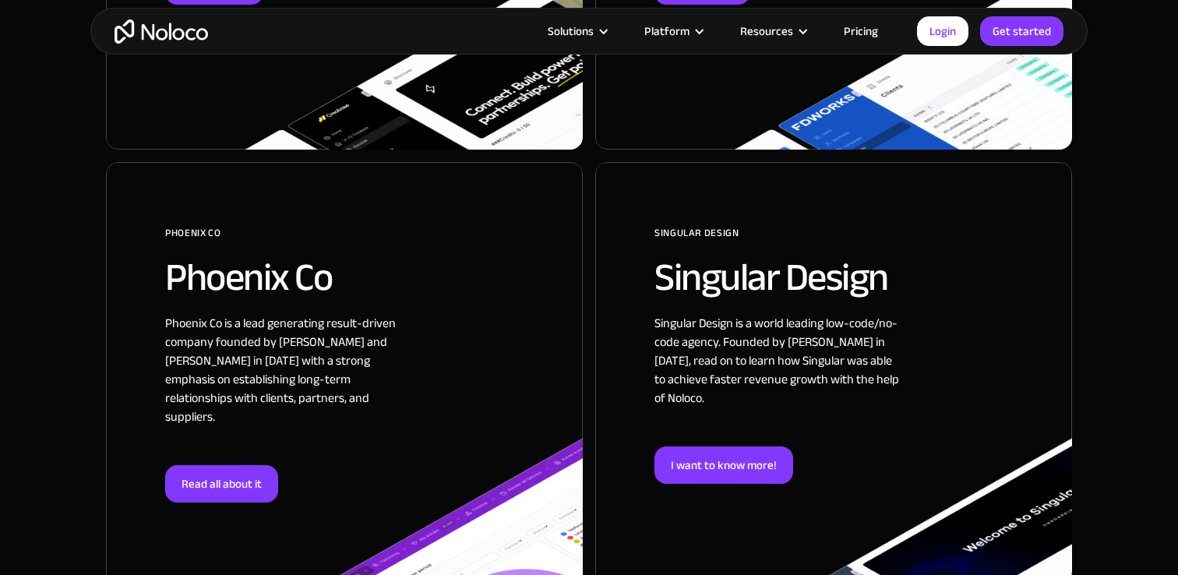
scroll to position [1972, 0]
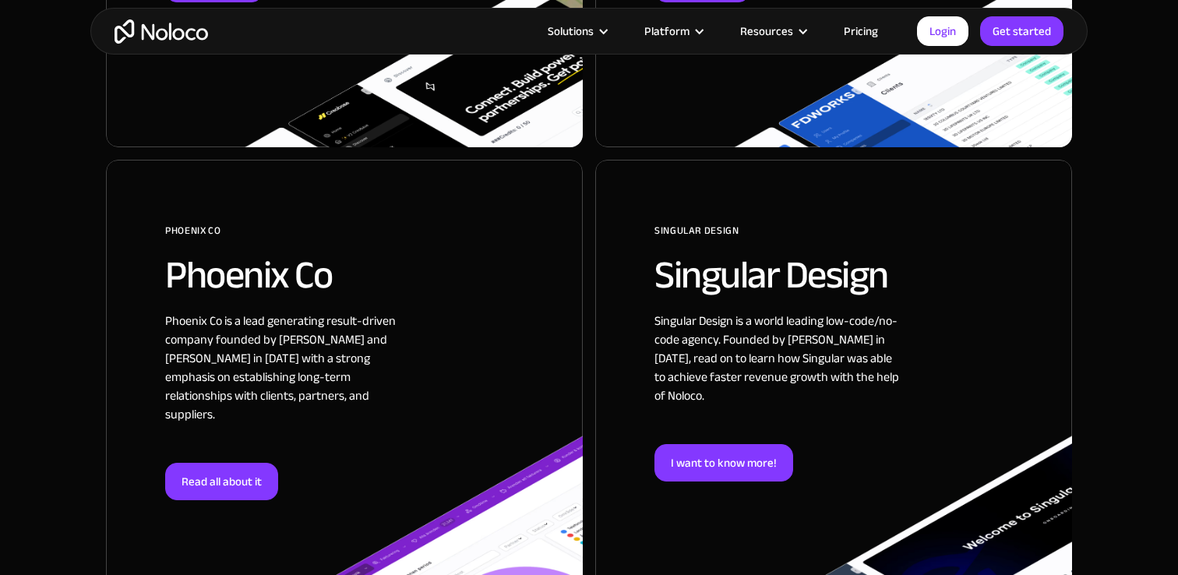
click at [229, 423] on div at bounding box center [344, 403] width 477 height 486
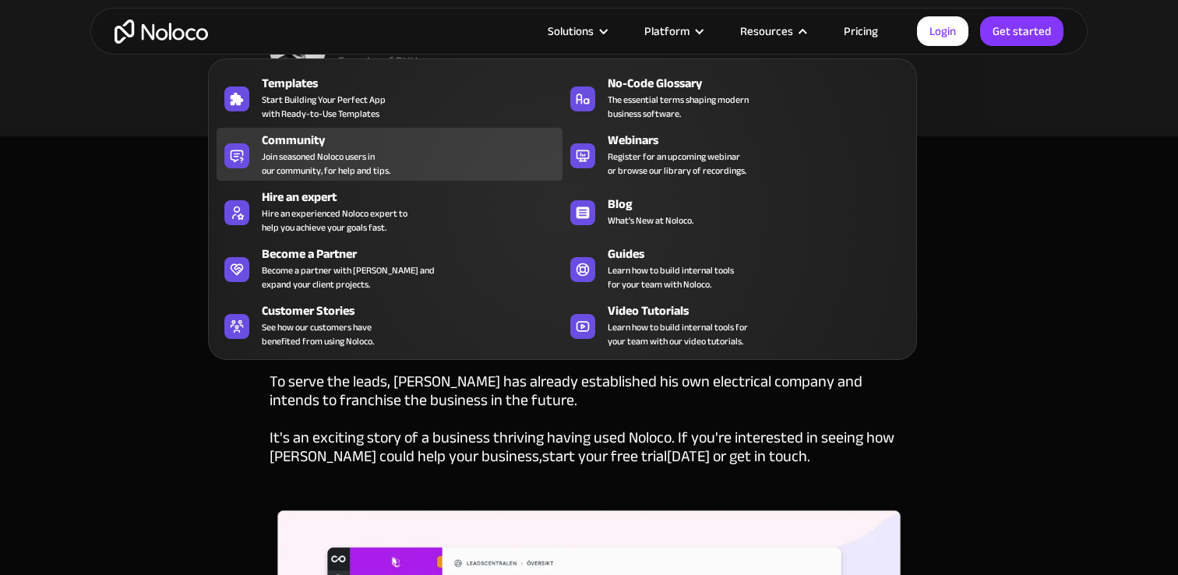
scroll to position [3632, 0]
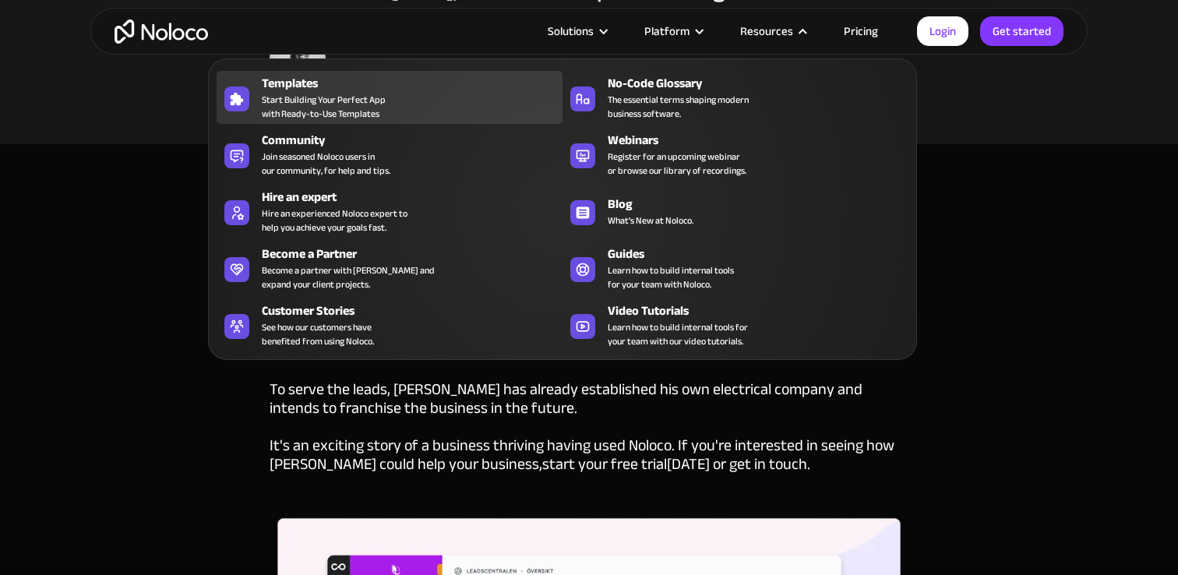
click at [399, 111] on div "Templates Start Building Your Perfect App with Ready-to-Use Templates" at bounding box center [408, 97] width 293 height 47
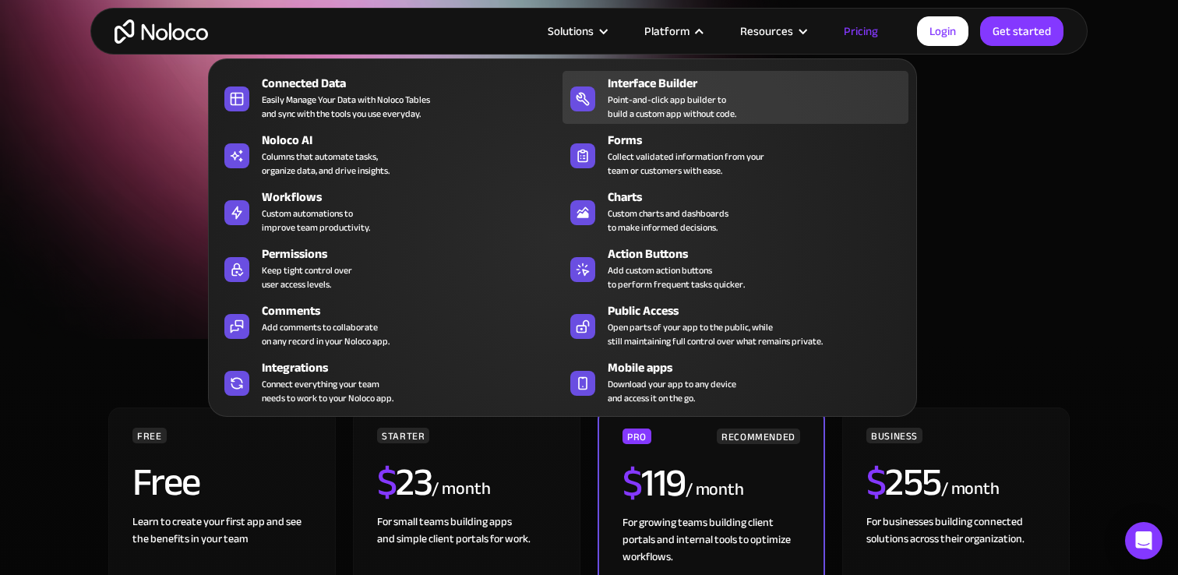
scroll to position [12, 0]
click at [665, 93] on div "Point-and-click app builder to build a custom app without code." at bounding box center [672, 107] width 129 height 28
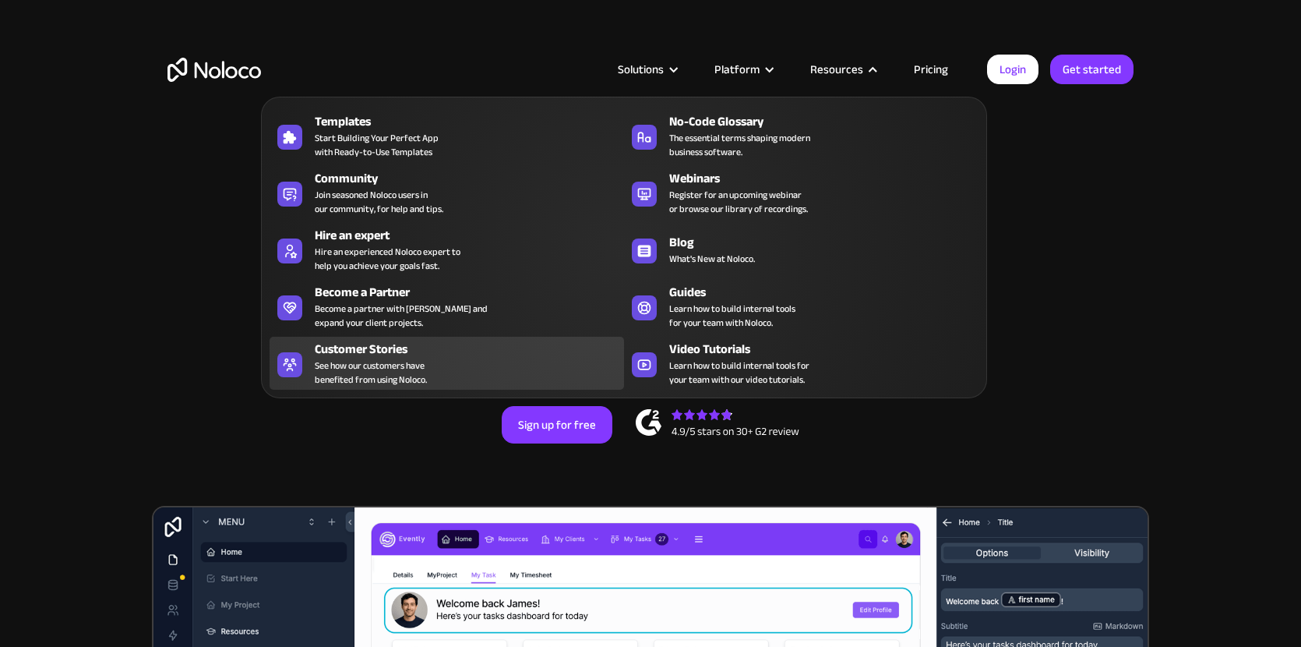
click at [424, 355] on div "Customer Stories" at bounding box center [473, 349] width 316 height 19
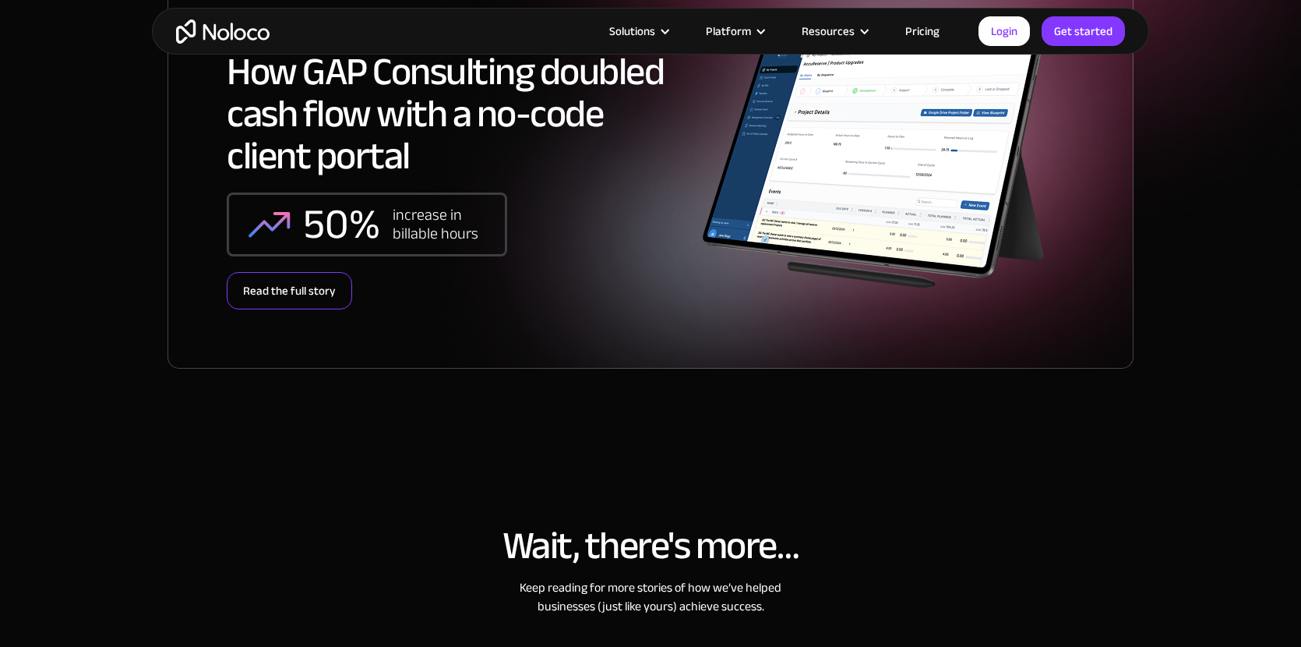
scroll to position [369, 0]
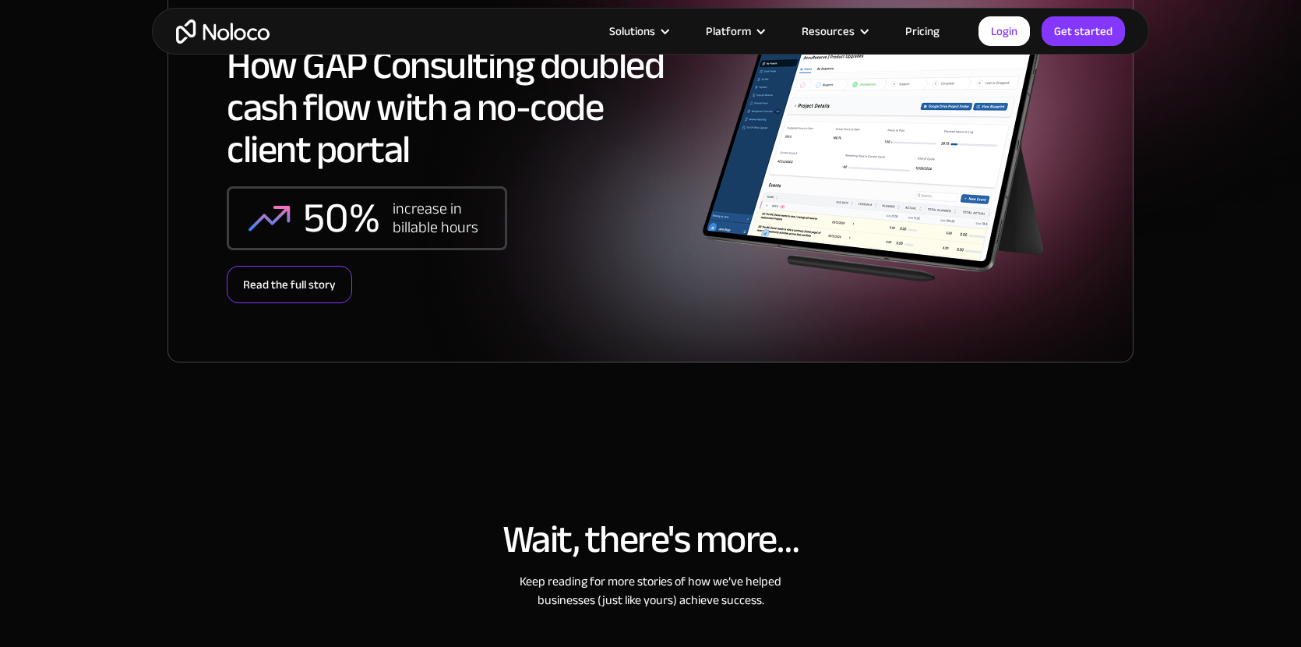
click at [297, 293] on div "Read the full story" at bounding box center [289, 284] width 125 height 37
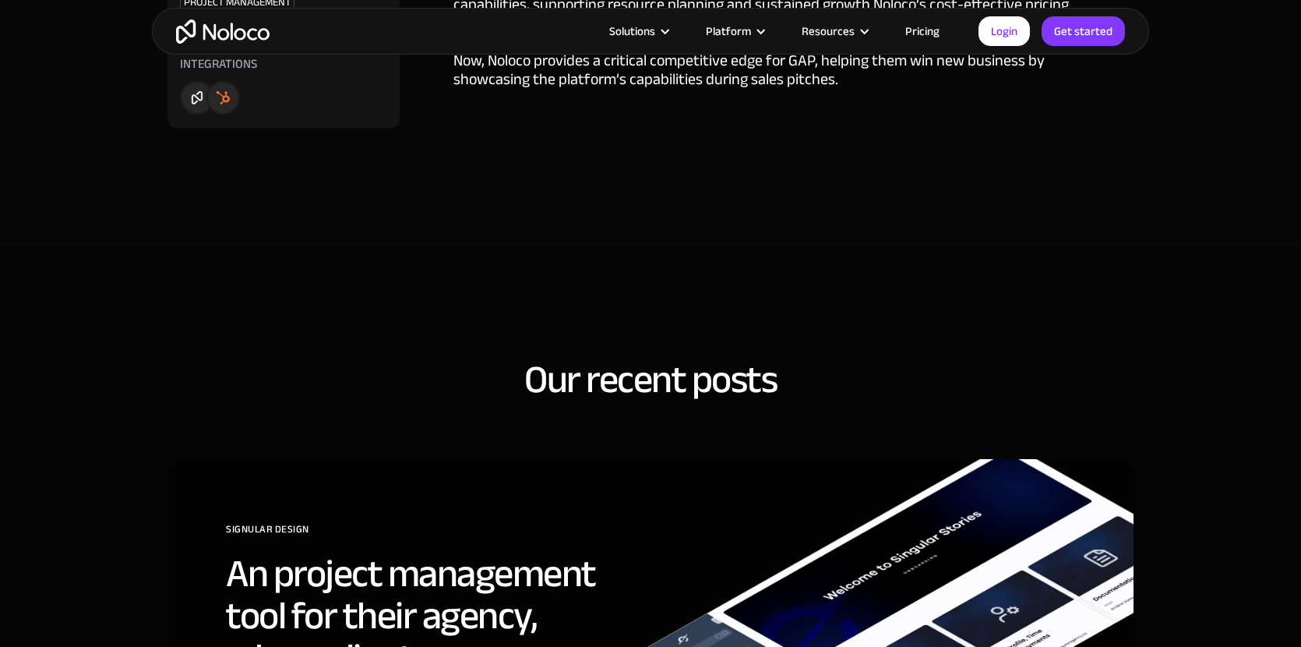
scroll to position [2931, 0]
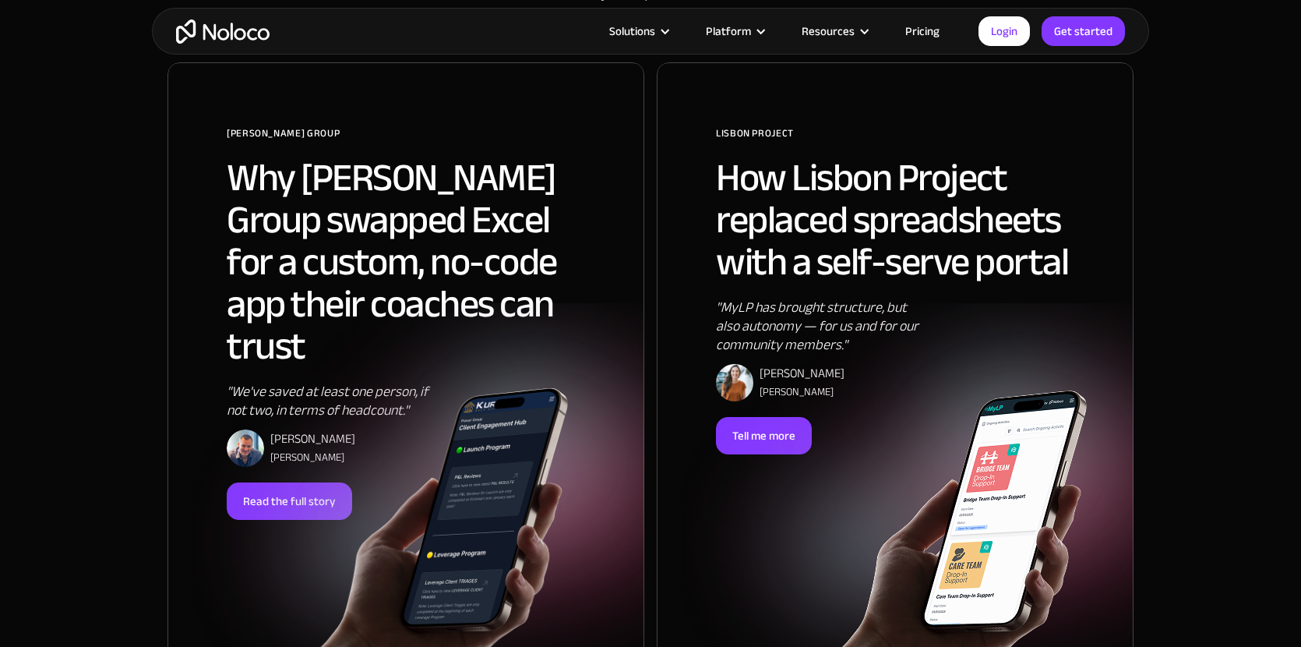
scroll to position [980, 0]
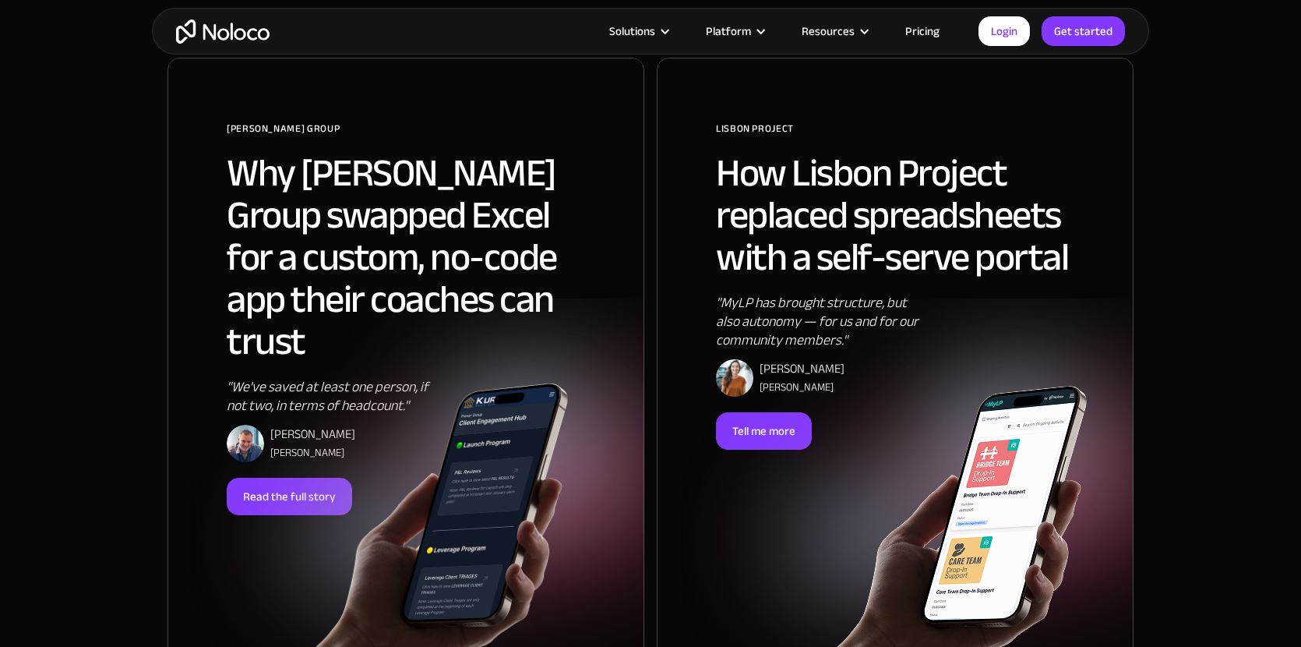
click at [340, 242] on h2 "Why Pravar Group swapped Excel for a custom, no-code app their coaches can trust" at bounding box center [406, 257] width 358 height 210
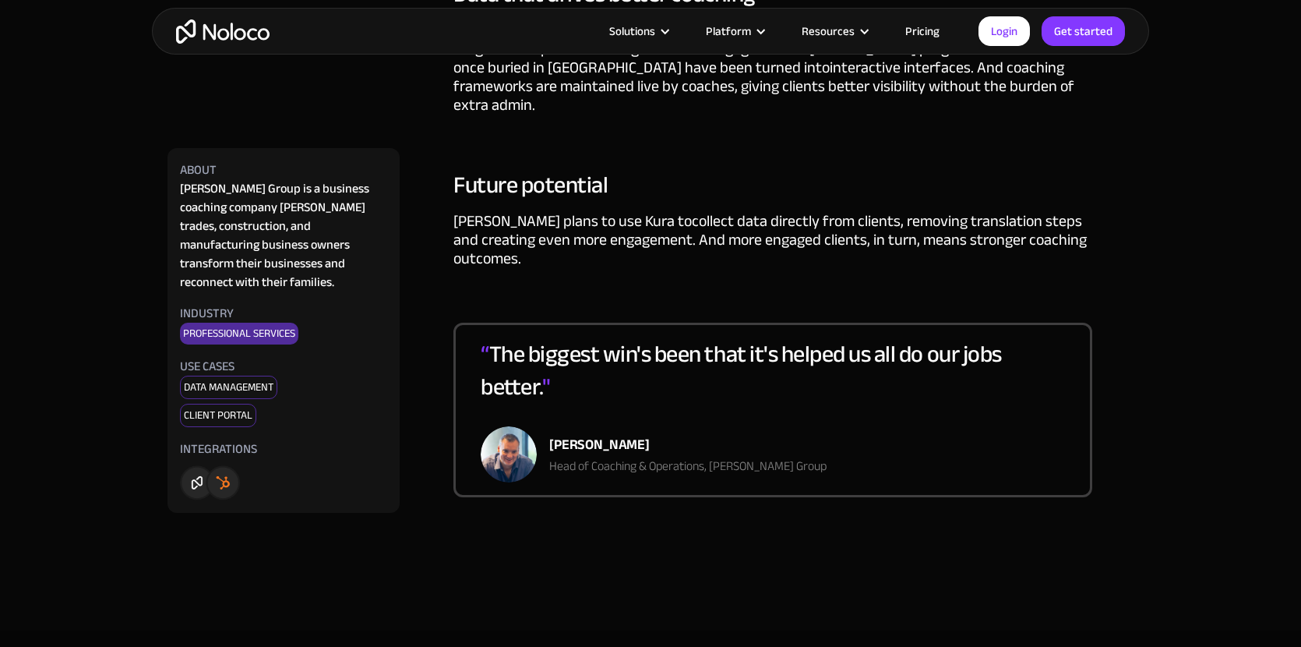
scroll to position [3588, 0]
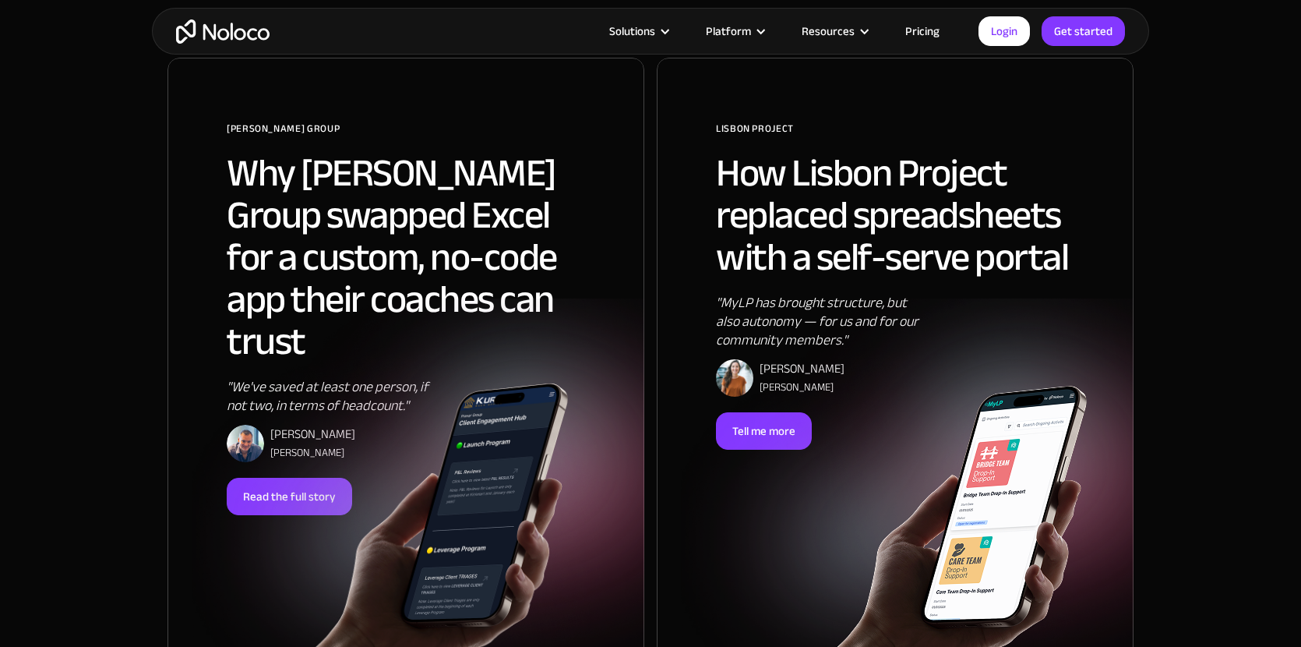
scroll to position [980, 0]
click at [1108, 509] on div at bounding box center [919, 479] width 477 height 362
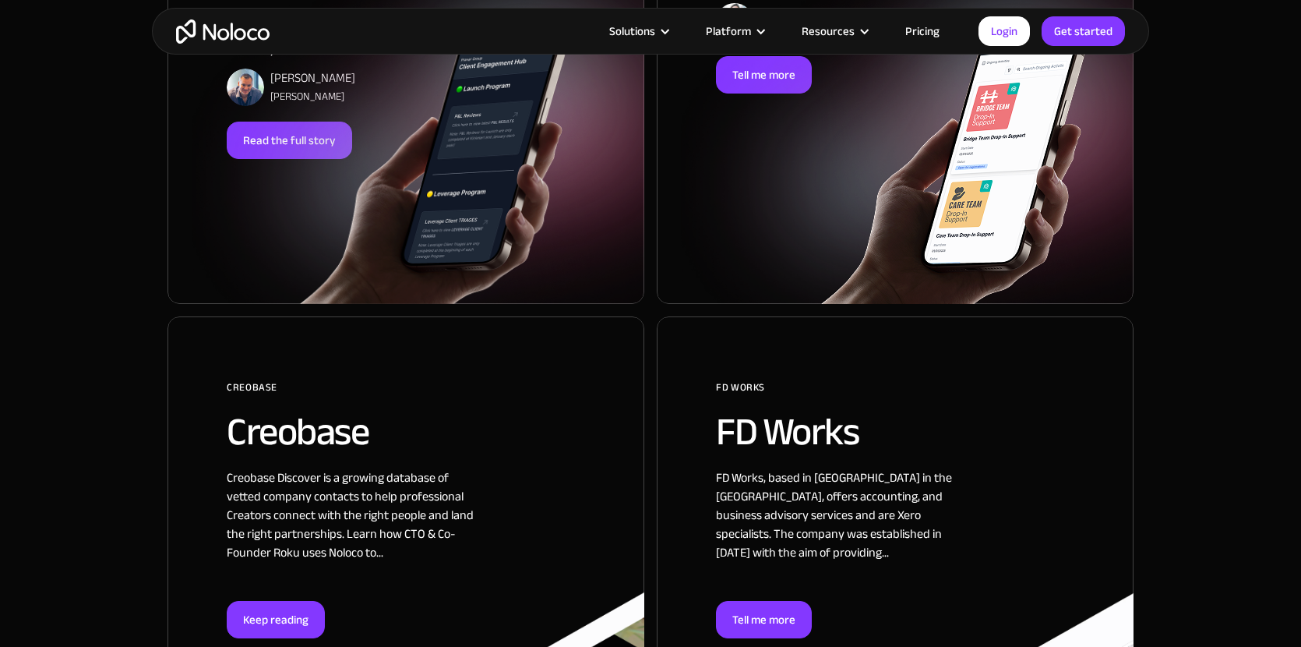
scroll to position [1440, 0]
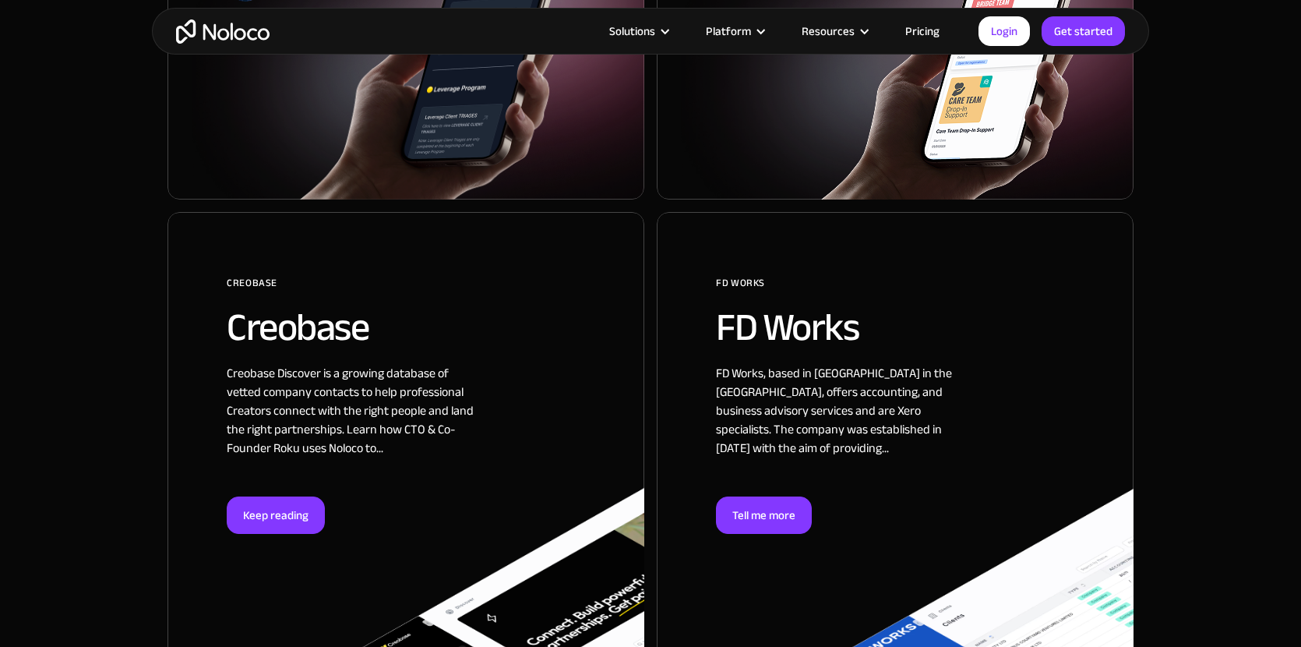
click at [450, 348] on div at bounding box center [406, 445] width 477 height 467
click at [952, 387] on div at bounding box center [895, 445] width 477 height 467
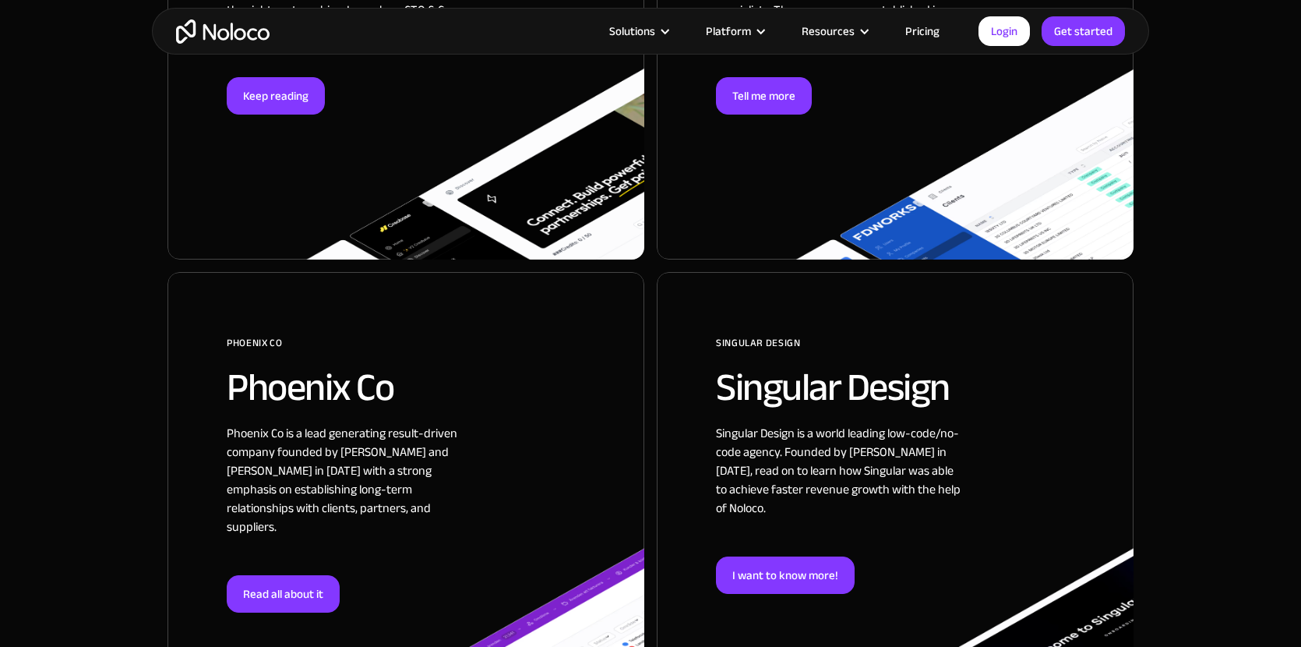
scroll to position [1863, 0]
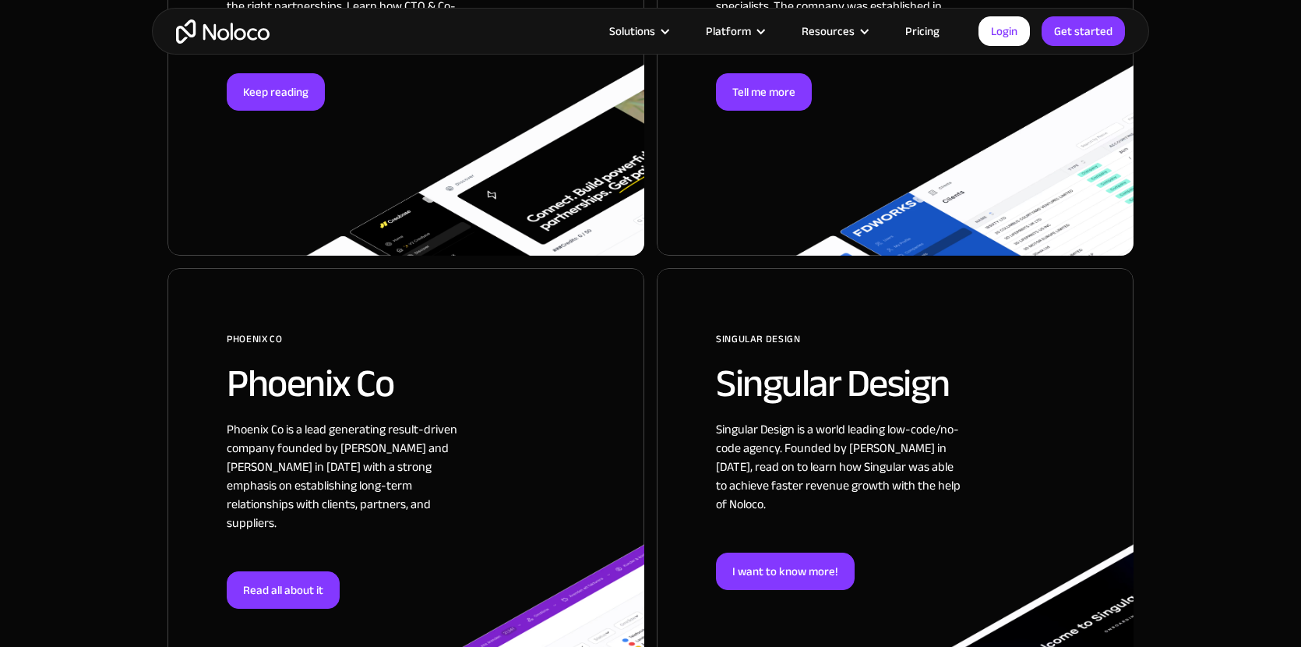
click at [484, 467] on div at bounding box center [406, 511] width 477 height 486
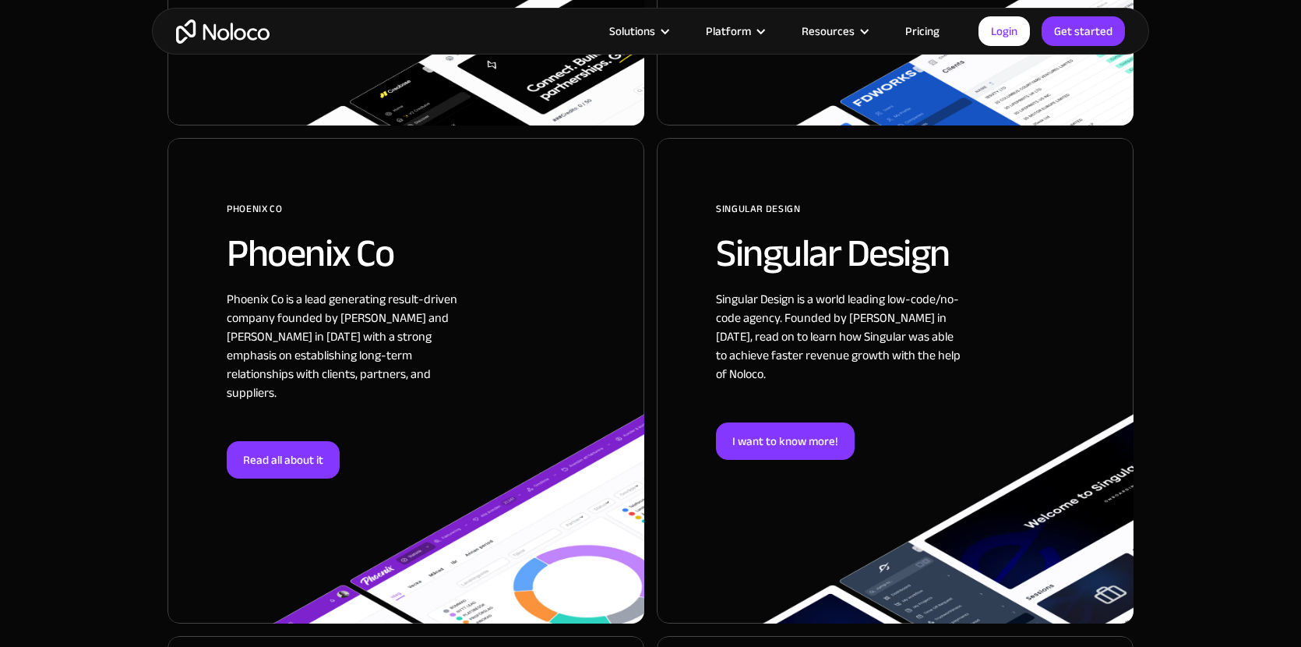
scroll to position [1997, 0]
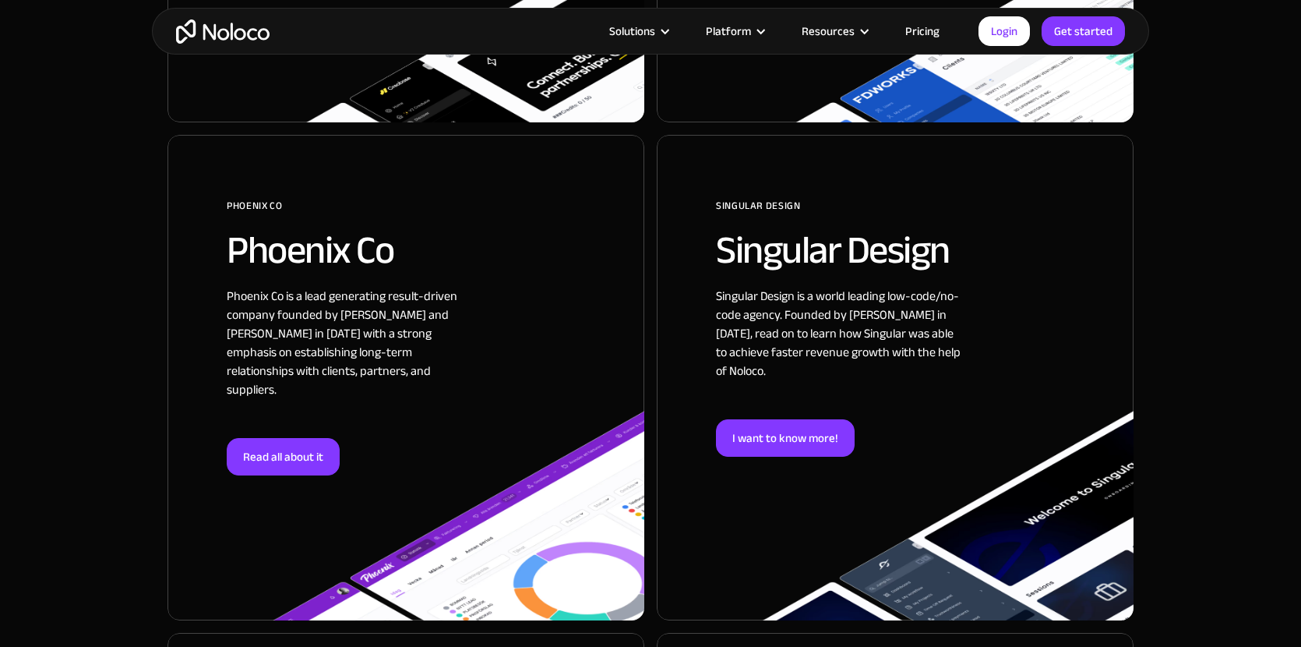
click at [892, 364] on div at bounding box center [895, 378] width 477 height 486
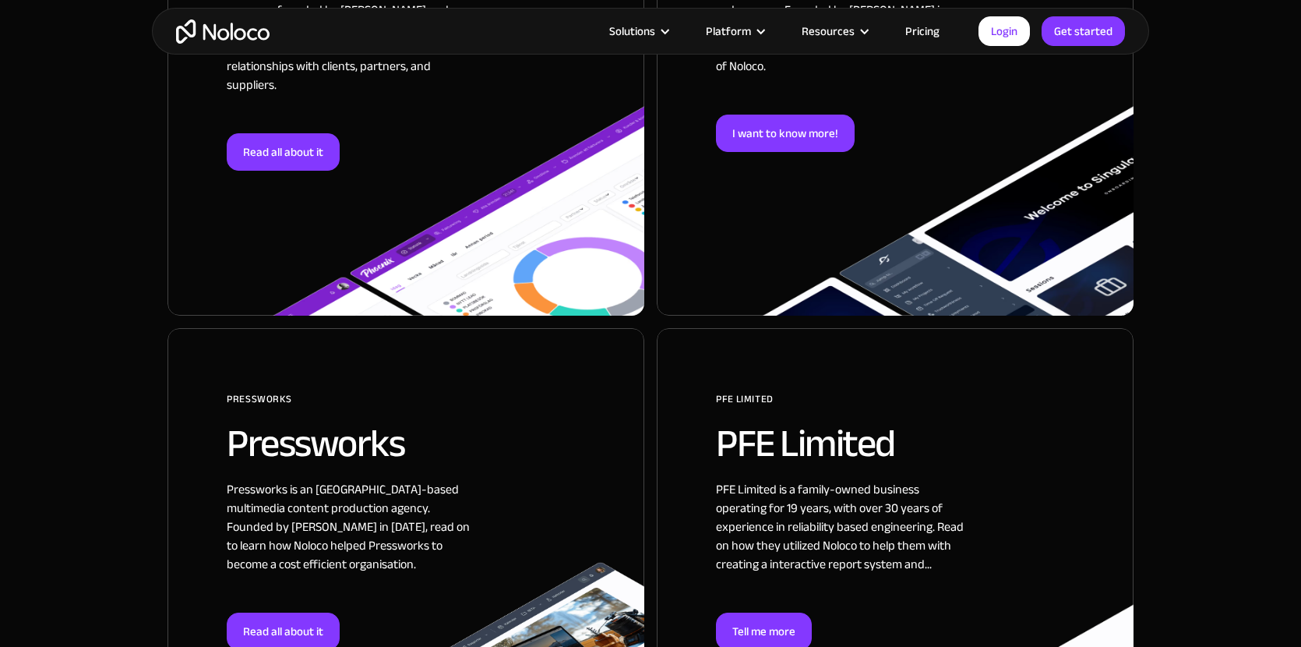
scroll to position [2311, 0]
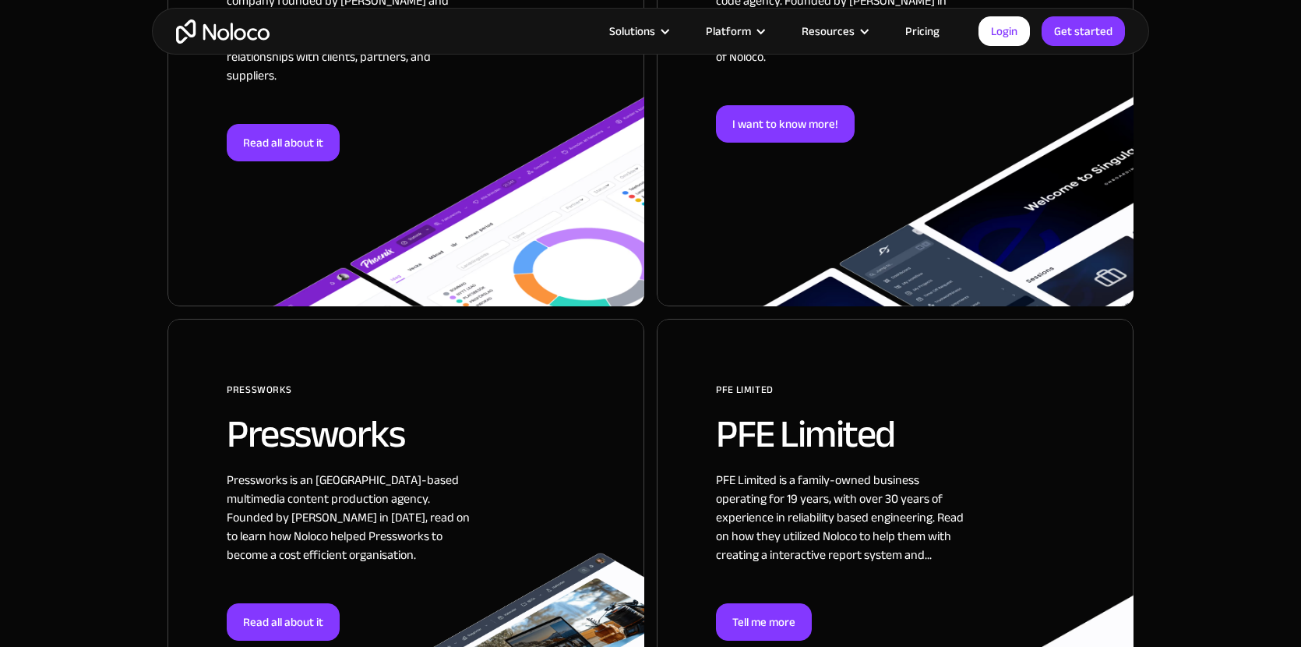
click at [454, 468] on div at bounding box center [406, 552] width 477 height 467
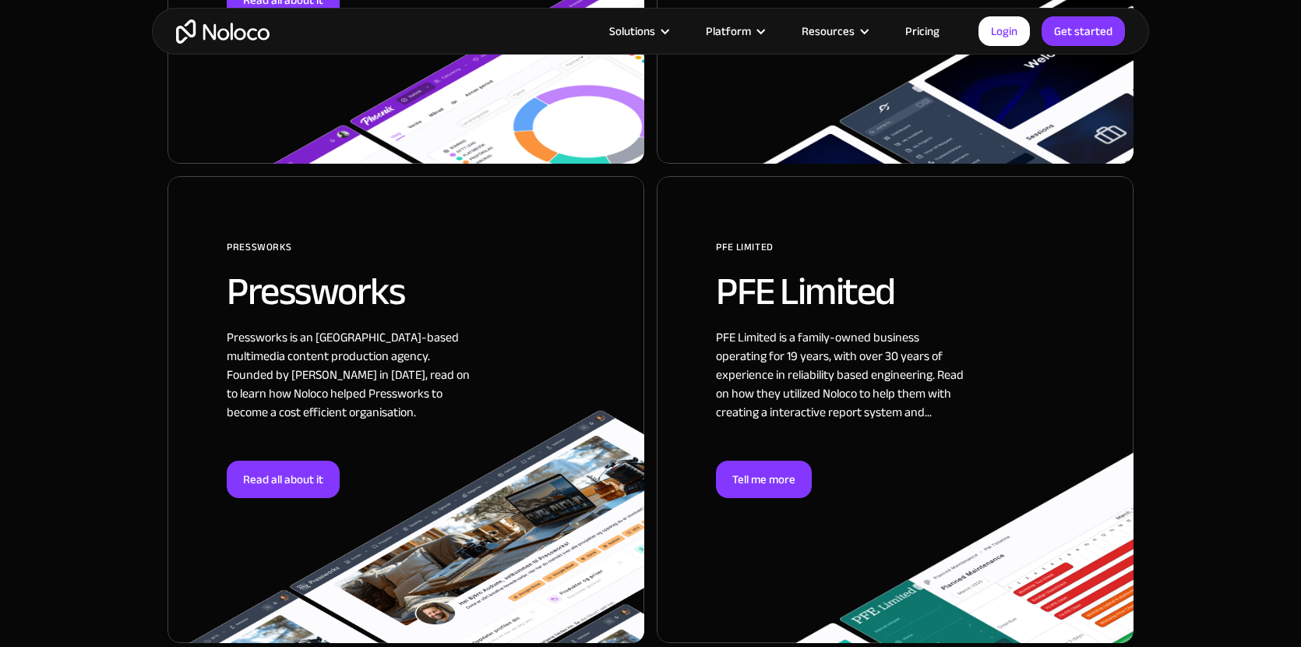
scroll to position [2470, 0]
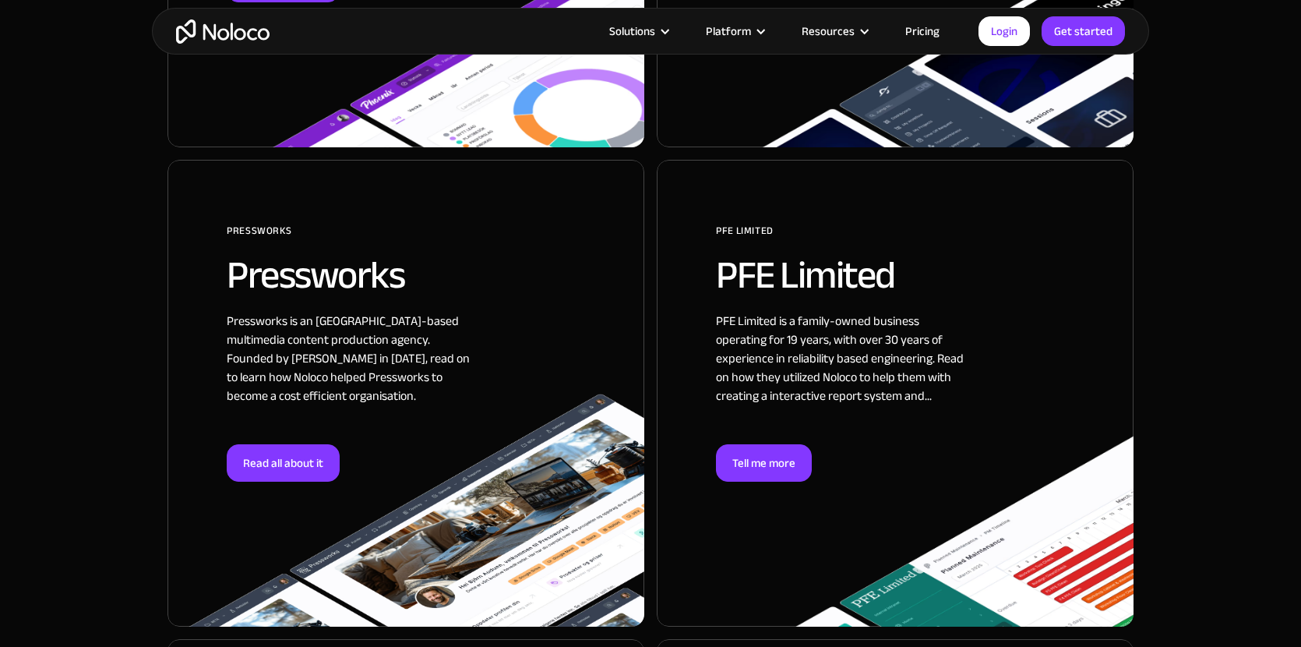
click at [885, 376] on div at bounding box center [895, 393] width 477 height 467
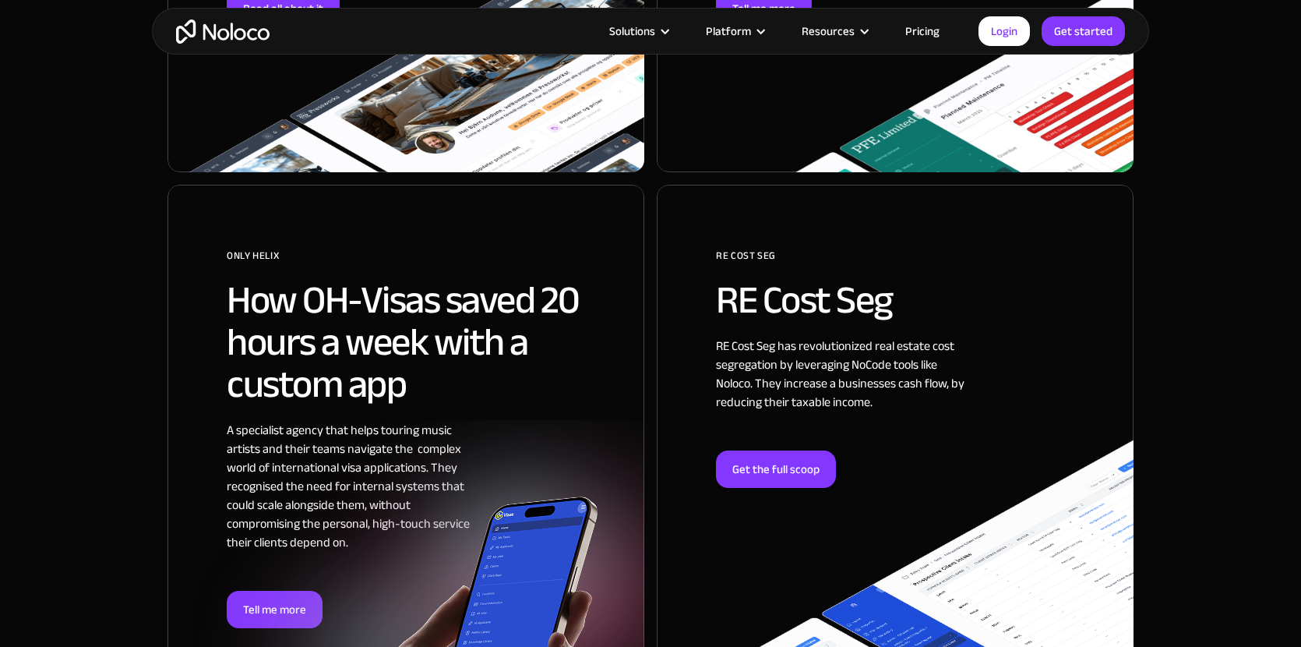
scroll to position [2925, 0]
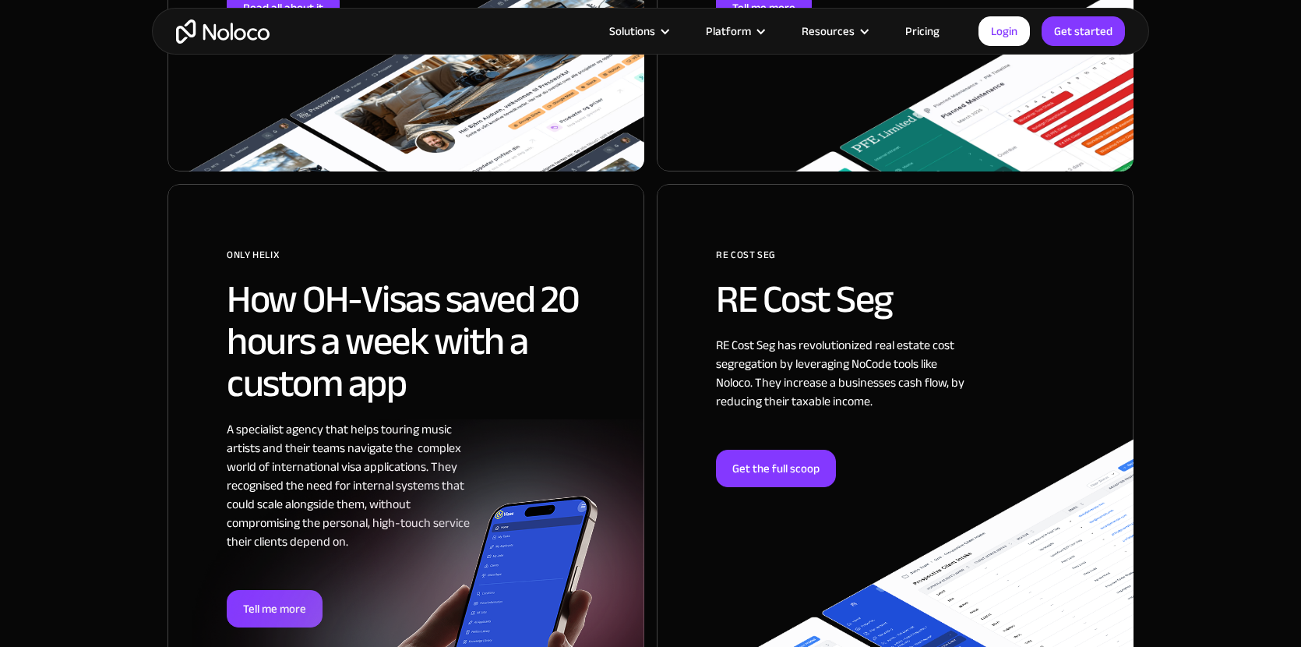
click at [256, 348] on h2 "How OH-Visas saved 20 hours a week with a custom app" at bounding box center [406, 341] width 358 height 126
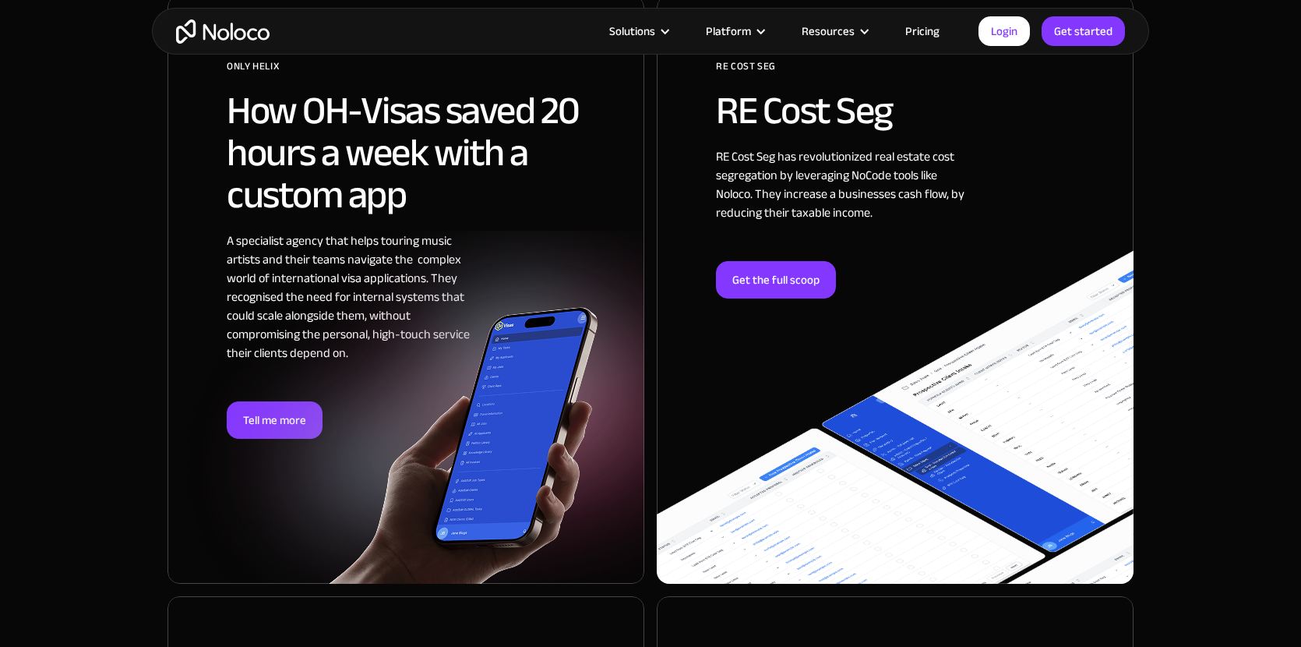
scroll to position [3114, 0]
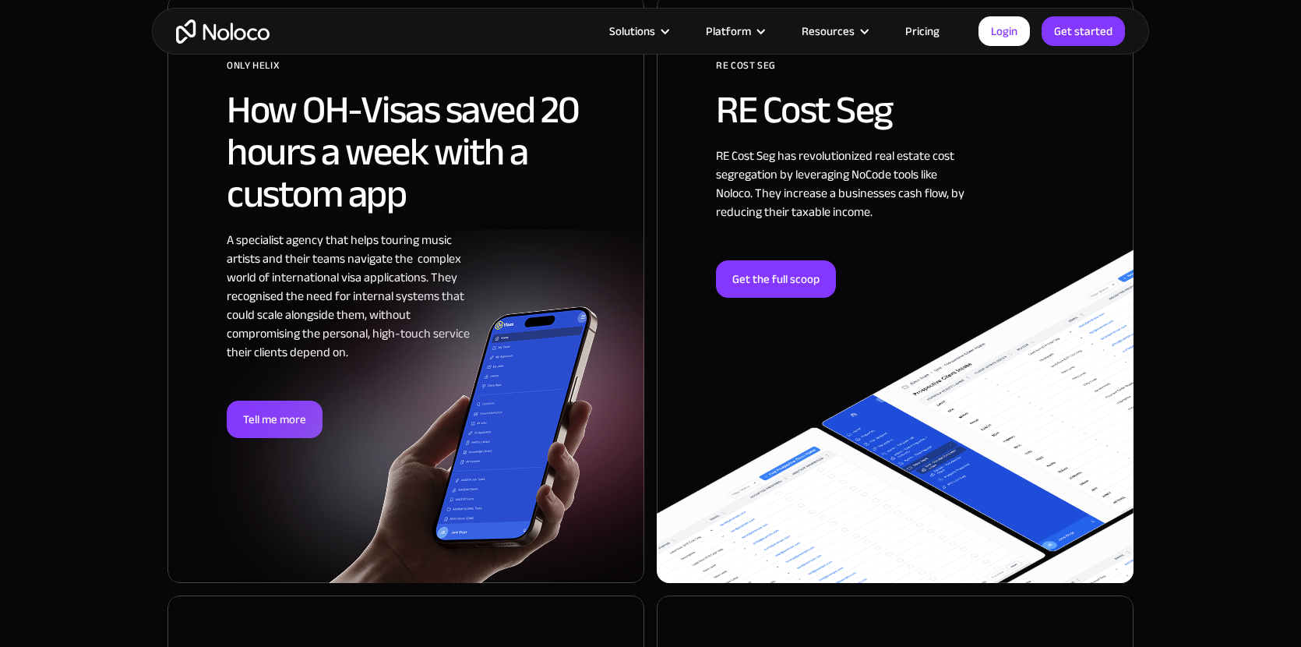
click at [754, 207] on div at bounding box center [895, 289] width 477 height 588
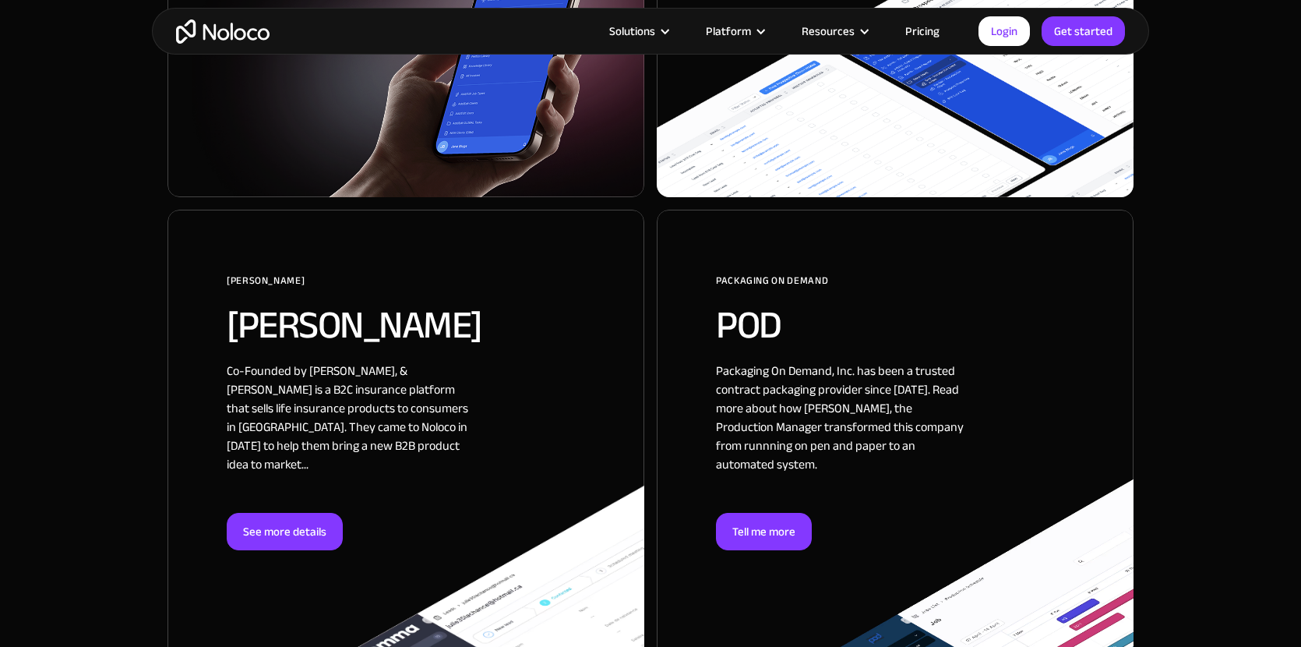
scroll to position [3514, 0]
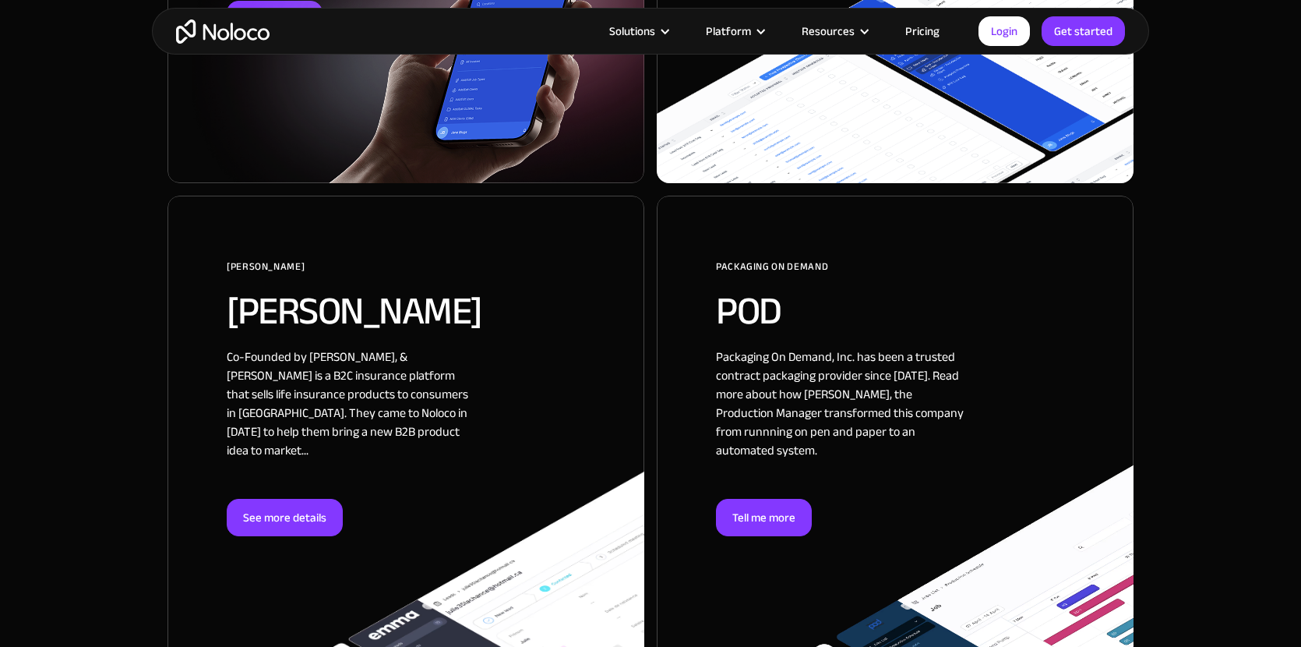
click at [407, 423] on div at bounding box center [406, 439] width 477 height 486
click at [812, 327] on div at bounding box center [895, 439] width 477 height 486
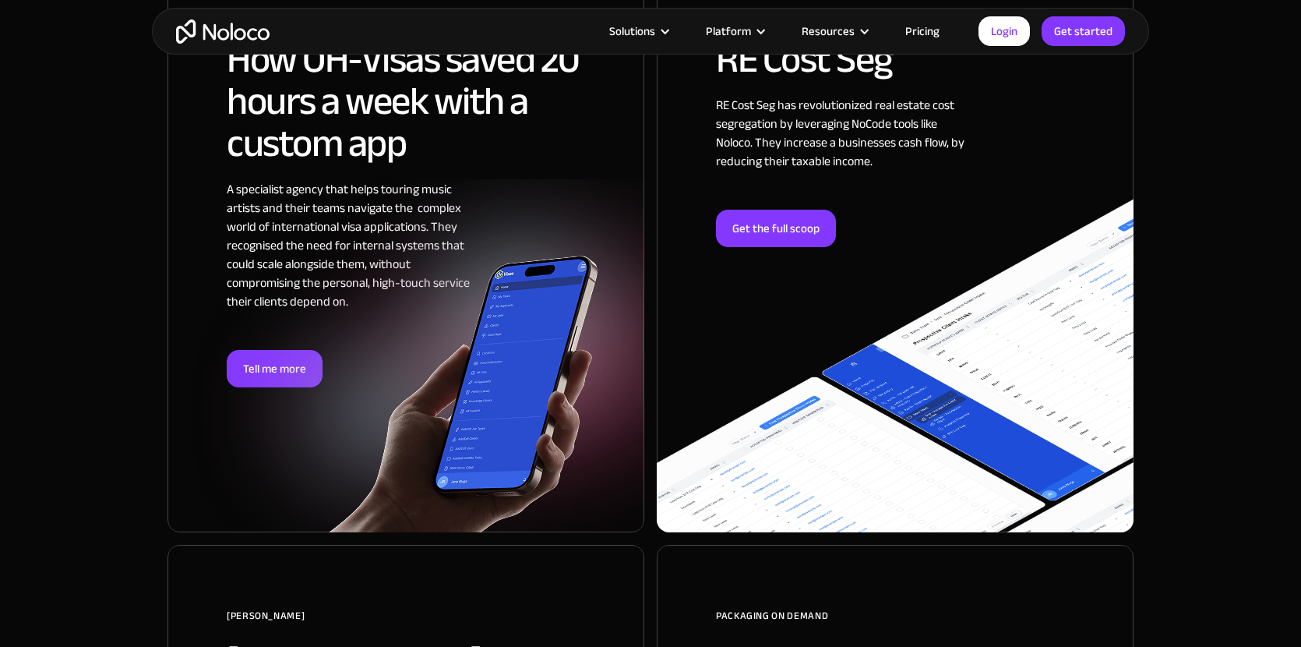
scroll to position [3099, 0]
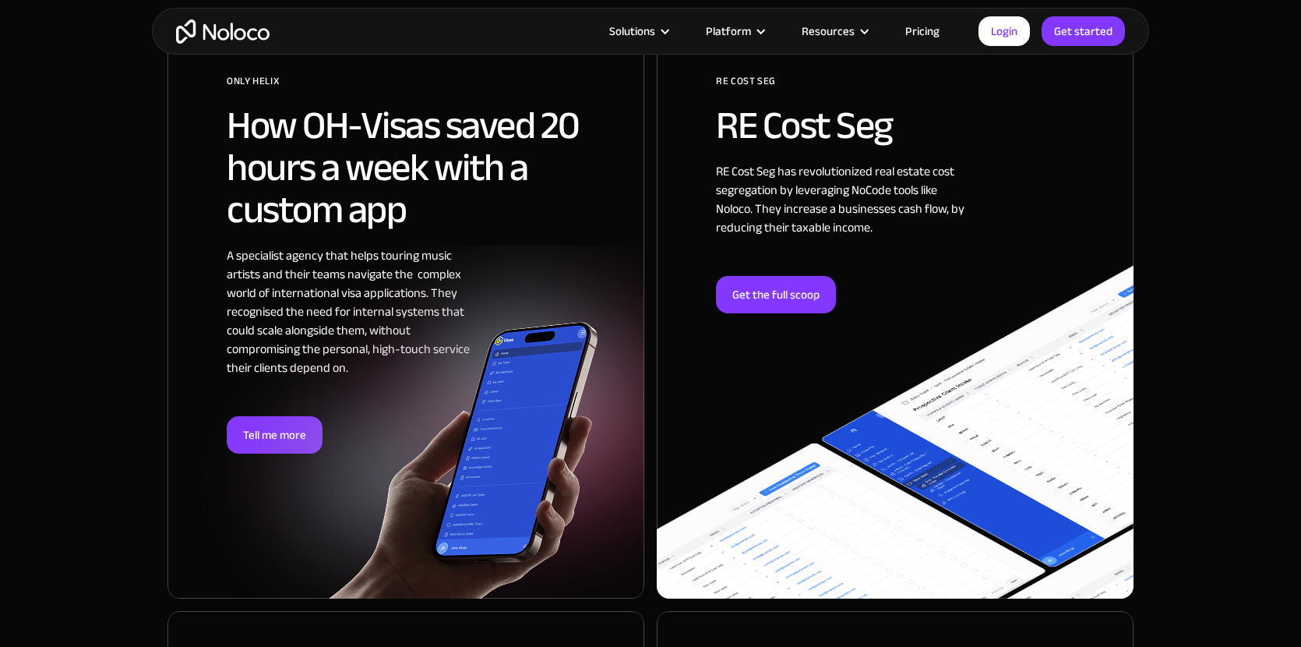
click at [577, 322] on img at bounding box center [417, 460] width 361 height 277
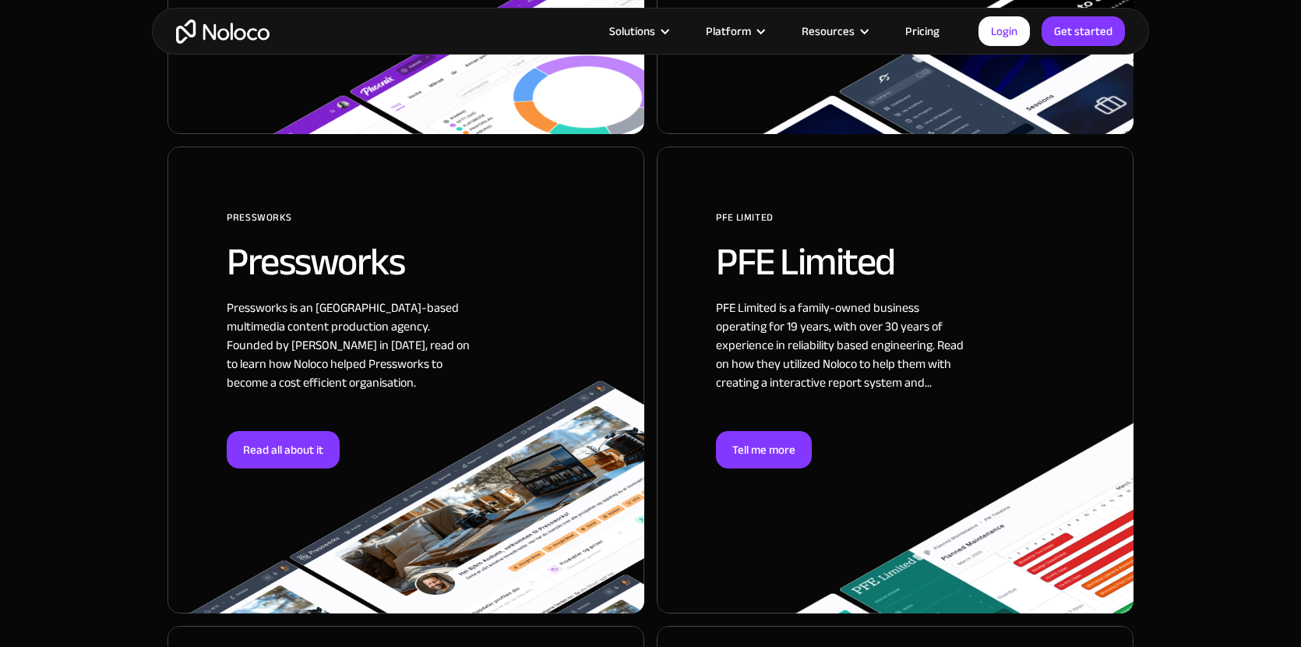
scroll to position [2463, 0]
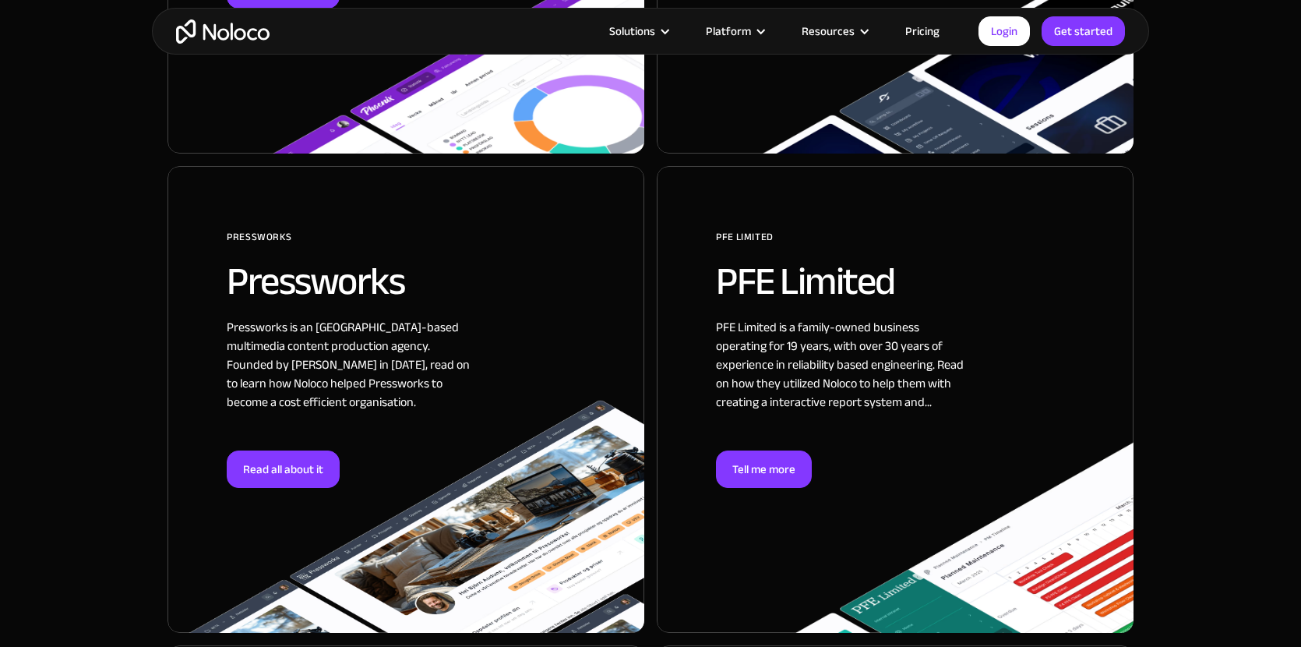
click at [818, 301] on div at bounding box center [895, 399] width 477 height 467
click at [341, 312] on div at bounding box center [406, 399] width 477 height 467
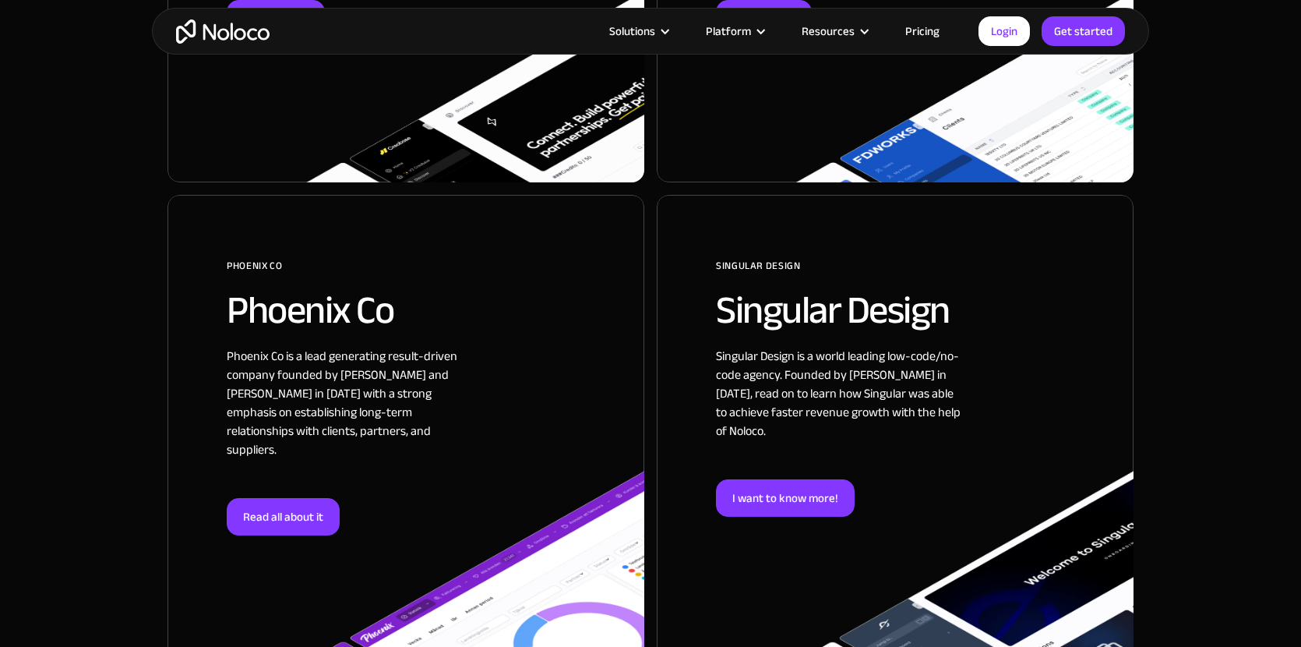
scroll to position [1932, 0]
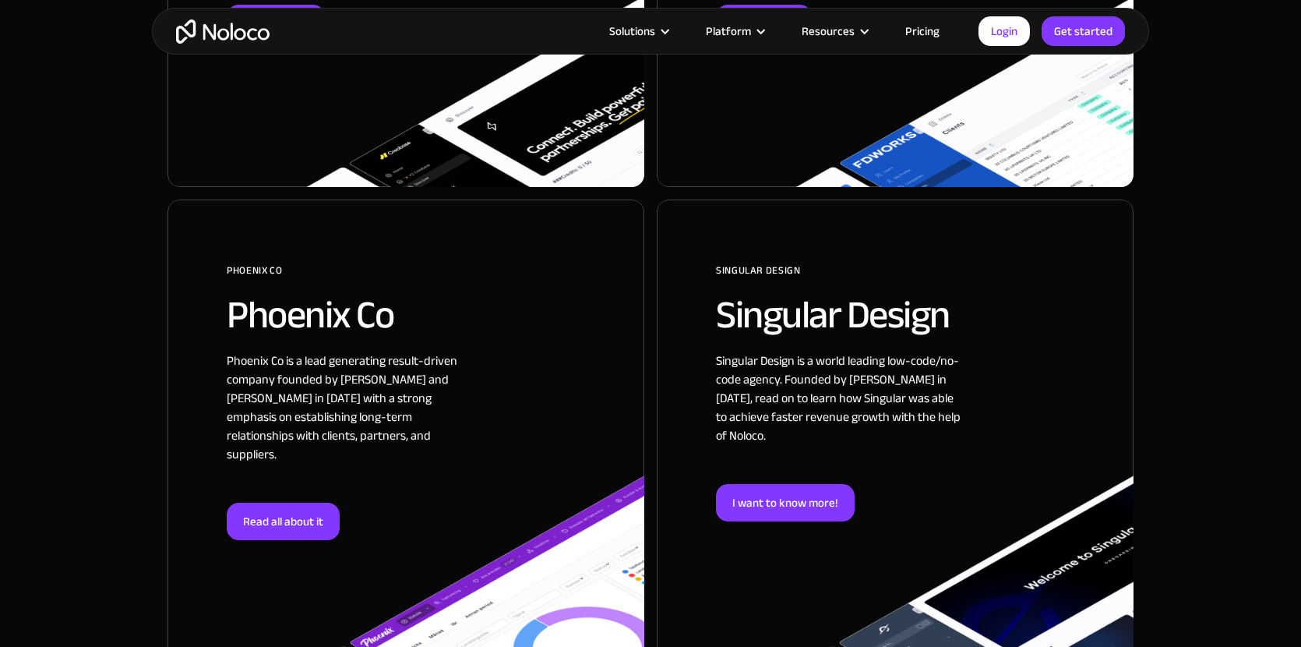
click at [895, 293] on div at bounding box center [895, 443] width 477 height 486
click at [418, 323] on div at bounding box center [406, 443] width 477 height 486
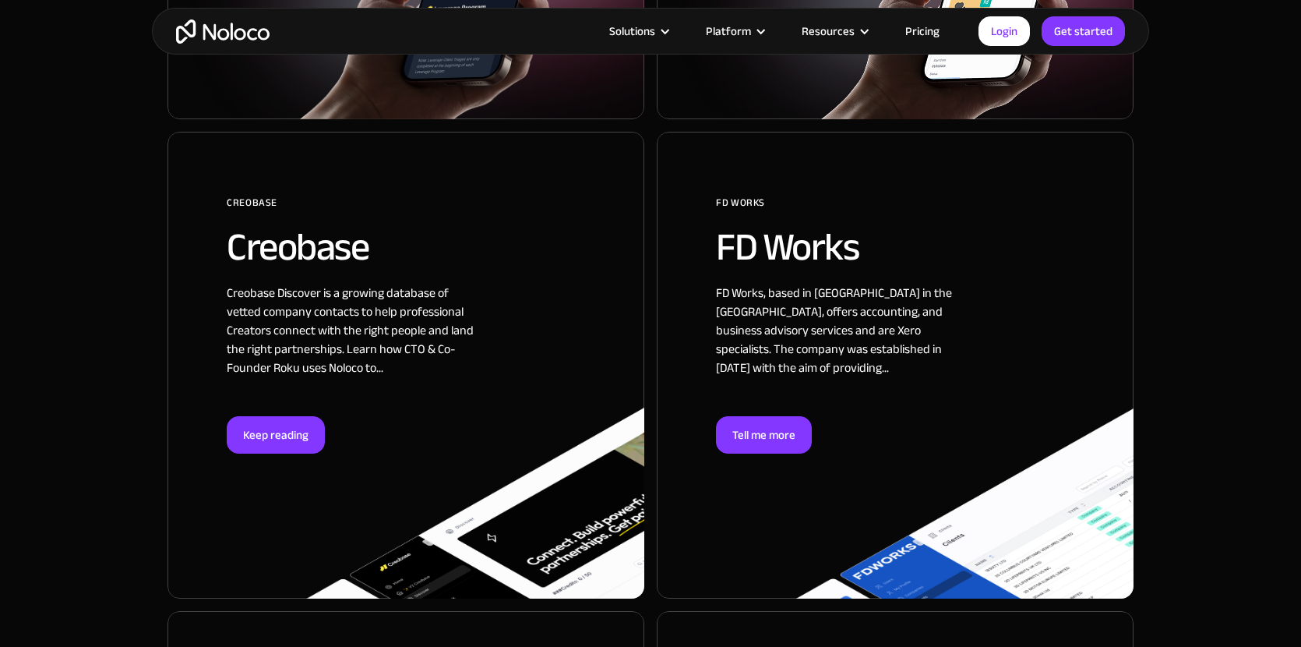
scroll to position [1516, 0]
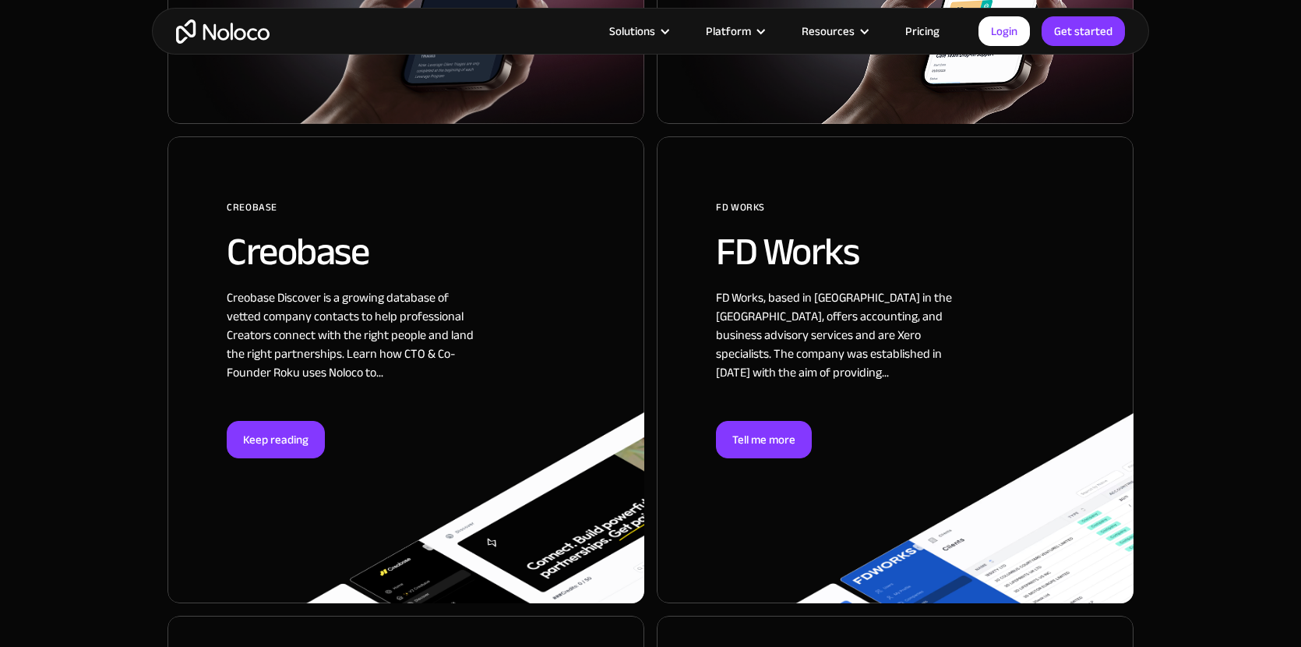
click at [777, 350] on div at bounding box center [895, 369] width 477 height 467
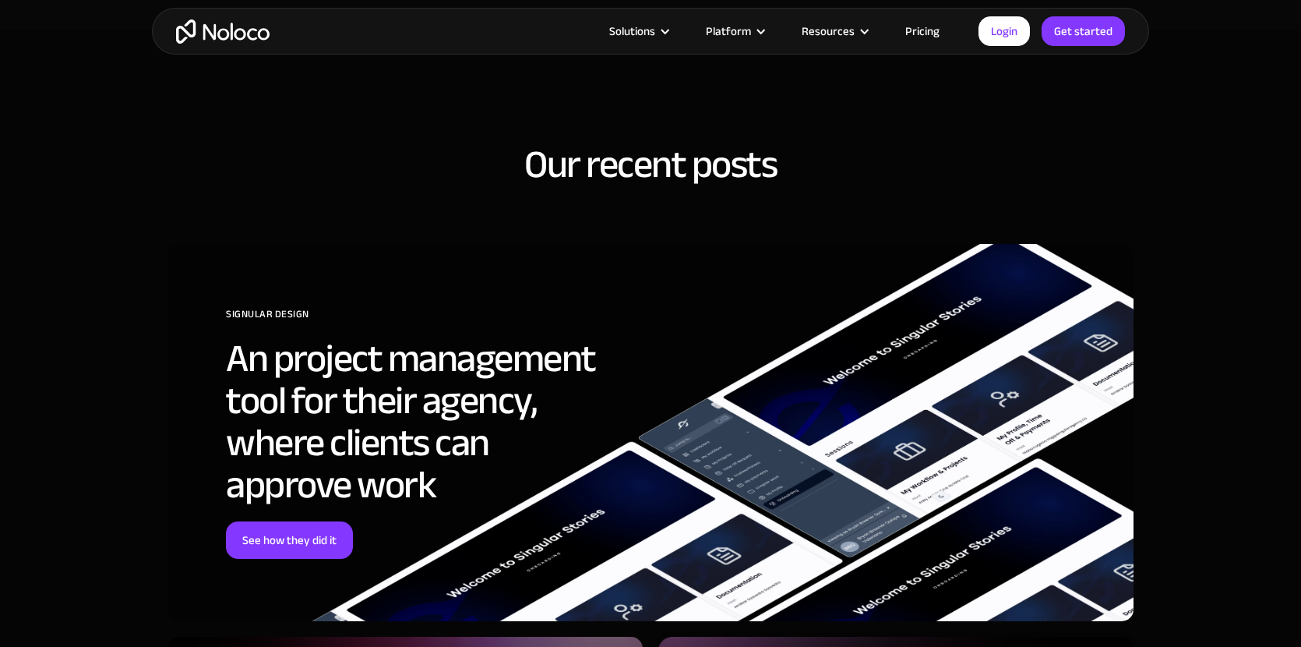
scroll to position [5842, 0]
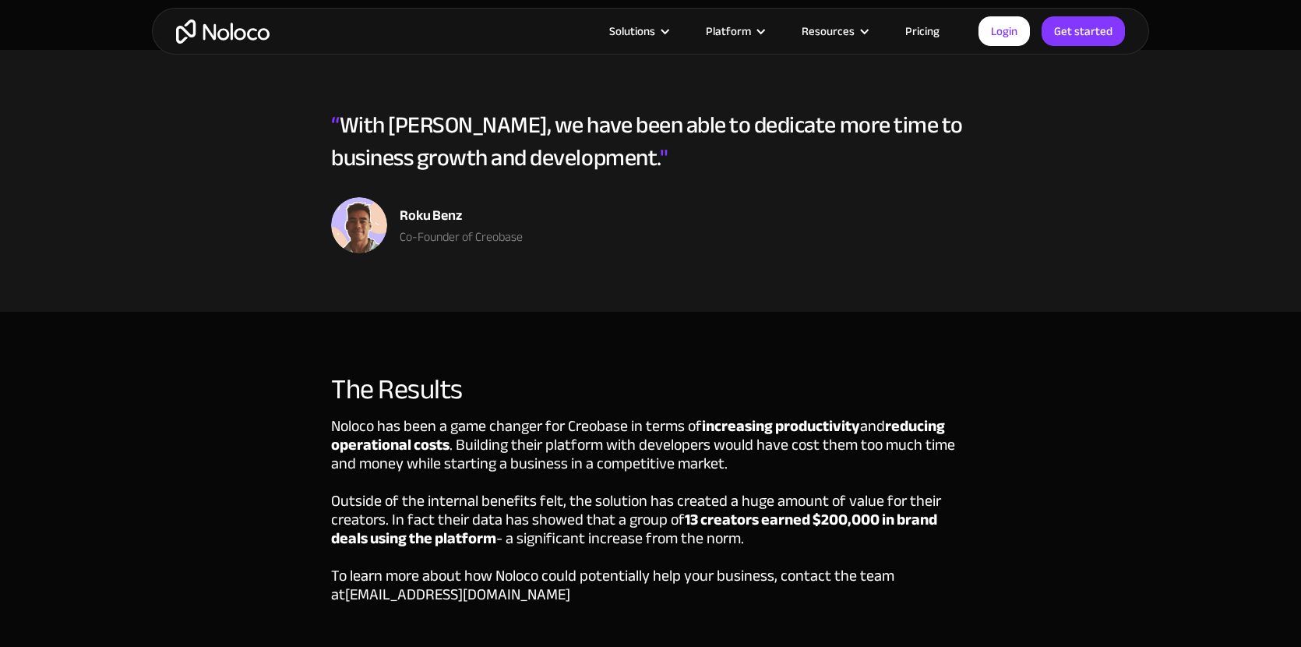
scroll to position [3559, 0]
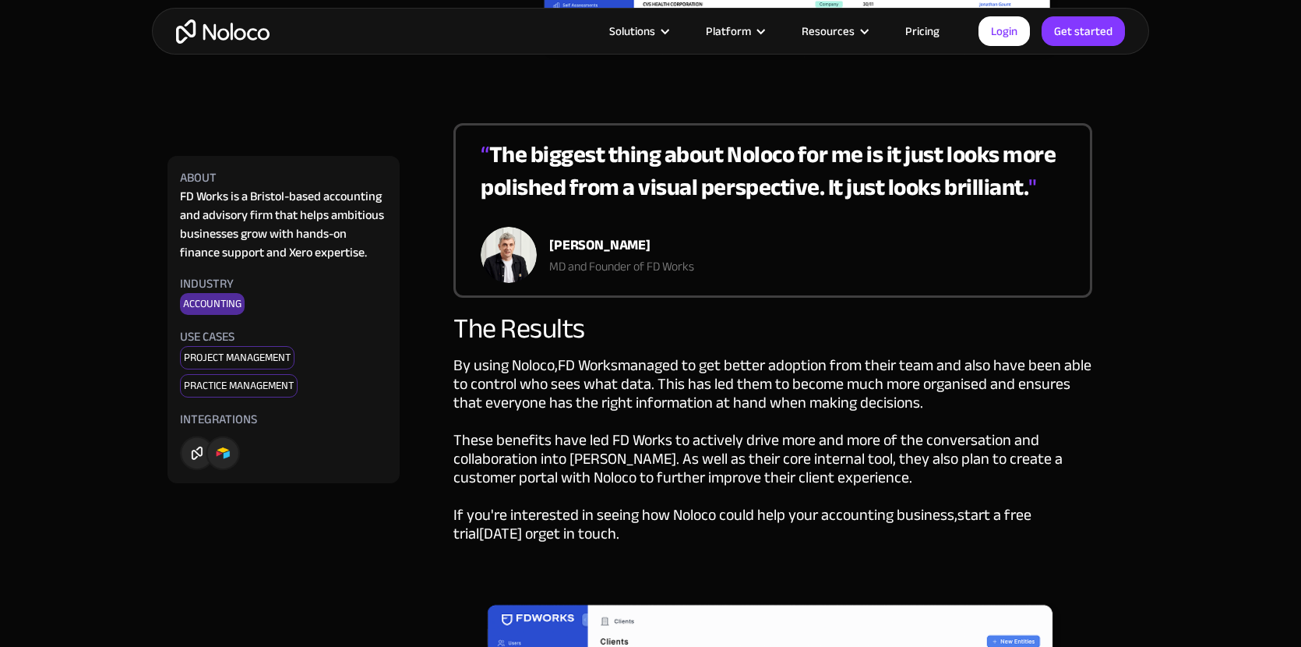
scroll to position [2512, 0]
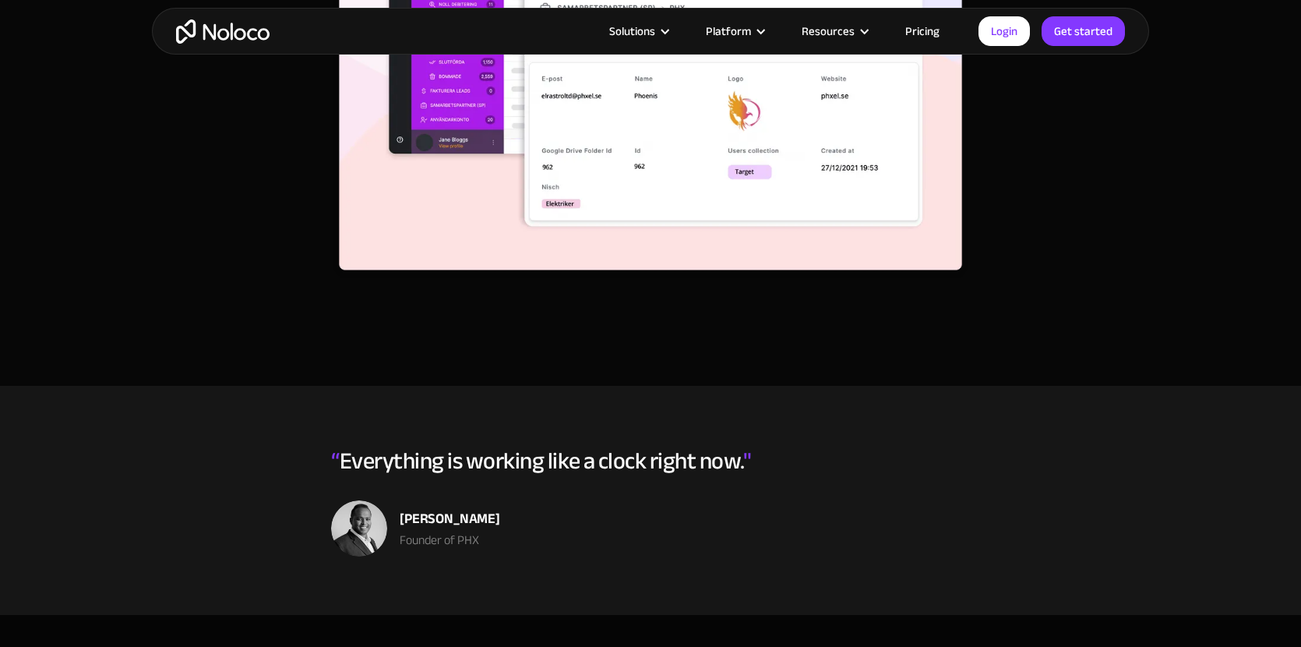
scroll to position [4339, 0]
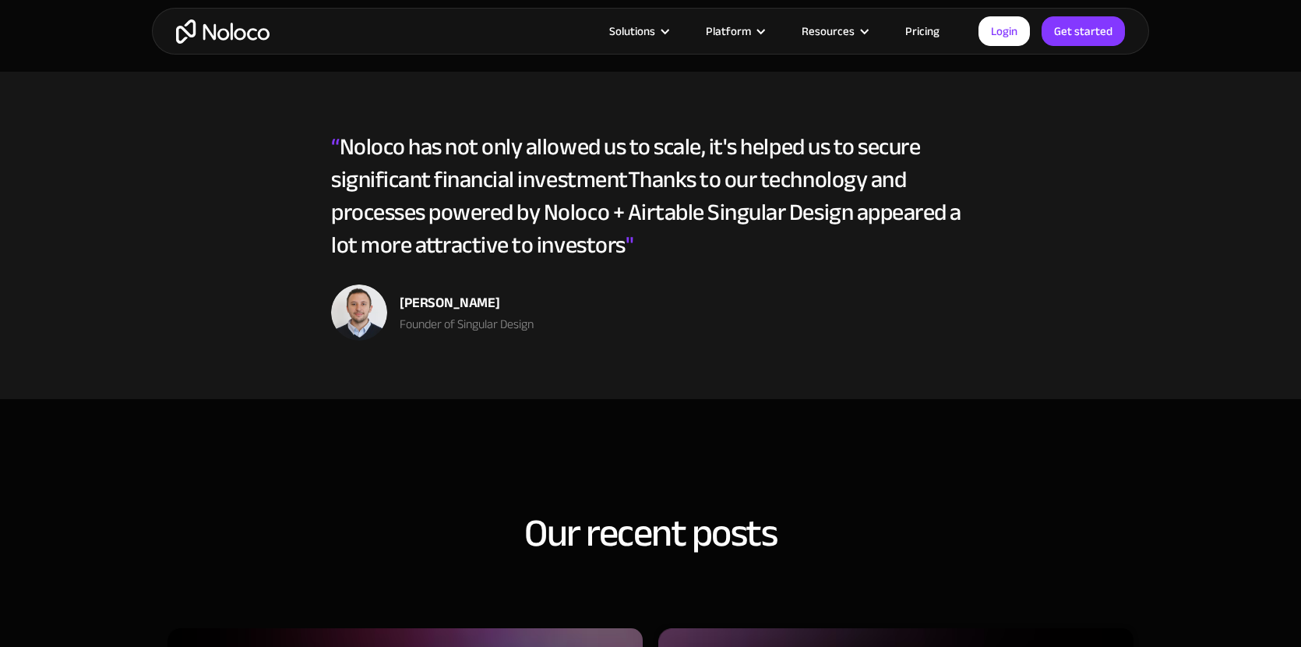
scroll to position [5090, 0]
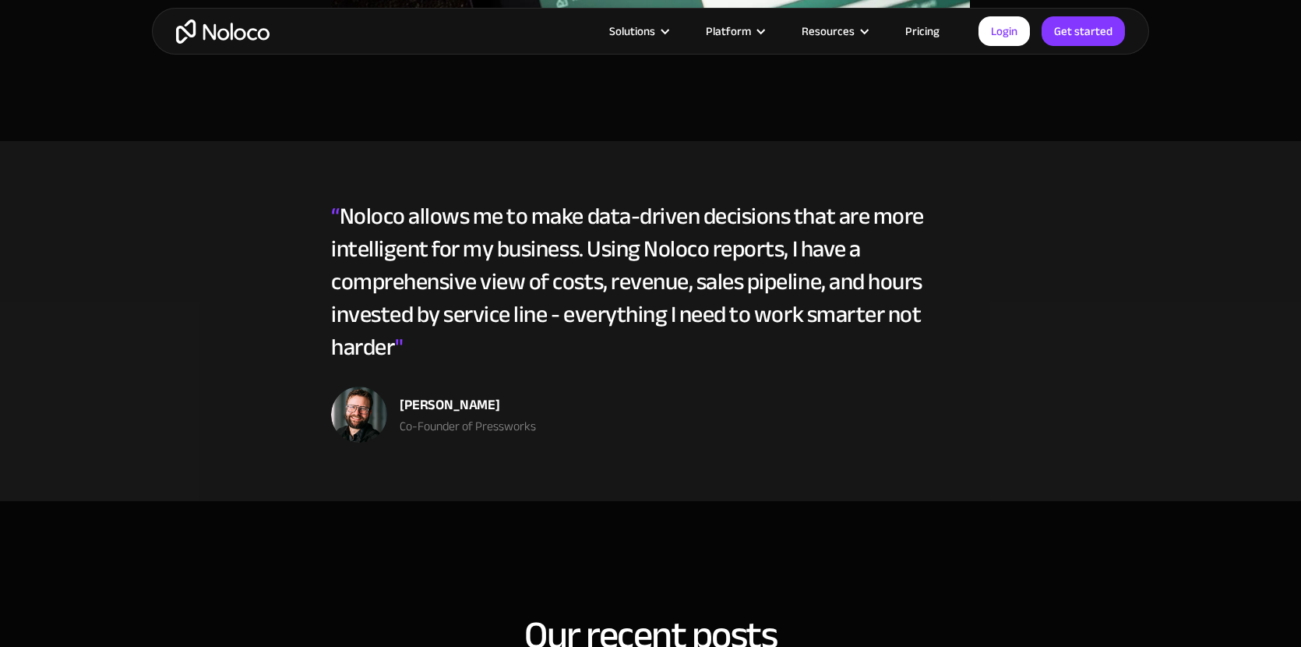
scroll to position [4679, 0]
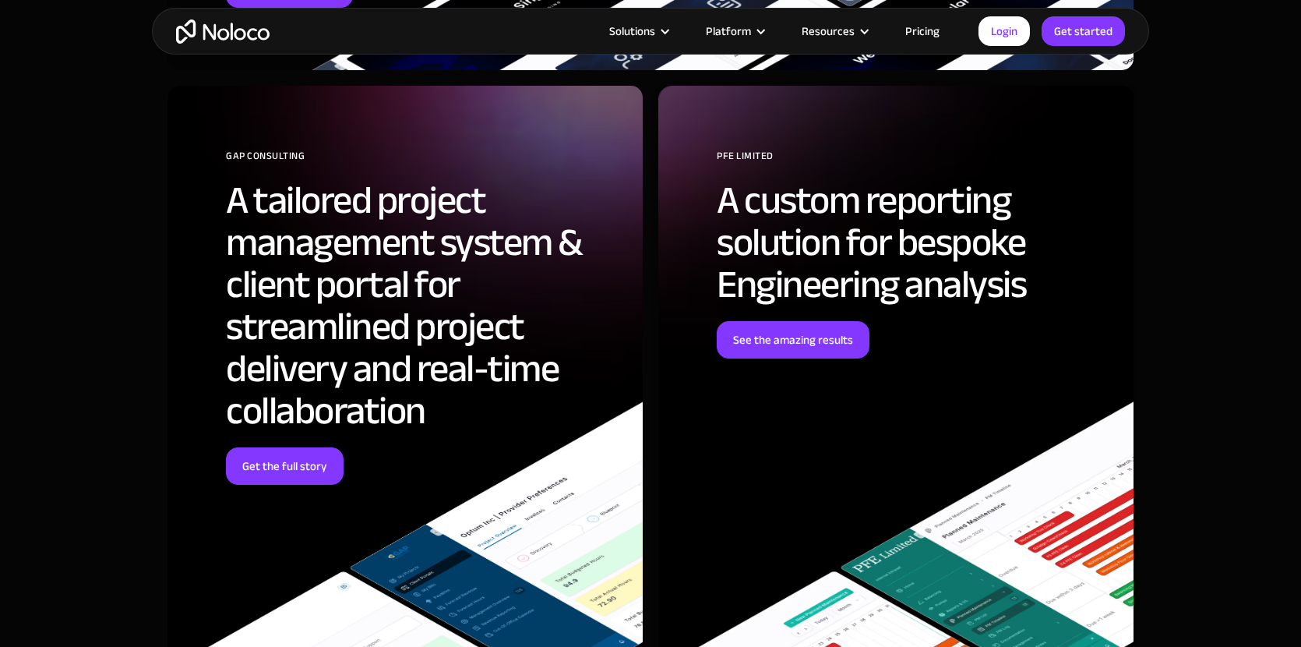
scroll to position [6034, 0]
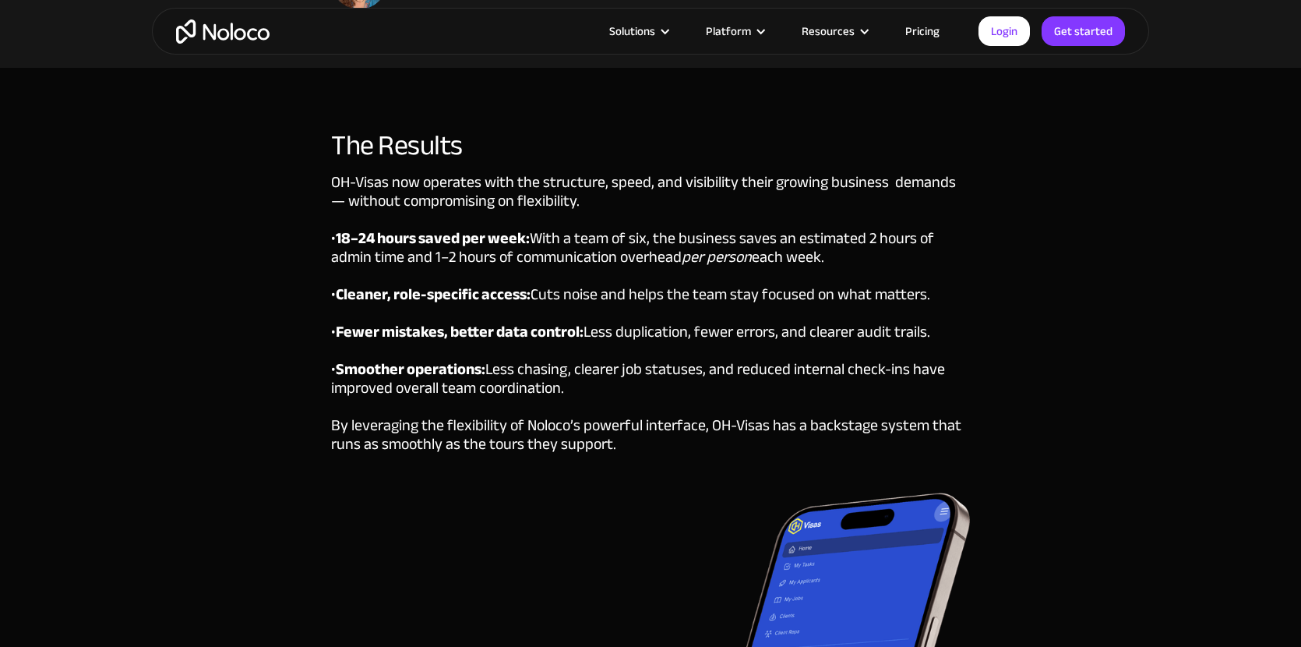
scroll to position [4631, 0]
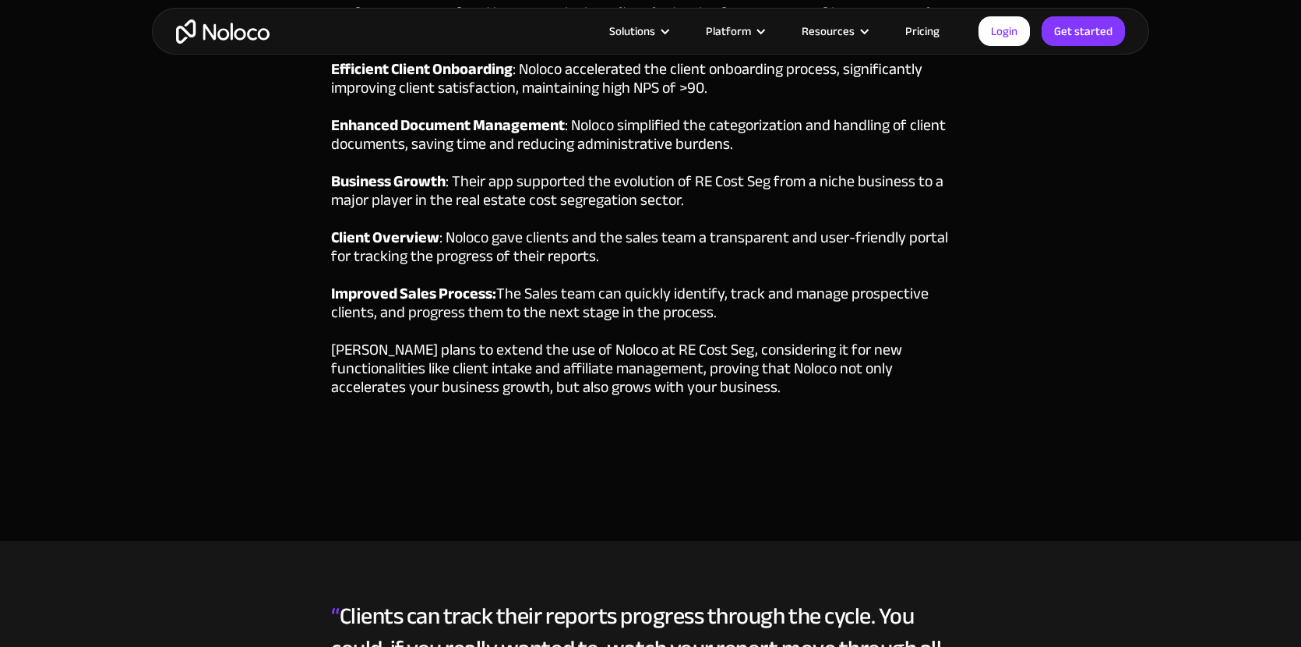
scroll to position [4137, 0]
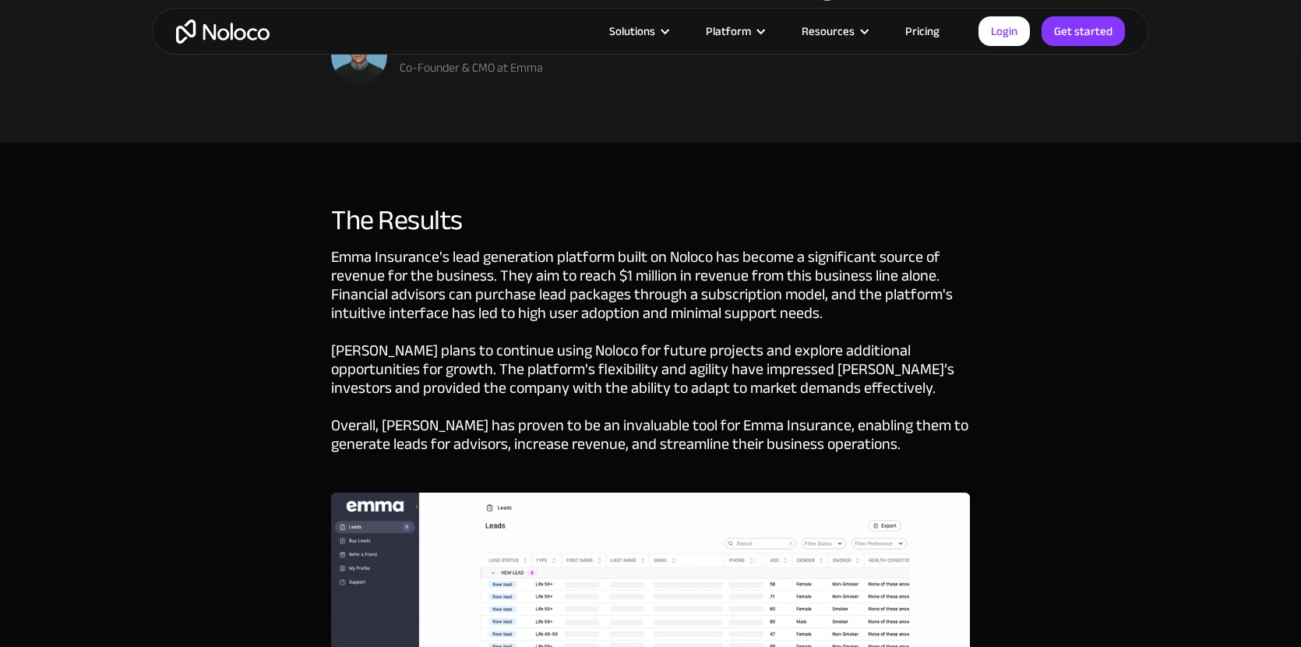
scroll to position [3504, 0]
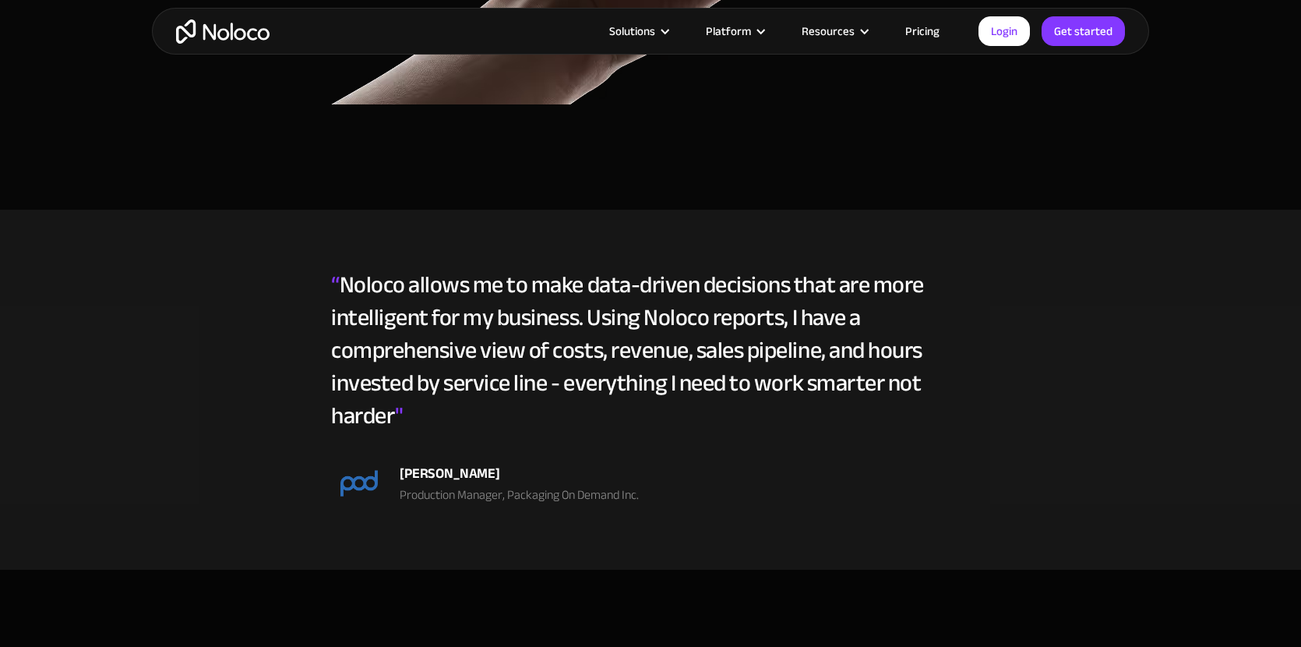
scroll to position [5705, 0]
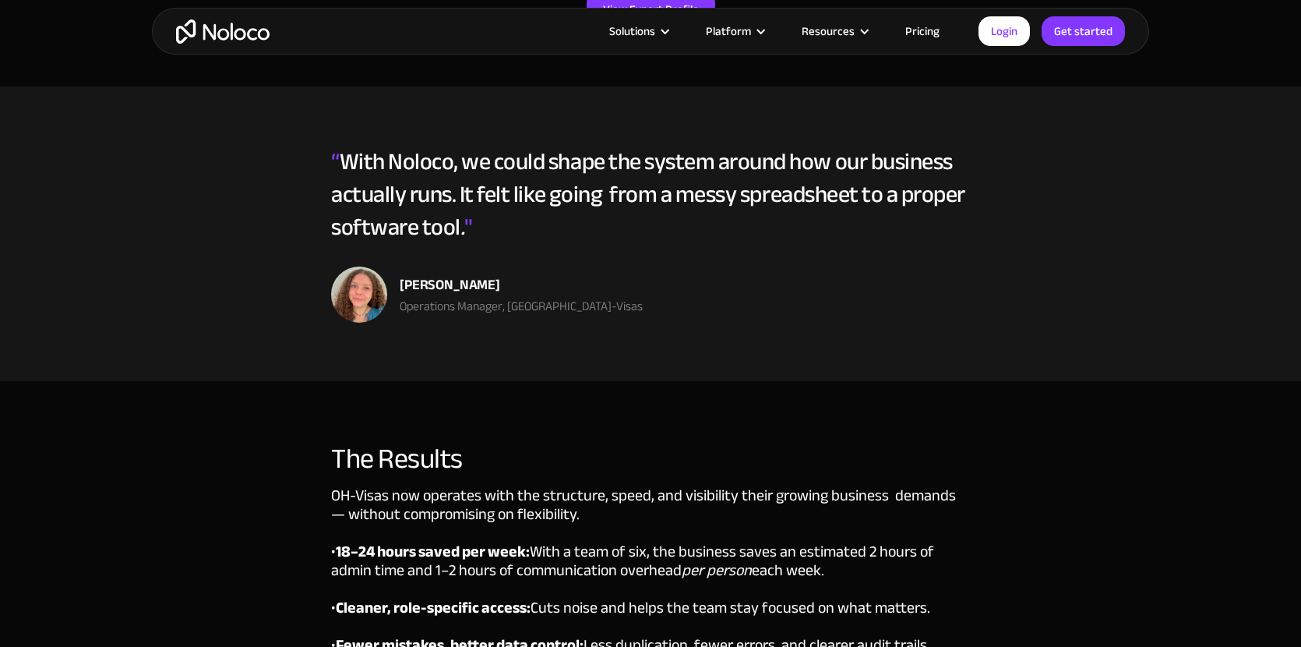
scroll to position [4335, 0]
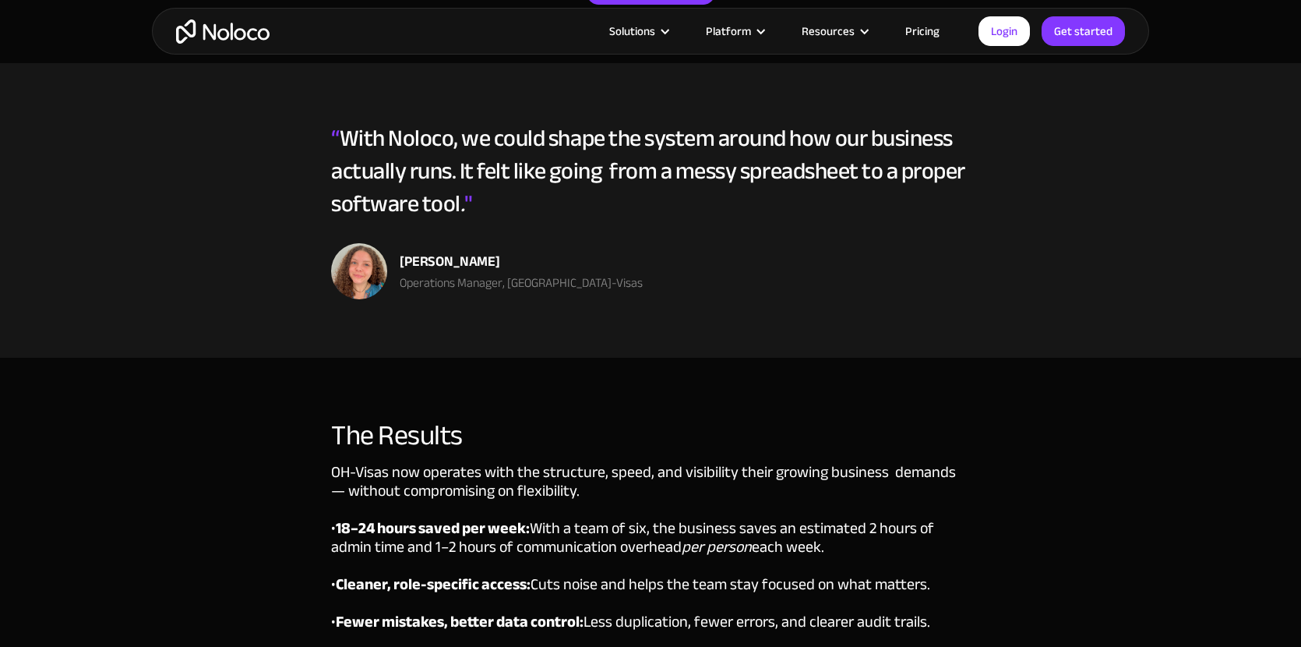
drag, startPoint x: 401, startPoint y: 262, endPoint x: 495, endPoint y: 261, distance: 93.5
click at [493, 260] on div "Candra Johnson" at bounding box center [521, 261] width 243 height 23
copy div "Candra Johnson"
click at [429, 295] on div "Candra Johnson Operations Manager, OH-Visas" at bounding box center [650, 271] width 639 height 56
drag, startPoint x: 404, startPoint y: 284, endPoint x: 551, endPoint y: 284, distance: 146.5
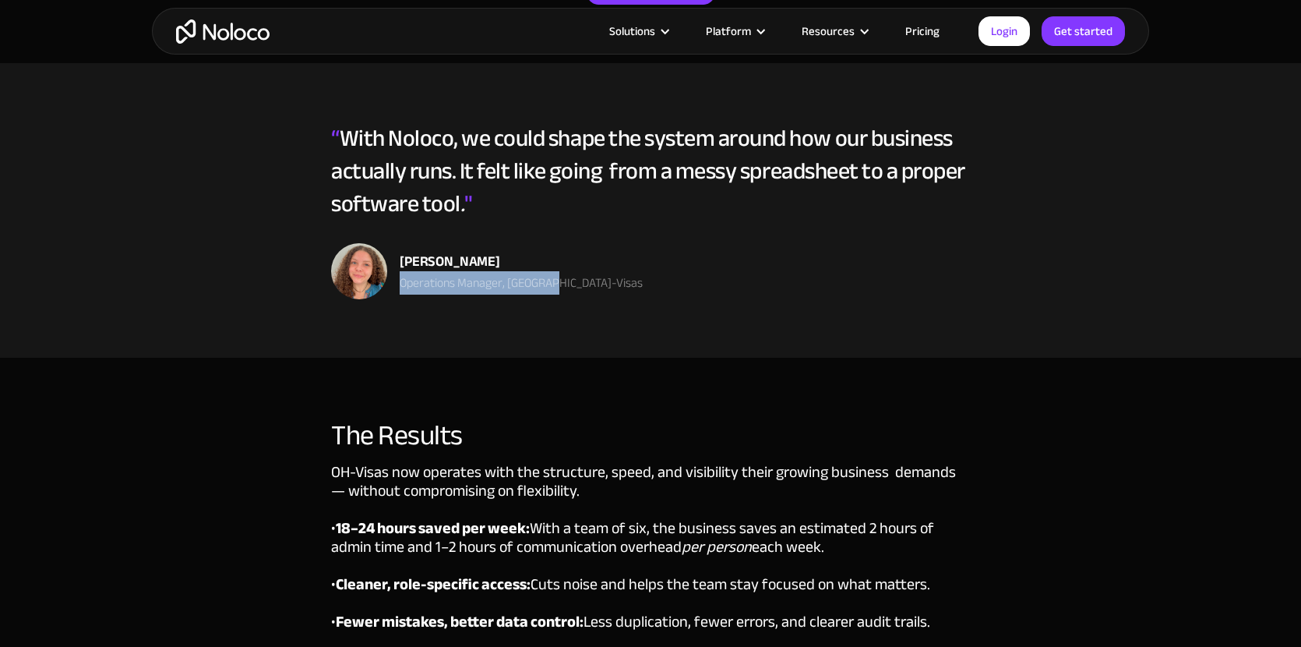
click at [551, 284] on div "Operations Manager, OH-Visas" at bounding box center [521, 283] width 243 height 19
copy div "Operations Manager, OH-Visas"
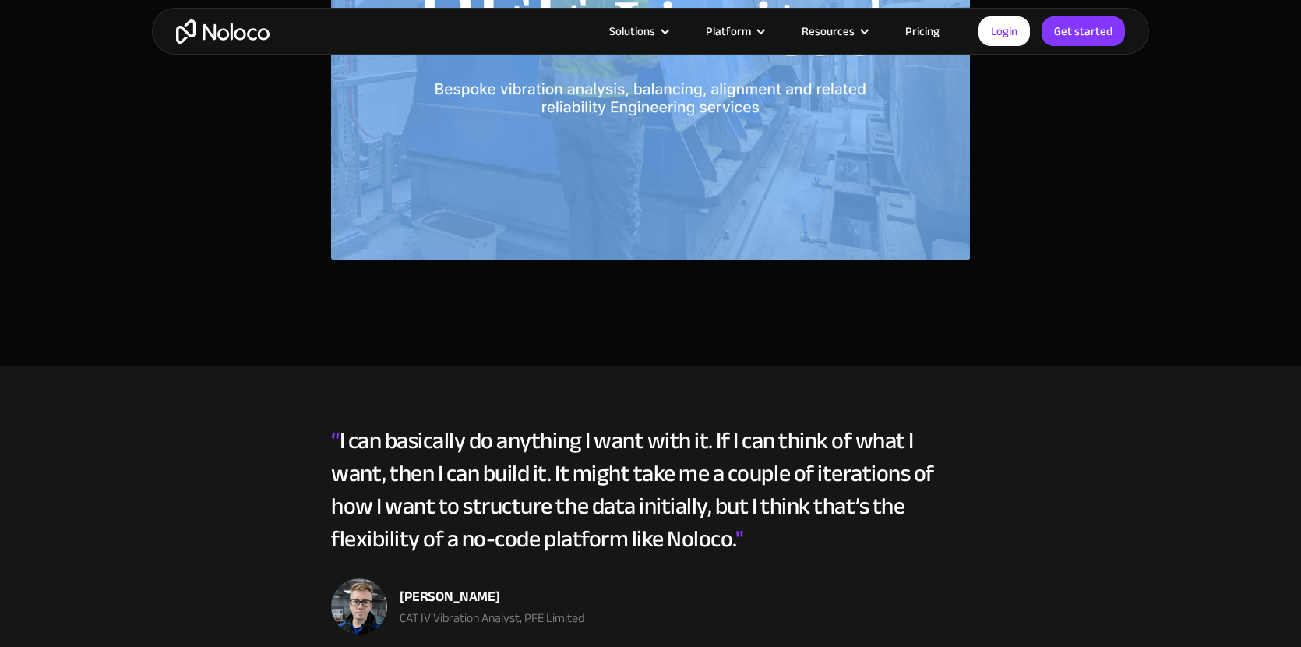
scroll to position [916, 0]
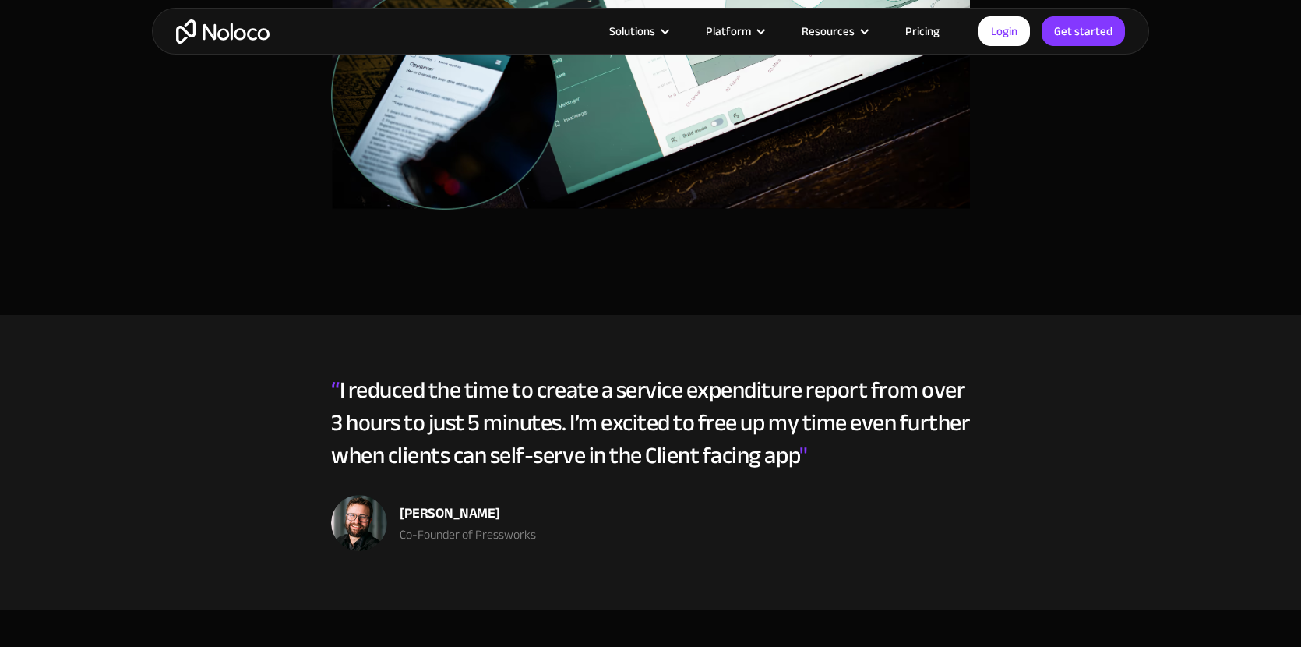
scroll to position [3481, 0]
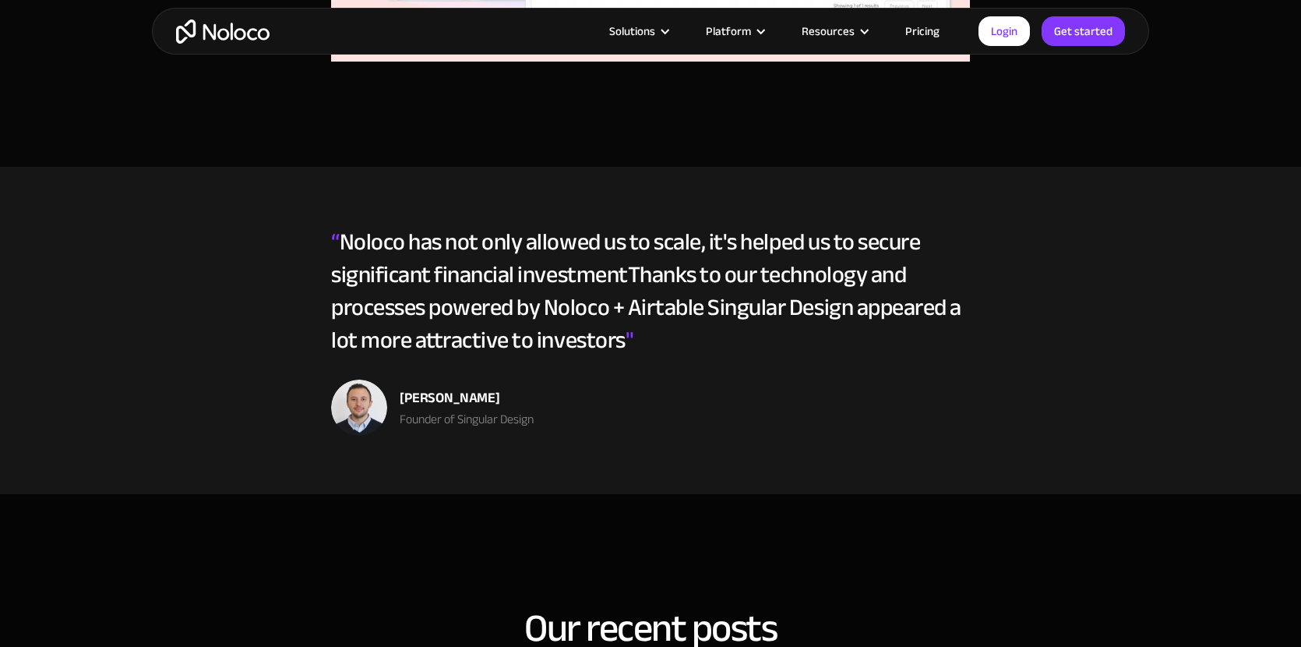
scroll to position [4993, 0]
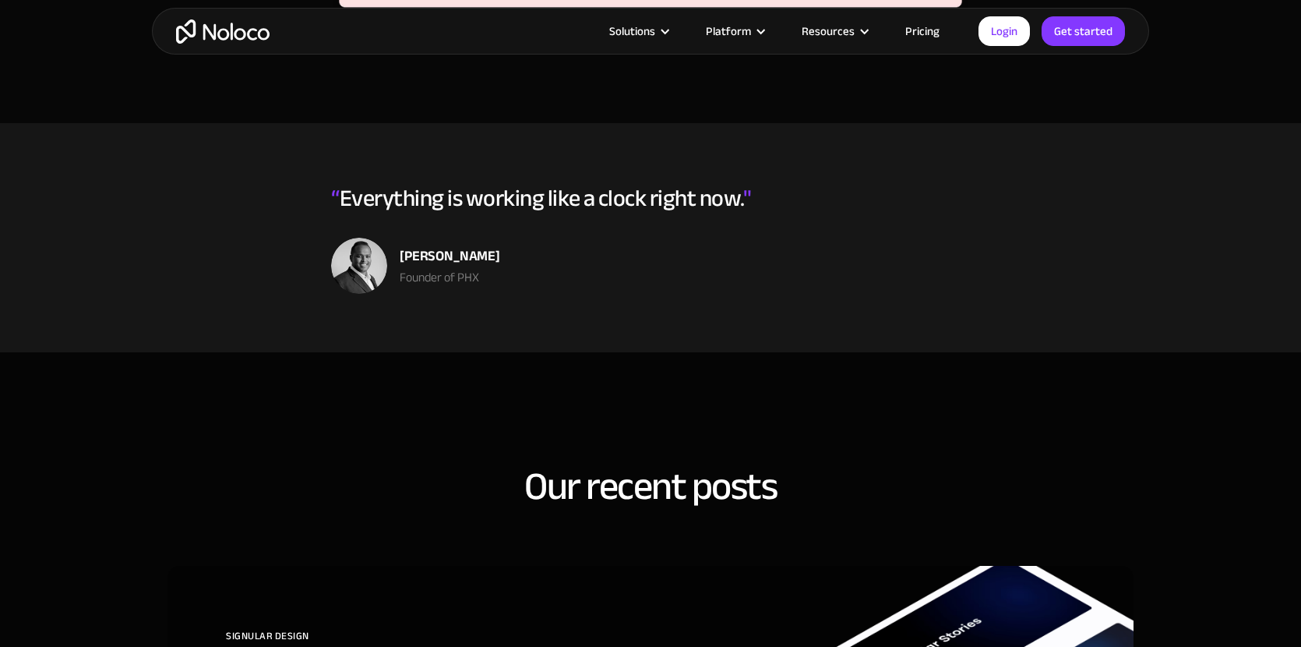
scroll to position [4603, 0]
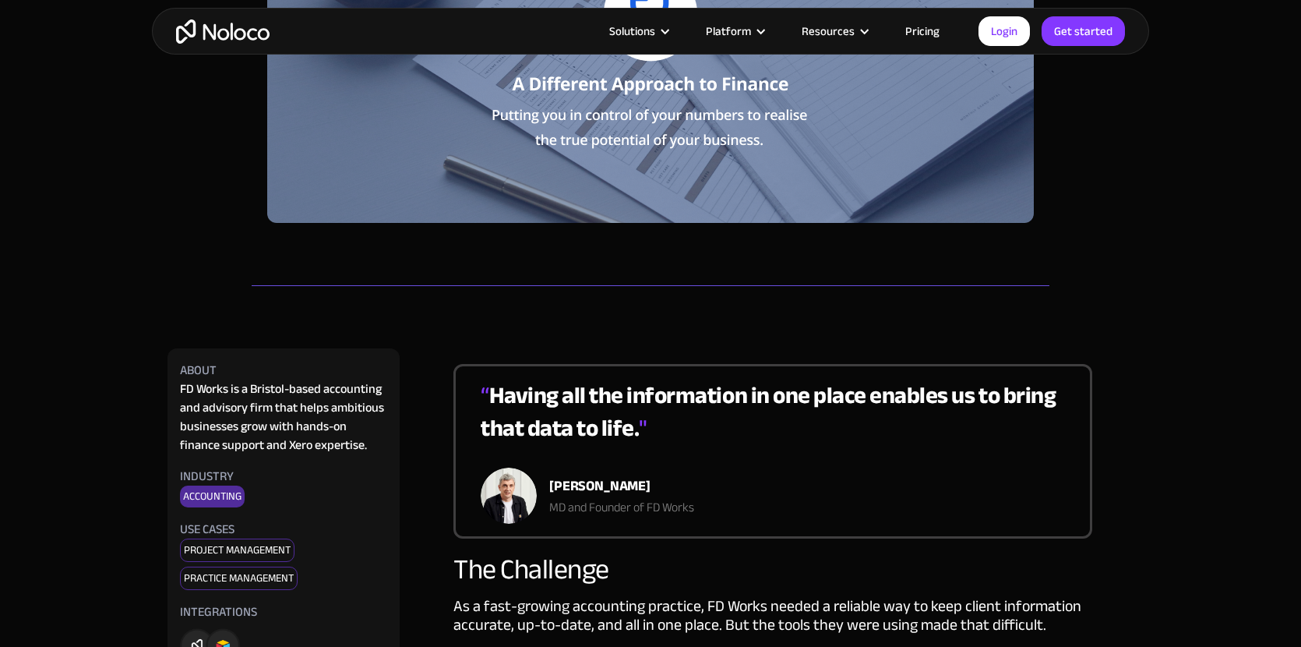
scroll to position [401, 0]
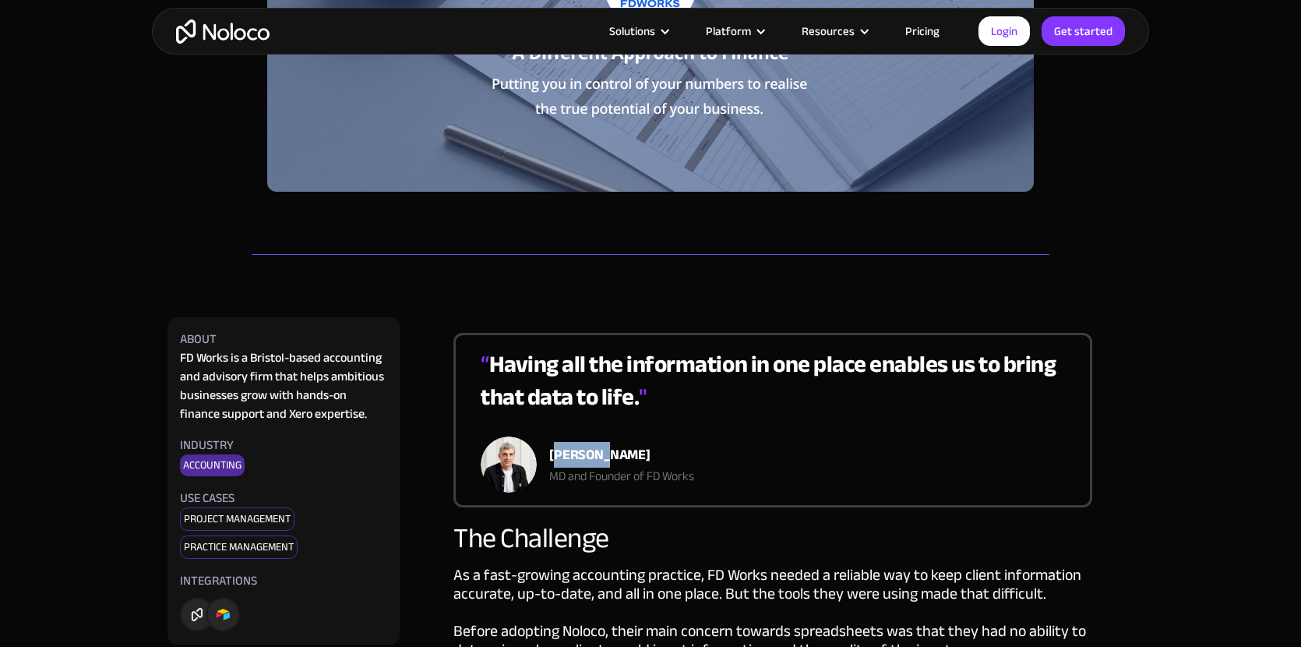
drag, startPoint x: 553, startPoint y: 456, endPoint x: 606, endPoint y: 456, distance: 53.8
click at [604, 456] on strong "[PERSON_NAME]" at bounding box center [599, 455] width 101 height 26
drag, startPoint x: 609, startPoint y: 456, endPoint x: 549, endPoint y: 458, distance: 60.1
click at [549, 458] on strong "[PERSON_NAME]" at bounding box center [599, 455] width 101 height 26
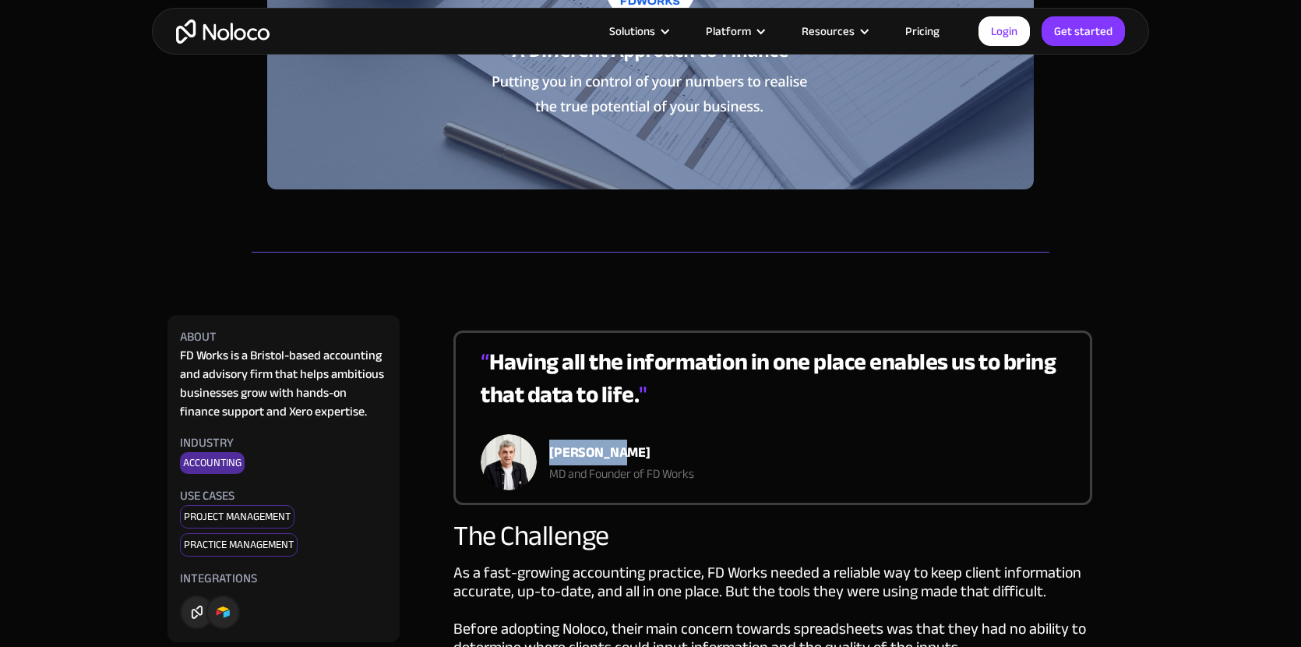
click at [534, 463] on img at bounding box center [509, 462] width 56 height 56
drag, startPoint x: 550, startPoint y: 474, endPoint x: 695, endPoint y: 476, distance: 145.0
click at [694, 476] on div "MD and Founder of FD Works" at bounding box center [621, 473] width 145 height 19
copy div "MD and Founder of FD Works"
